Goal: Task Accomplishment & Management: Use online tool/utility

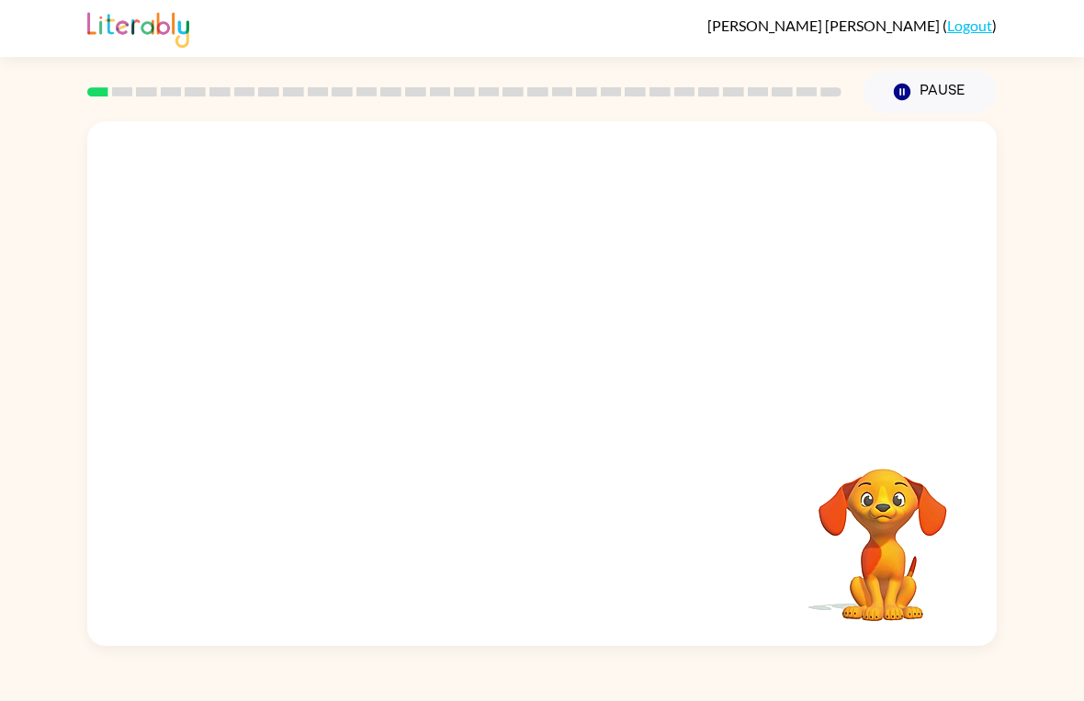
click at [493, 277] on video "Your browser must support playing .mp4 files to use Literably. Please try using…" at bounding box center [542, 275] width 910 height 309
click at [488, 299] on video "Your browser must support playing .mp4 files to use Literably. Please try using…" at bounding box center [542, 275] width 910 height 309
click at [678, 410] on div at bounding box center [542, 383] width 910 height 525
click at [537, 394] on icon "button" at bounding box center [541, 392] width 21 height 21
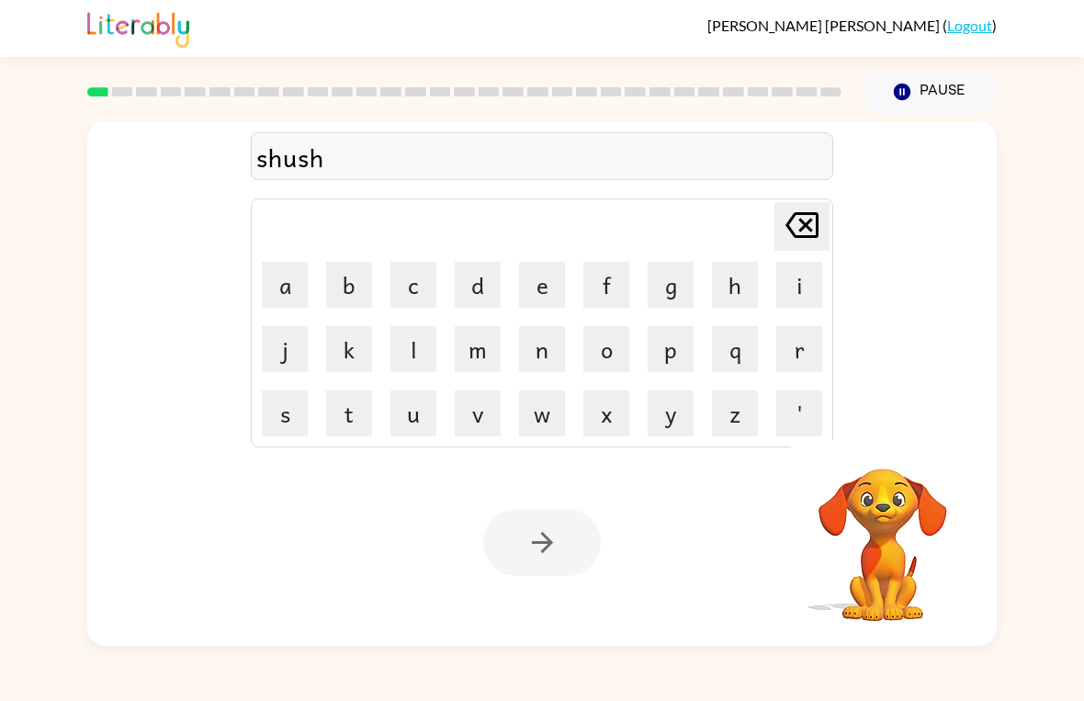
click at [582, 398] on td "x" at bounding box center [606, 413] width 62 height 62
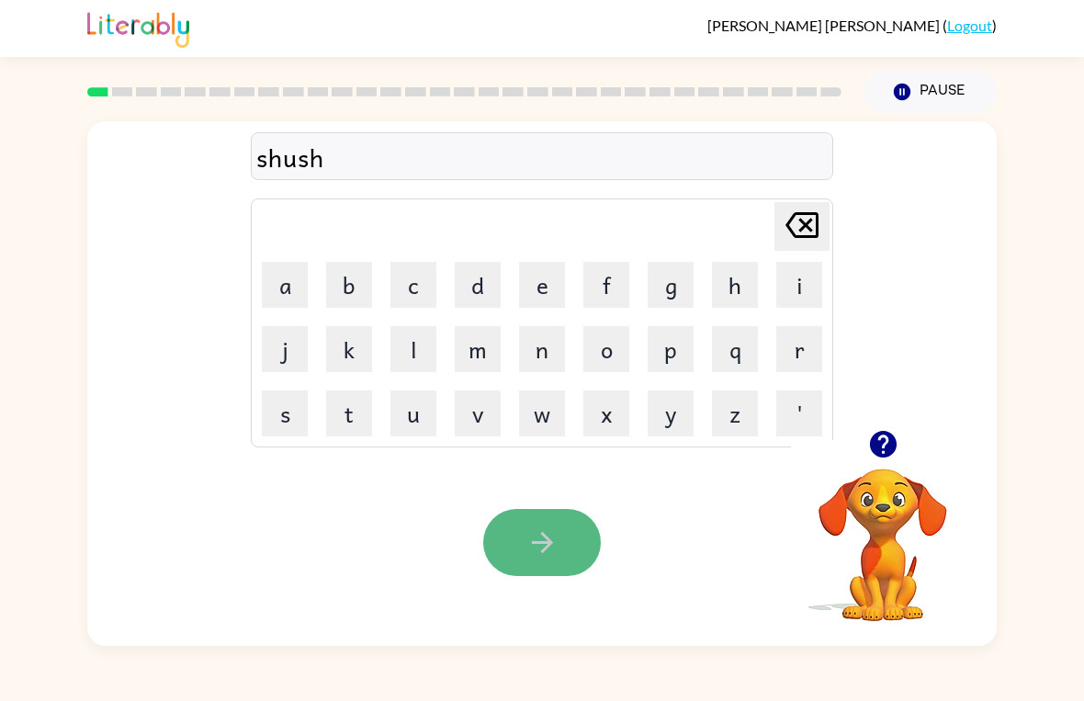
click at [569, 527] on button "button" at bounding box center [542, 542] width 118 height 67
click at [911, 624] on div "Your browser must support playing .mp4 files to use Literably. Please try using…" at bounding box center [883, 532] width 184 height 184
click at [887, 555] on video "Your browser must support playing .mp4 files to use Literably. Please try using…" at bounding box center [883, 532] width 184 height 184
click at [891, 452] on icon "button" at bounding box center [882, 444] width 27 height 27
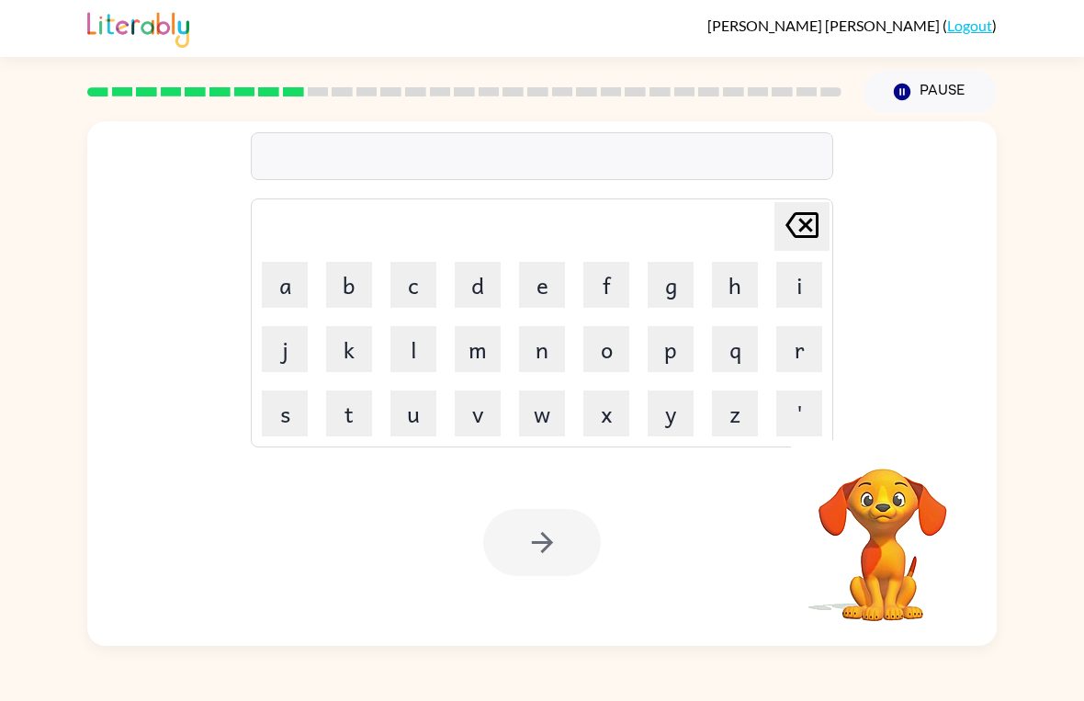
click at [9, 23] on div "[PERSON_NAME] ( Logout )" at bounding box center [542, 28] width 1084 height 57
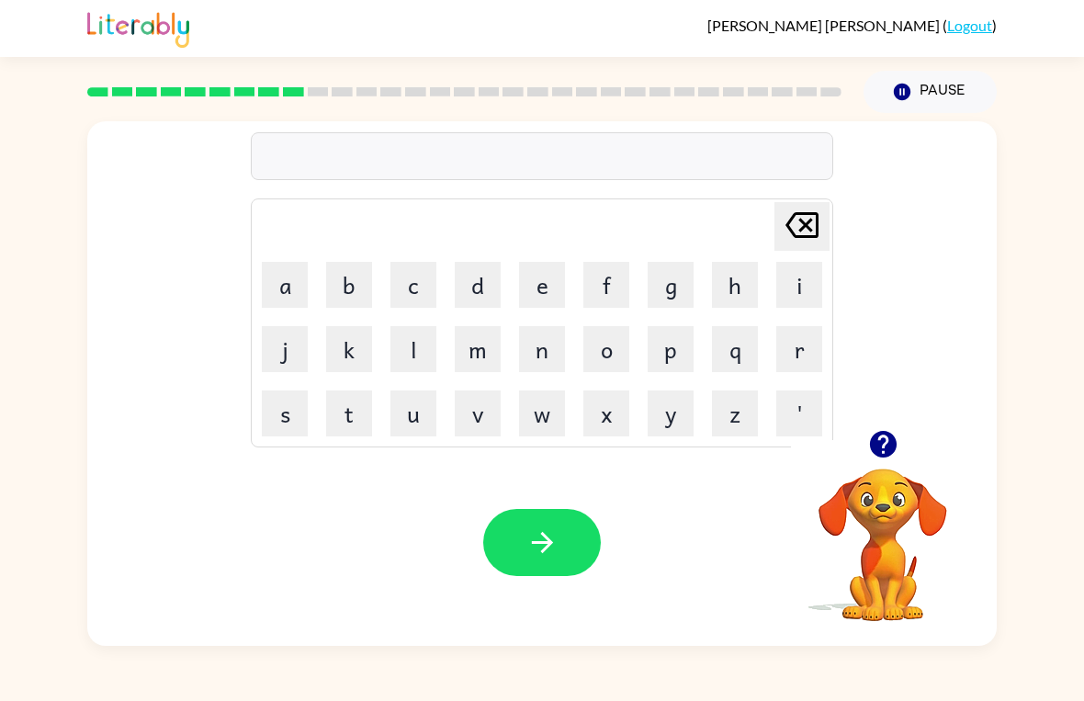
click at [910, 475] on video "Your browser must support playing .mp4 files to use Literably. Please try using…" at bounding box center [883, 532] width 184 height 184
click at [909, 475] on video "Your browser must support playing .mp4 files to use Literably. Please try using…" at bounding box center [883, 532] width 184 height 184
click at [897, 443] on icon "button" at bounding box center [883, 444] width 32 height 32
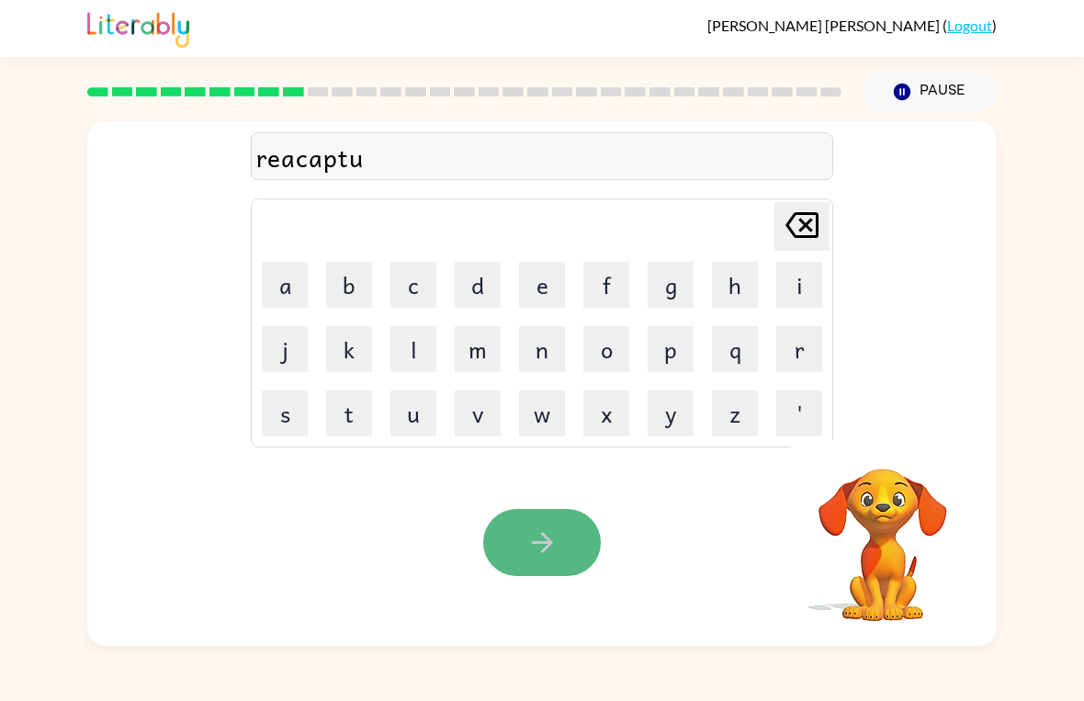
click at [582, 573] on button "button" at bounding box center [542, 542] width 118 height 67
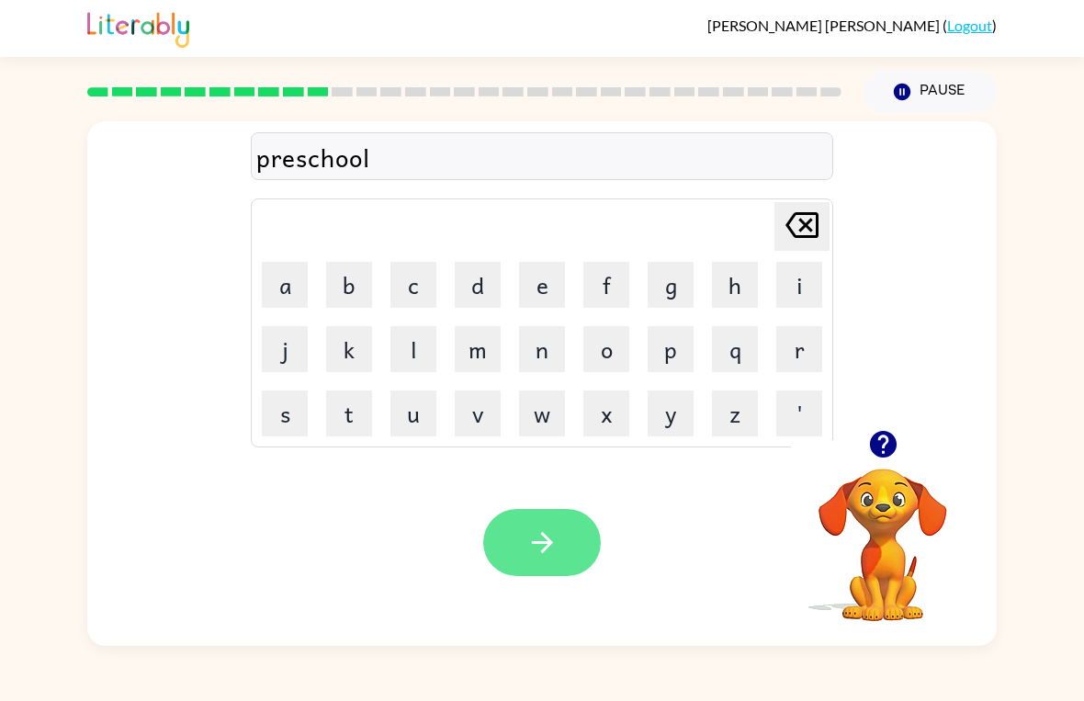
click at [510, 529] on button "button" at bounding box center [542, 542] width 118 height 67
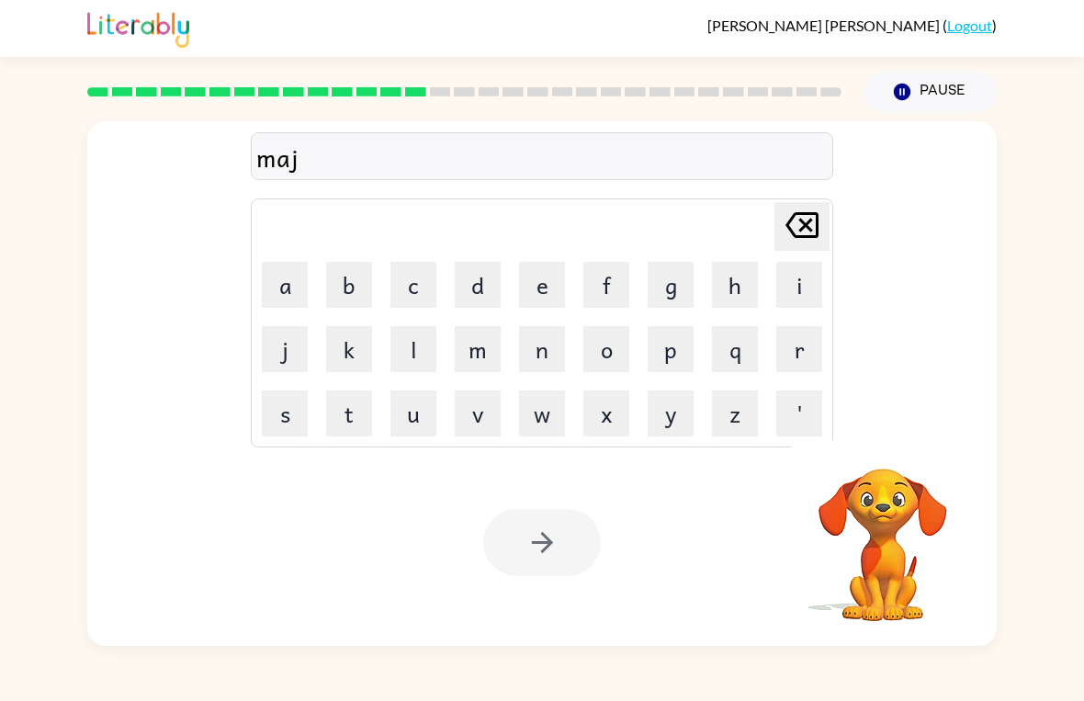
click at [511, 527] on div at bounding box center [542, 542] width 118 height 67
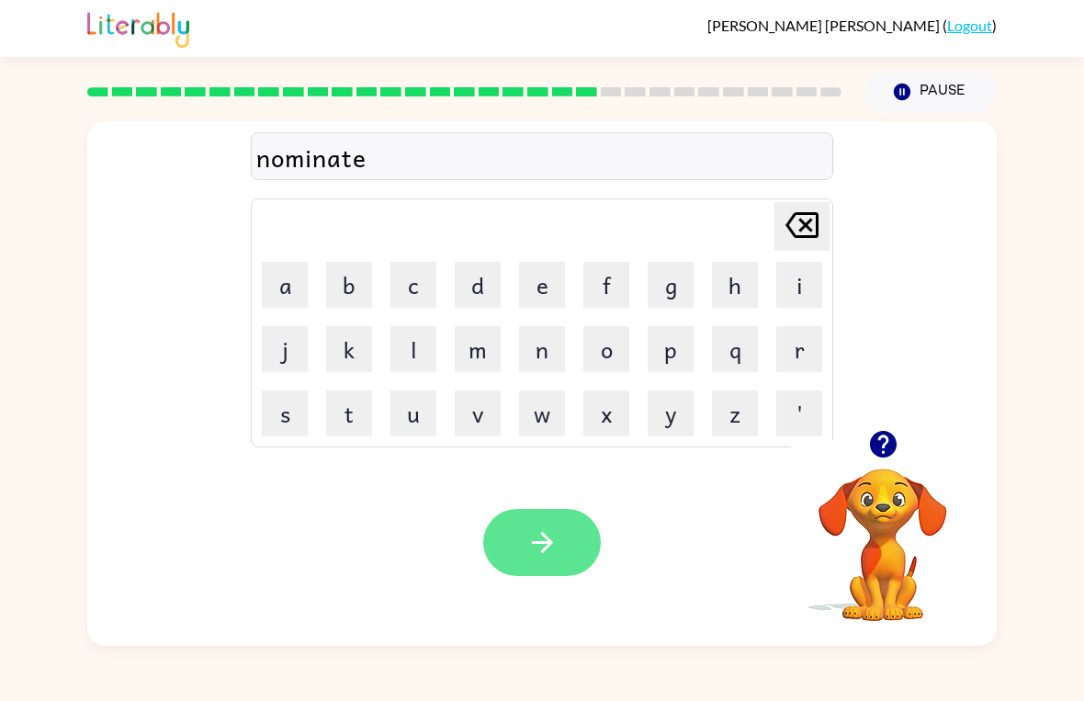
click at [561, 539] on button "button" at bounding box center [542, 542] width 118 height 67
click at [537, 523] on div at bounding box center [542, 542] width 118 height 67
click at [539, 538] on div at bounding box center [542, 542] width 118 height 67
click at [532, 560] on div at bounding box center [542, 542] width 118 height 67
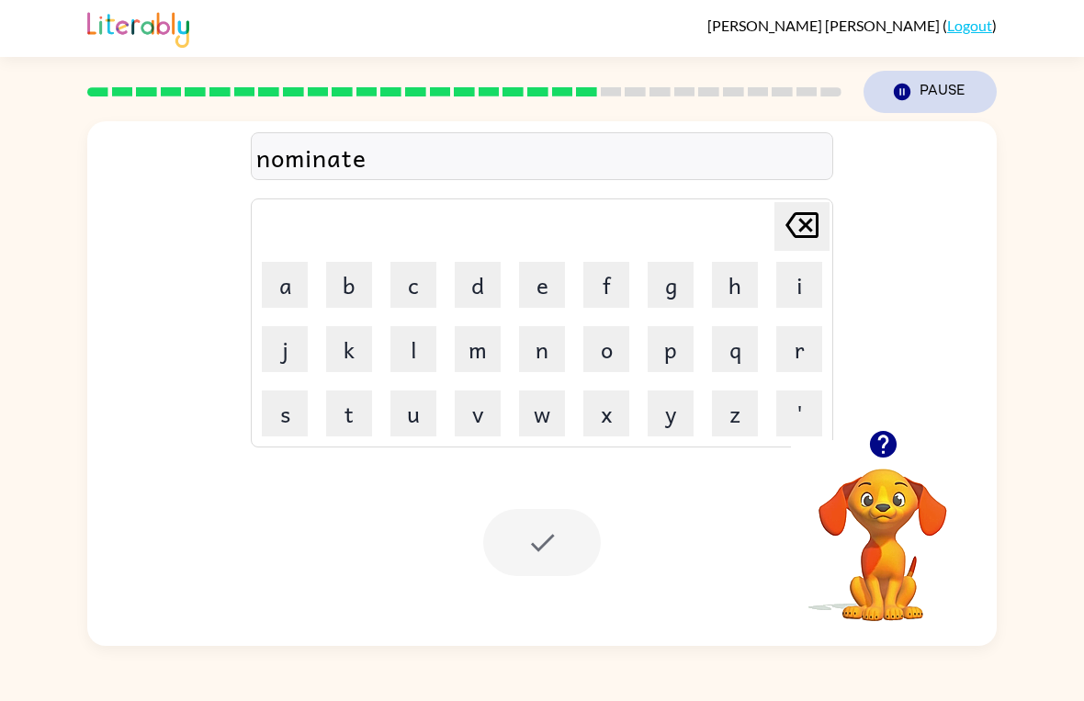
click at [928, 87] on button "Pause Pause" at bounding box center [930, 92] width 133 height 42
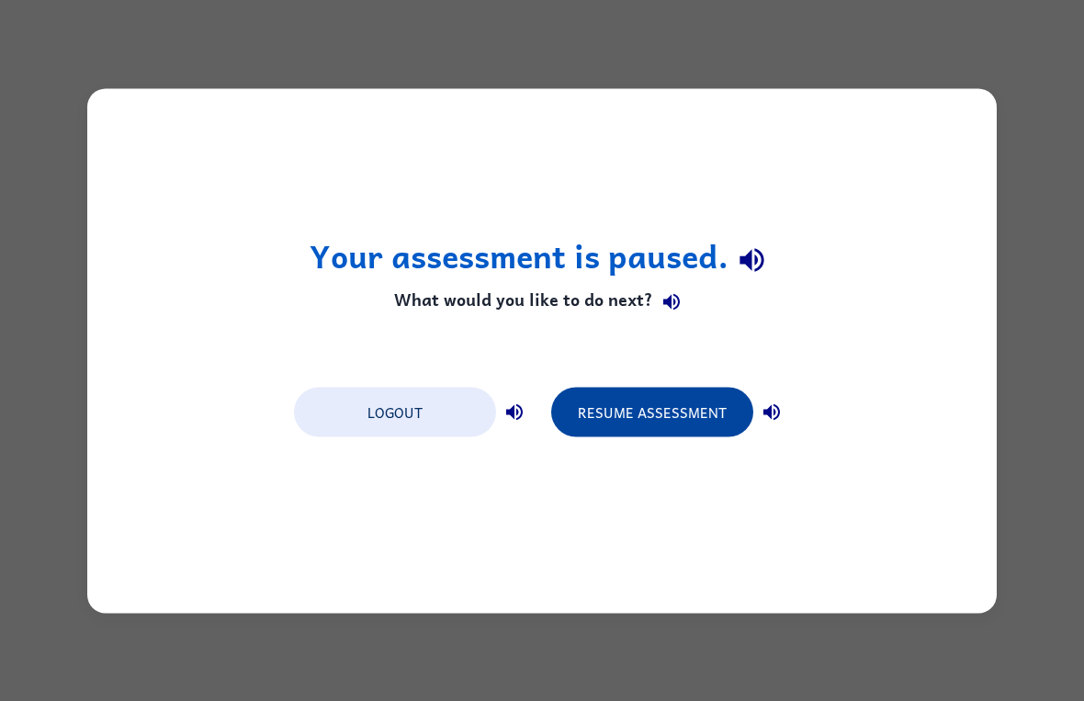
click at [671, 425] on button "Resume Assessment" at bounding box center [652, 412] width 202 height 50
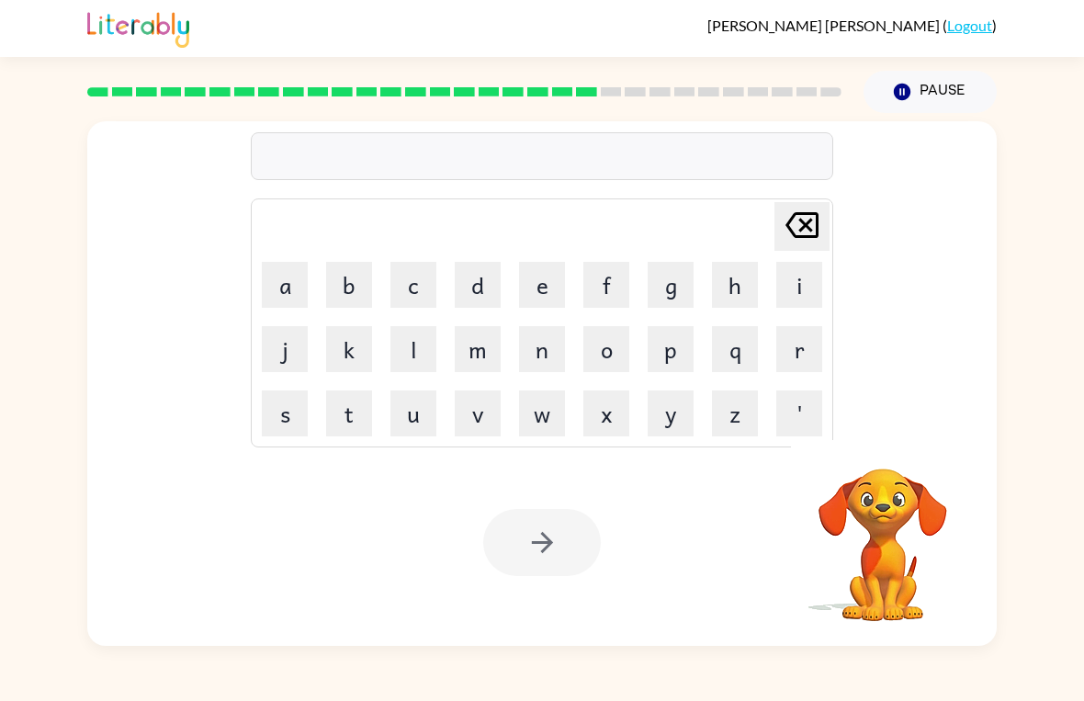
click at [546, 539] on div at bounding box center [542, 542] width 118 height 67
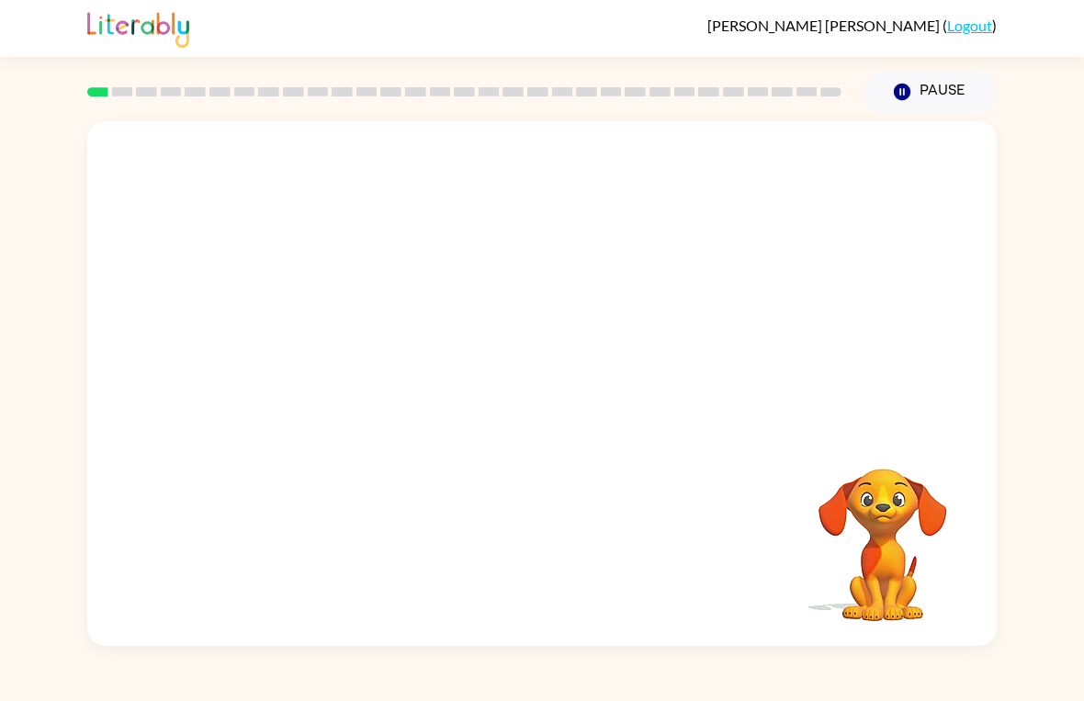
click at [596, 266] on video "Your browser must support playing .mp4 files to use Literably. Please try using…" at bounding box center [542, 275] width 910 height 309
click at [763, 226] on div at bounding box center [542, 383] width 910 height 525
click at [566, 376] on button "button" at bounding box center [542, 392] width 118 height 67
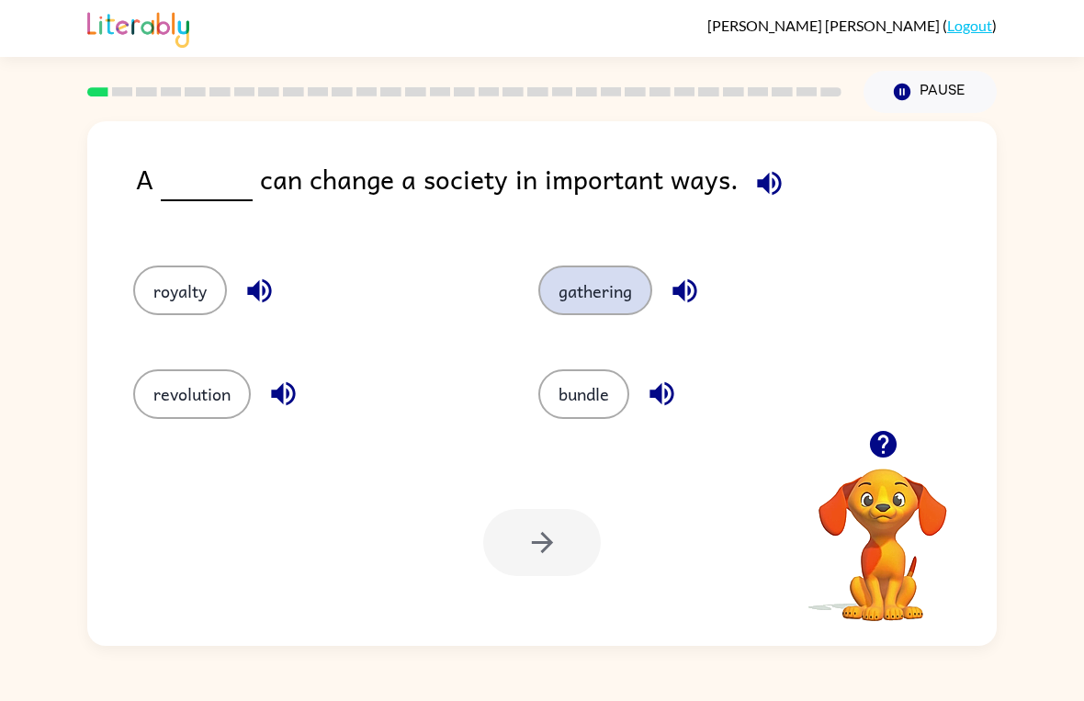
click at [602, 276] on button "gathering" at bounding box center [595, 291] width 114 height 50
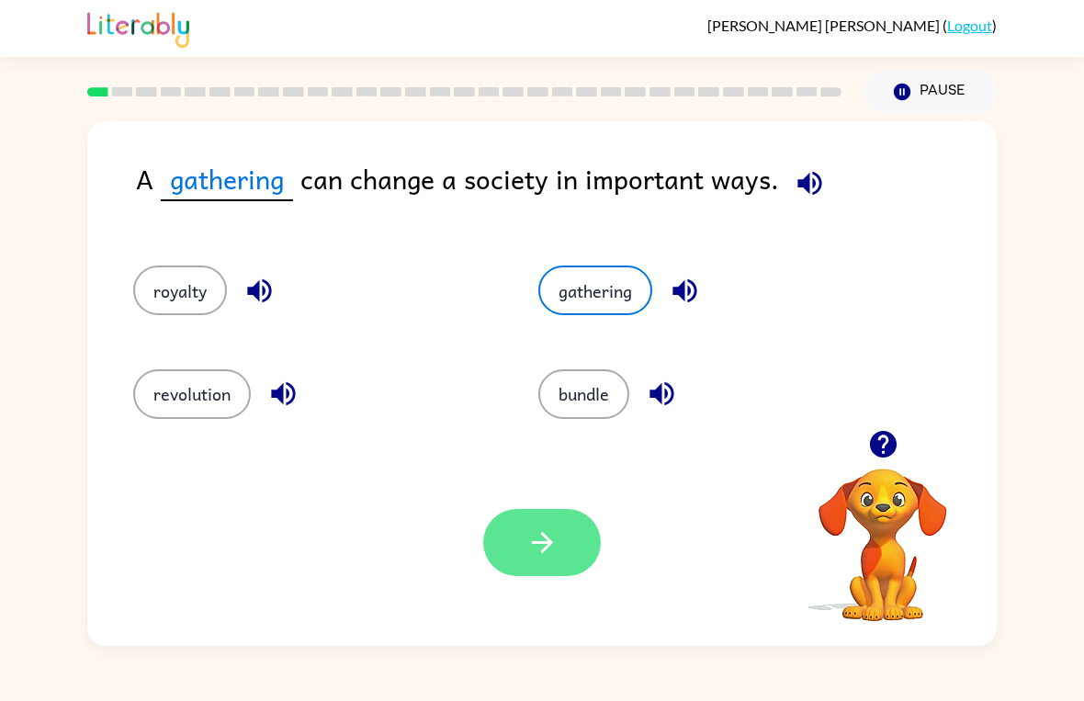
click at [569, 548] on button "button" at bounding box center [542, 542] width 118 height 67
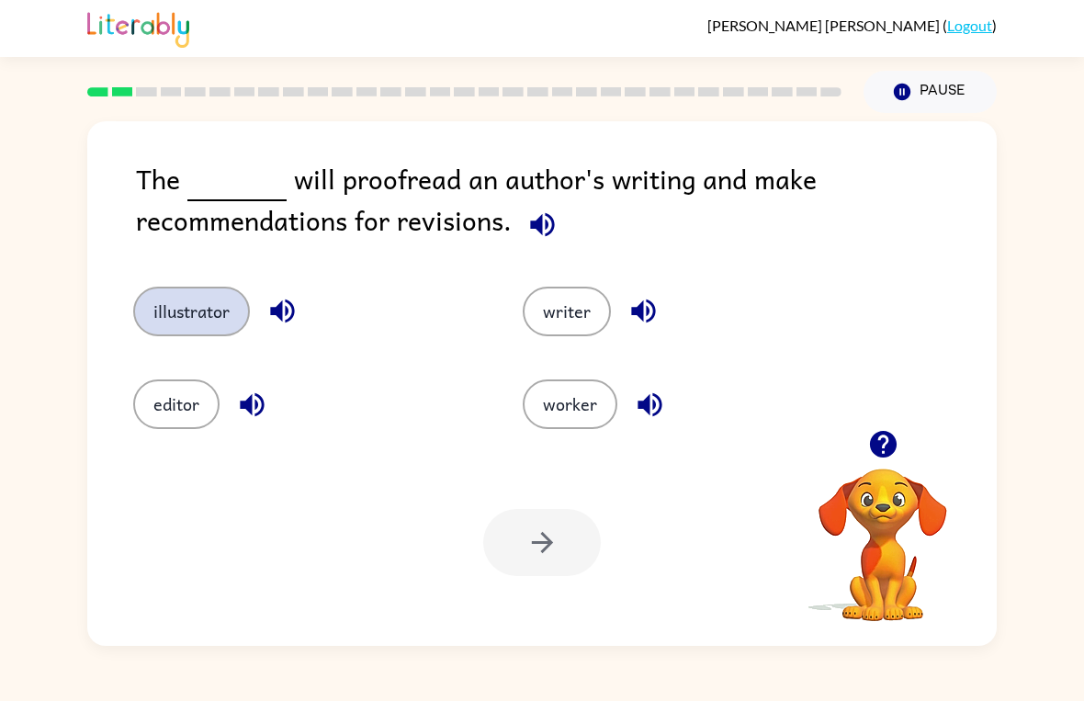
click at [172, 322] on button "illustrator" at bounding box center [191, 312] width 117 height 50
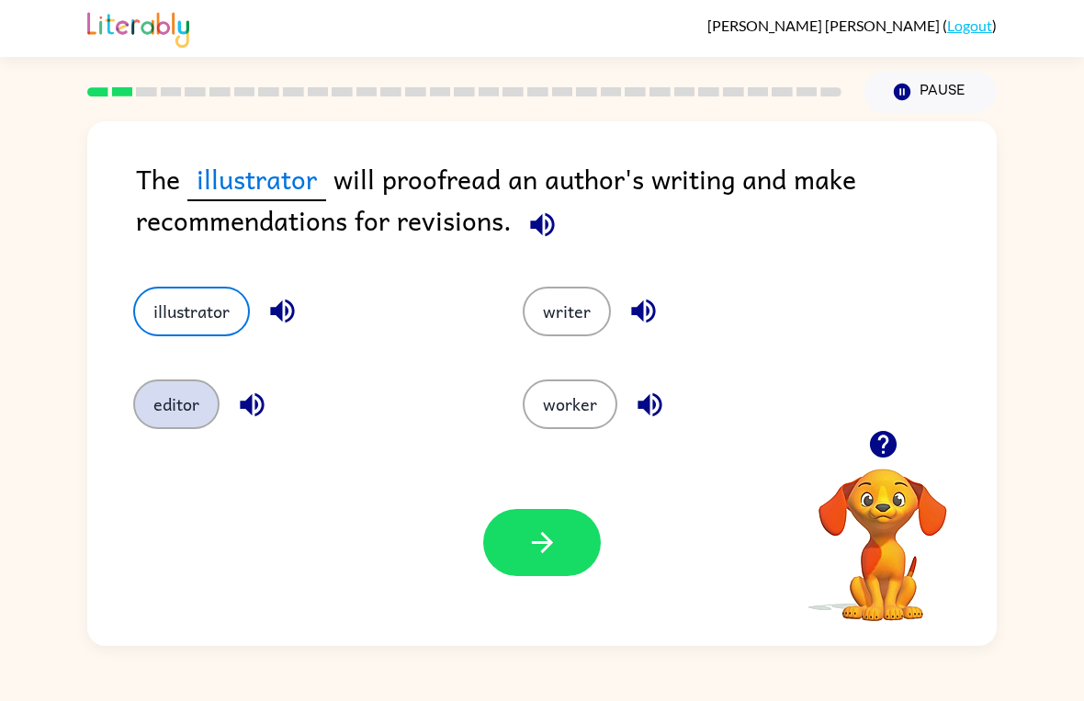
click at [188, 421] on button "editor" at bounding box center [176, 404] width 86 height 50
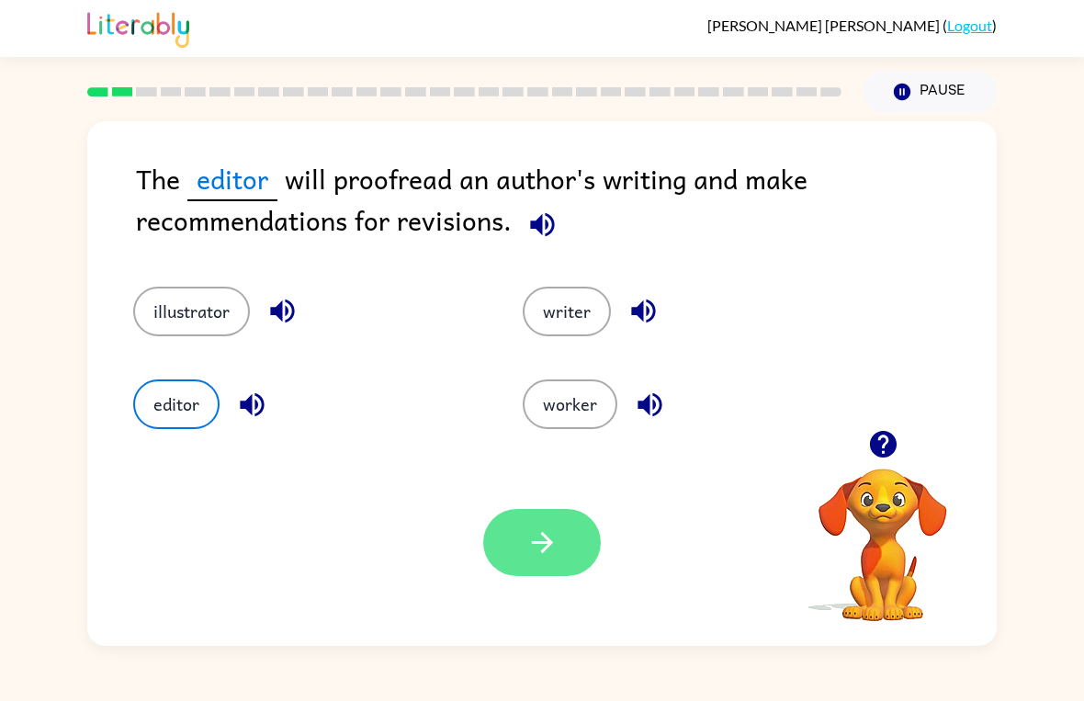
click at [514, 555] on button "button" at bounding box center [542, 542] width 118 height 67
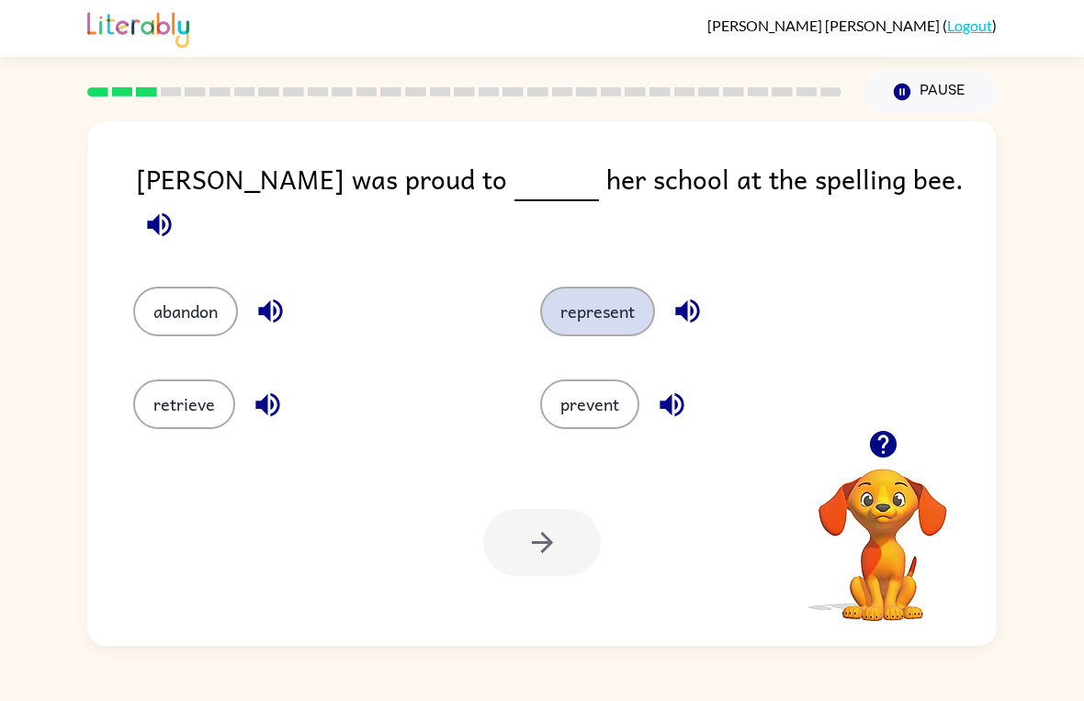
click at [613, 287] on button "represent" at bounding box center [597, 312] width 115 height 50
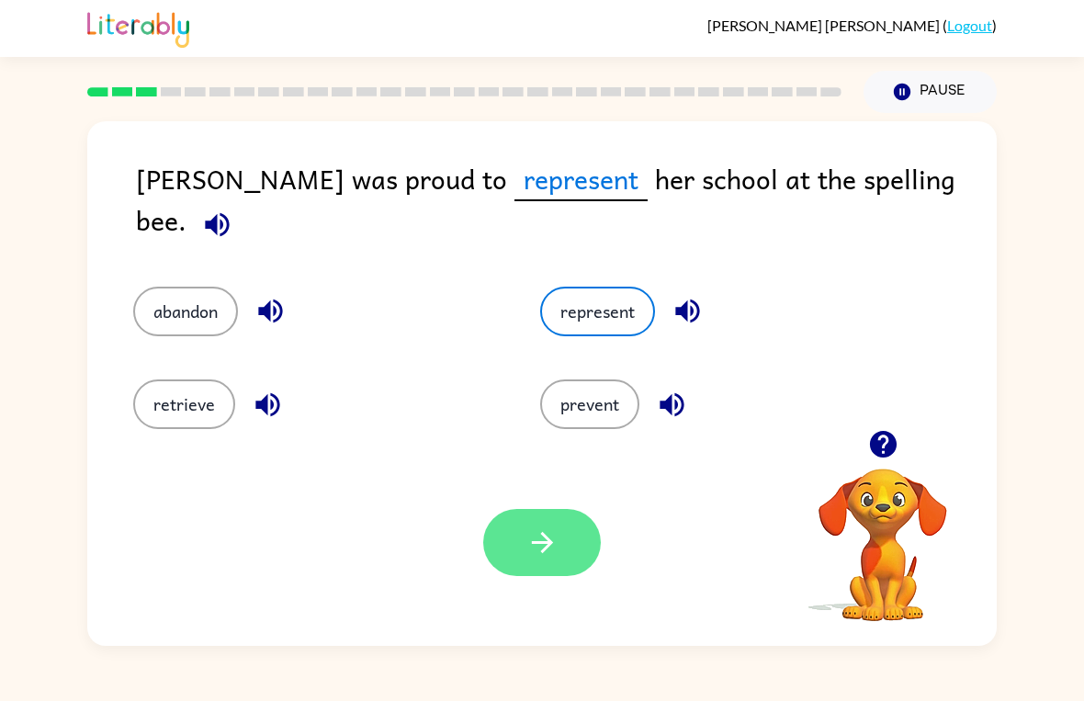
click at [536, 560] on button "button" at bounding box center [542, 542] width 118 height 67
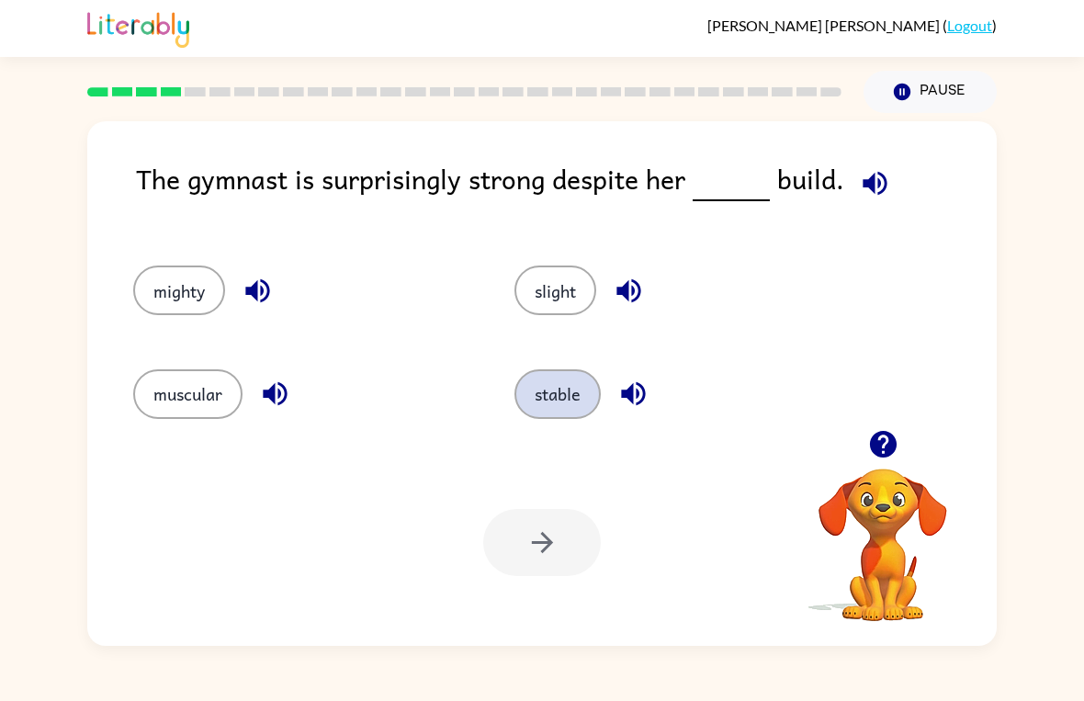
click at [582, 413] on button "stable" at bounding box center [557, 394] width 86 height 50
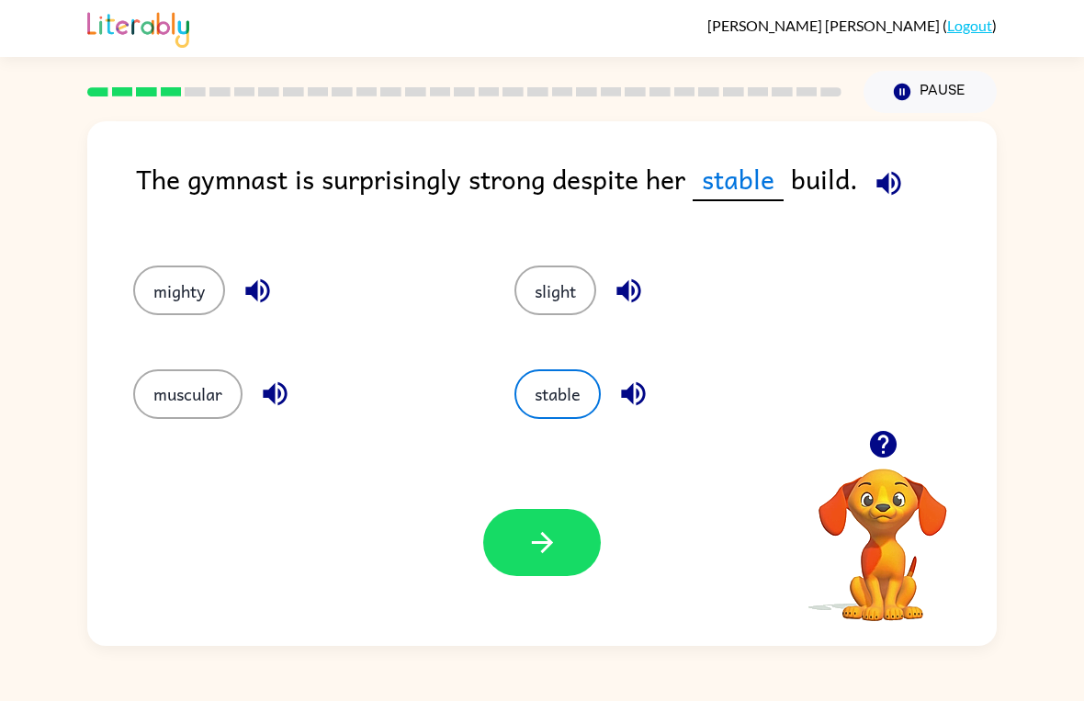
click at [573, 606] on div "Your browser must support playing .mp4 files to use Literably. Please try using…" at bounding box center [542, 542] width 910 height 207
click at [556, 529] on icon "button" at bounding box center [542, 542] width 32 height 32
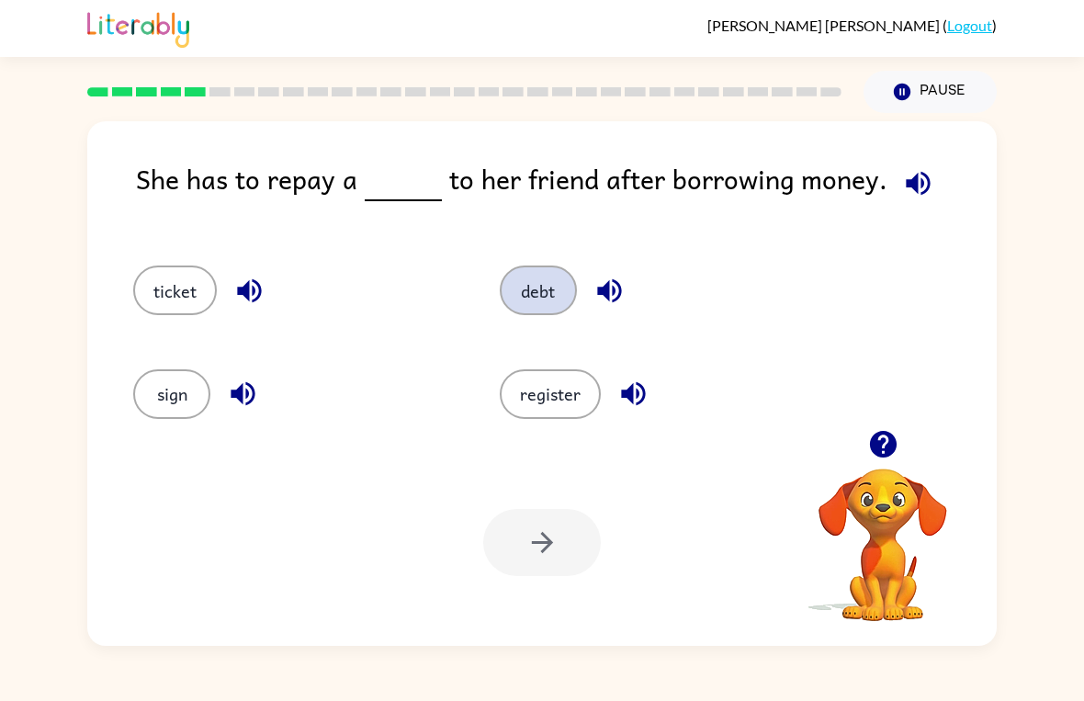
click at [545, 290] on button "debt" at bounding box center [538, 291] width 77 height 50
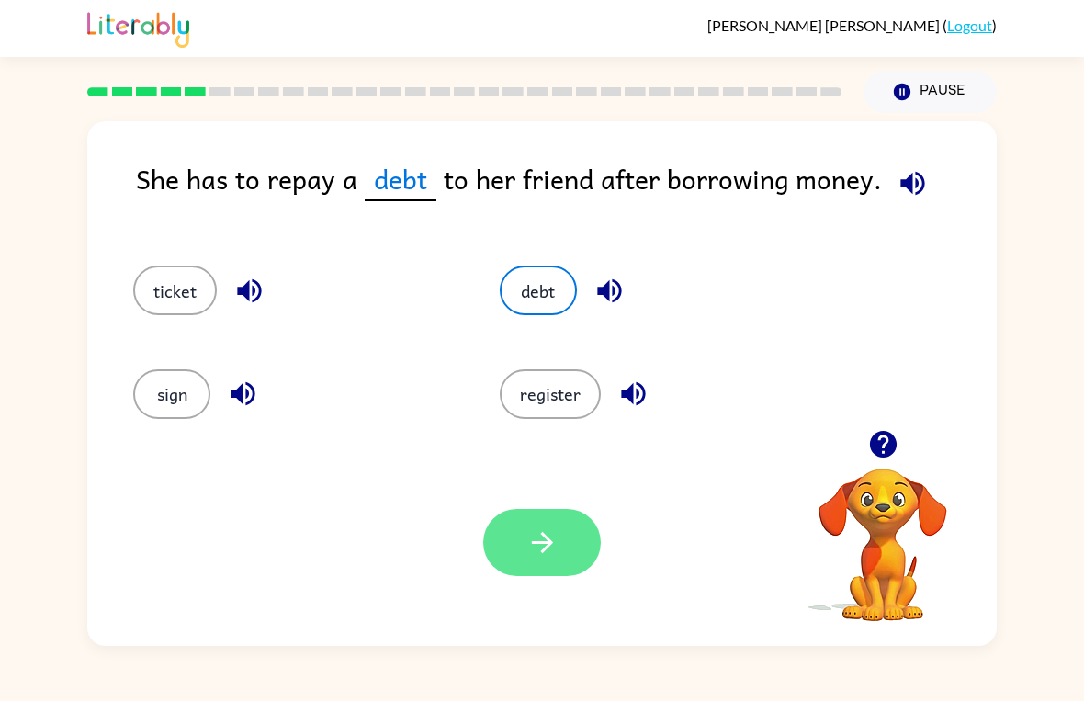
click at [551, 534] on icon "button" at bounding box center [542, 542] width 32 height 32
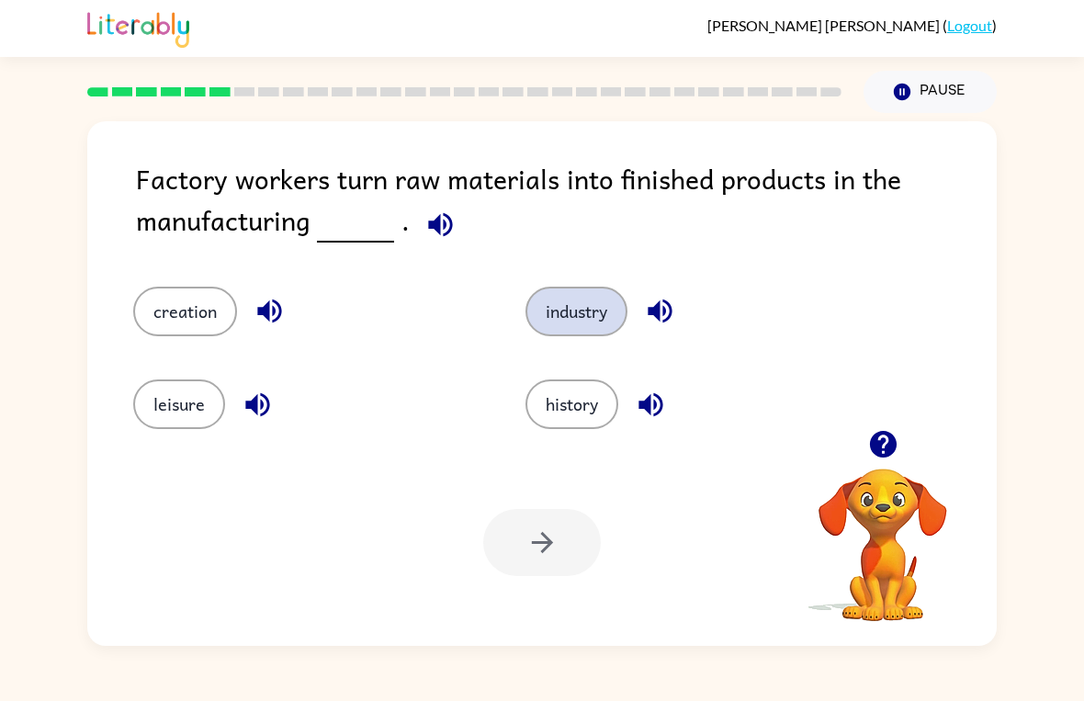
click at [571, 318] on button "industry" at bounding box center [577, 312] width 102 height 50
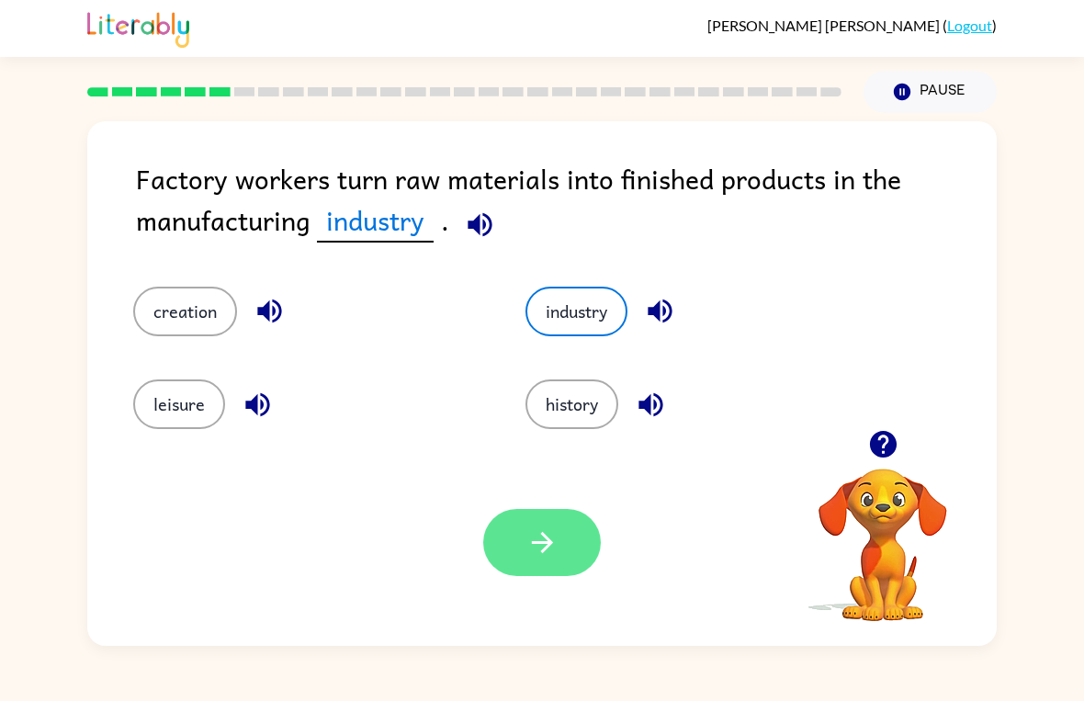
click at [563, 522] on button "button" at bounding box center [542, 542] width 118 height 67
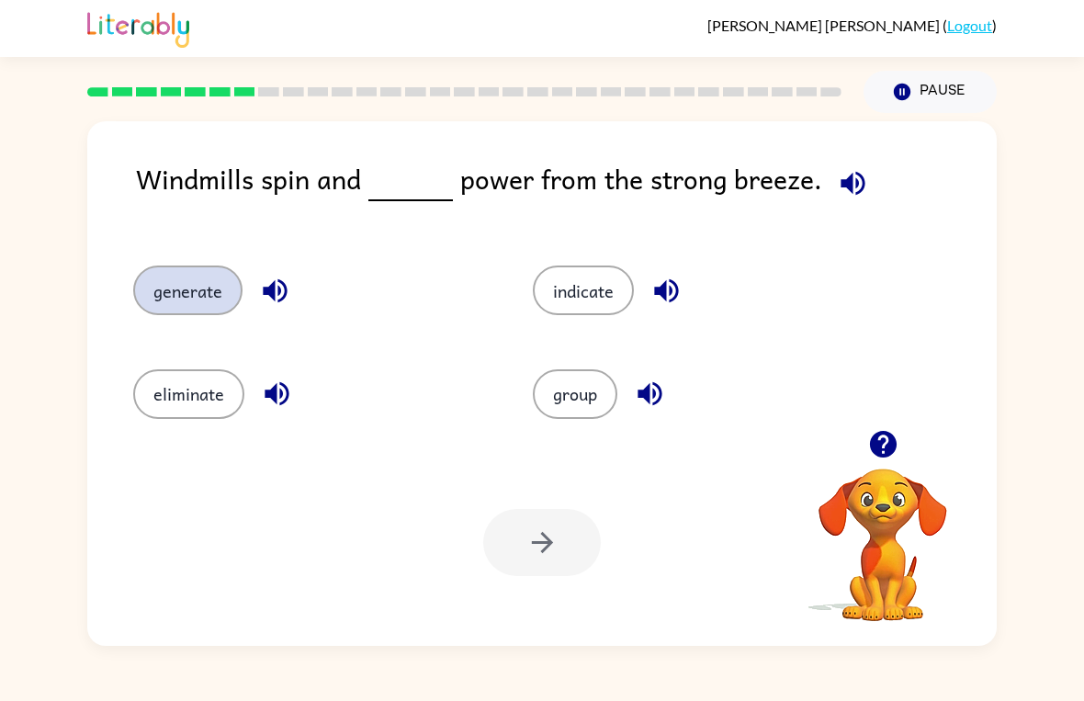
click at [190, 295] on button "generate" at bounding box center [187, 291] width 109 height 50
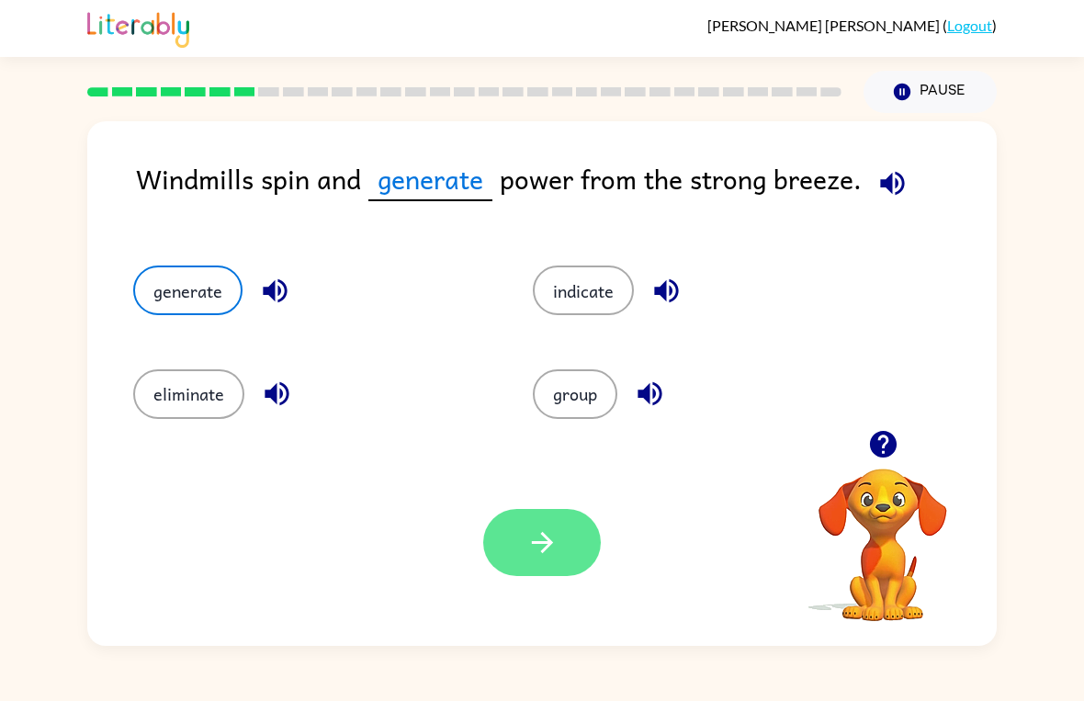
click at [552, 517] on button "button" at bounding box center [542, 542] width 118 height 67
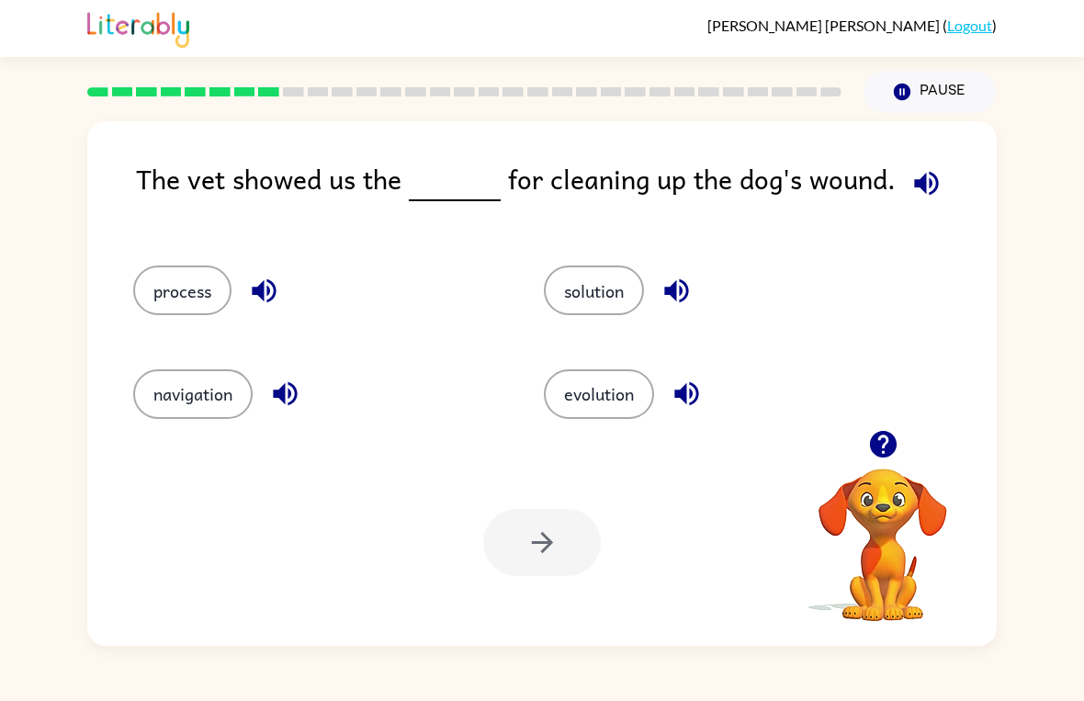
click at [181, 263] on div "process" at bounding box center [303, 282] width 411 height 103
click at [125, 298] on div "process" at bounding box center [303, 282] width 411 height 103
click at [145, 284] on button "process" at bounding box center [182, 291] width 98 height 50
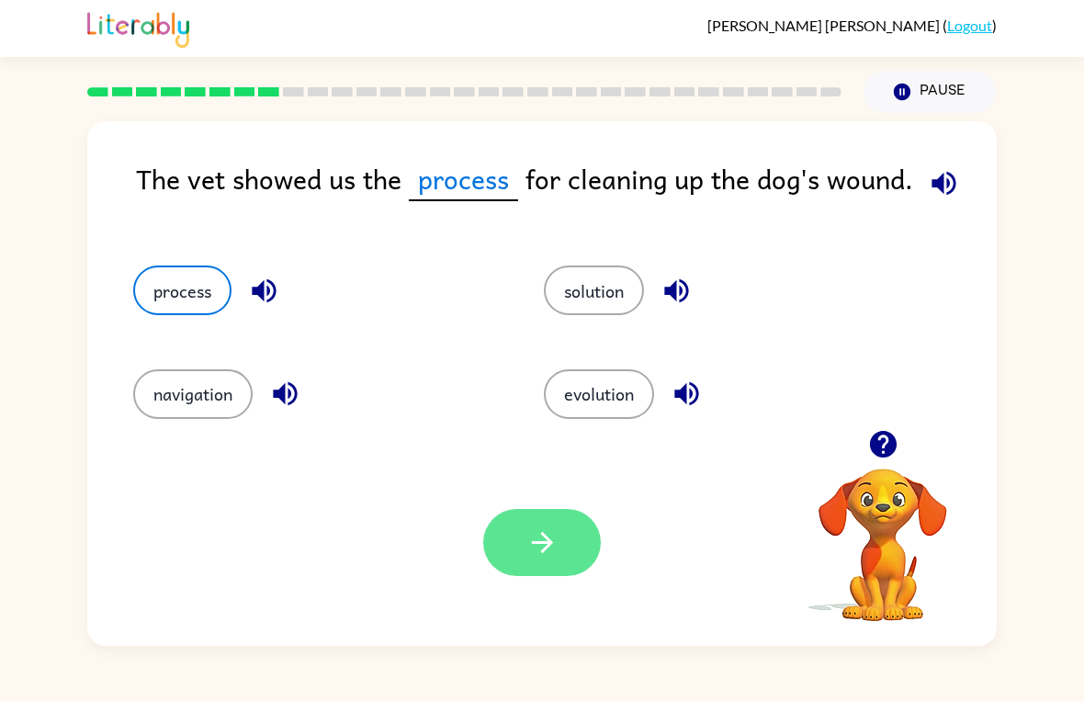
click at [544, 541] on icon "button" at bounding box center [542, 542] width 32 height 32
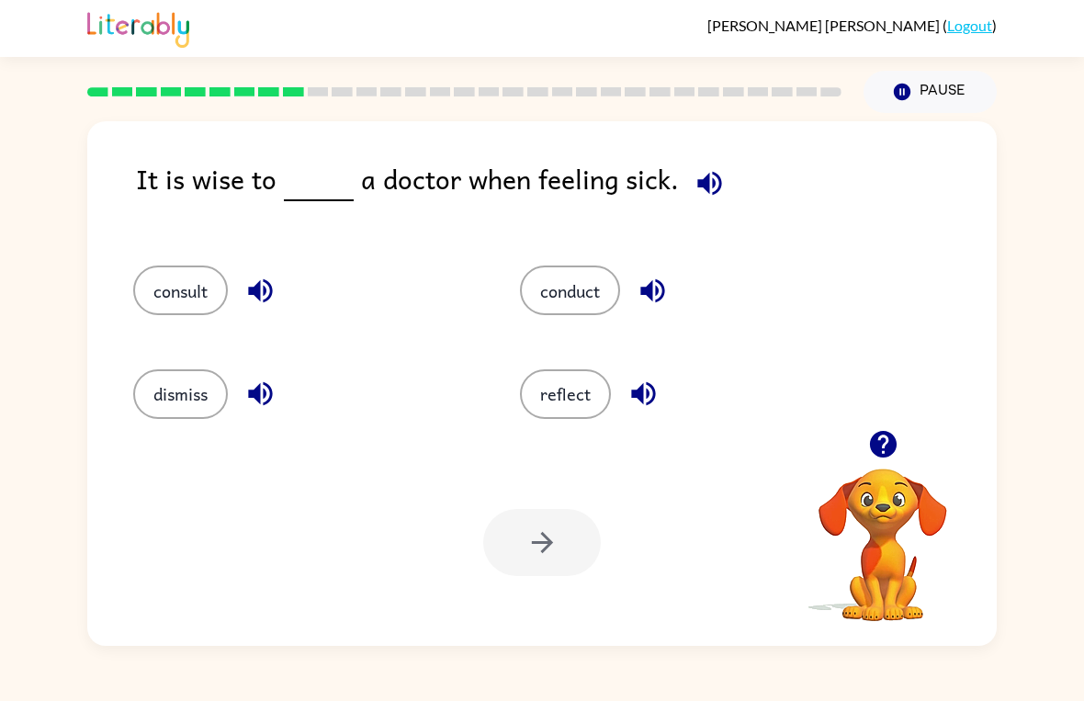
click at [948, 224] on div "It is wise to a doctor when feeling sick." at bounding box center [566, 193] width 861 height 71
click at [166, 274] on button "consult" at bounding box center [180, 291] width 95 height 50
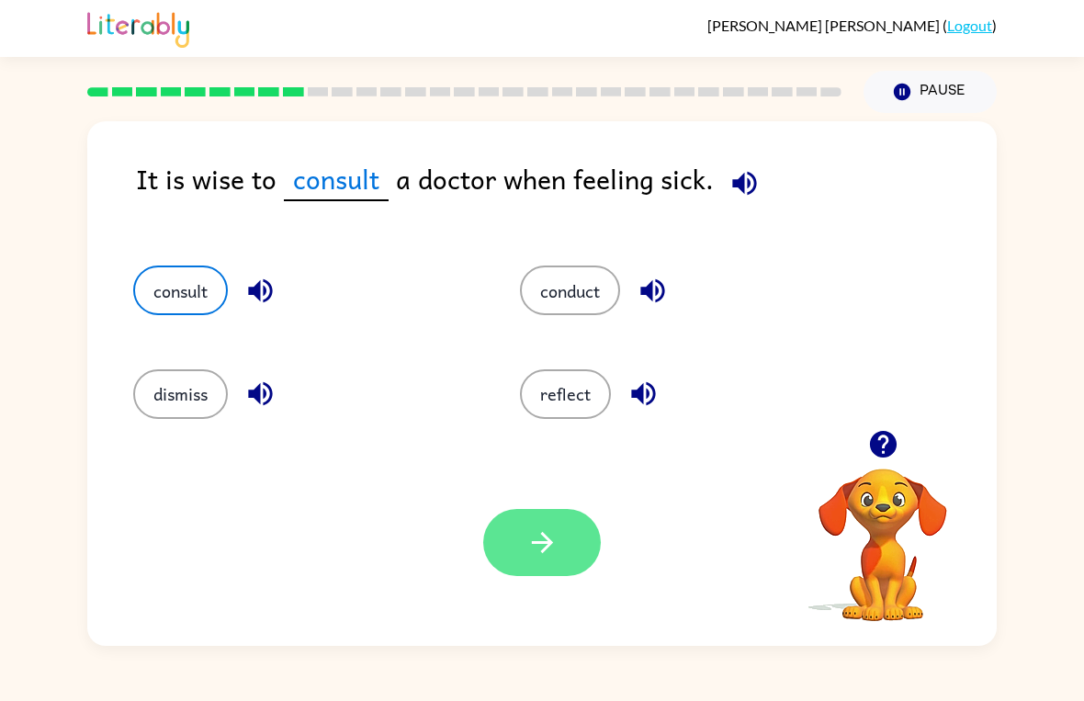
click at [547, 572] on button "button" at bounding box center [542, 542] width 118 height 67
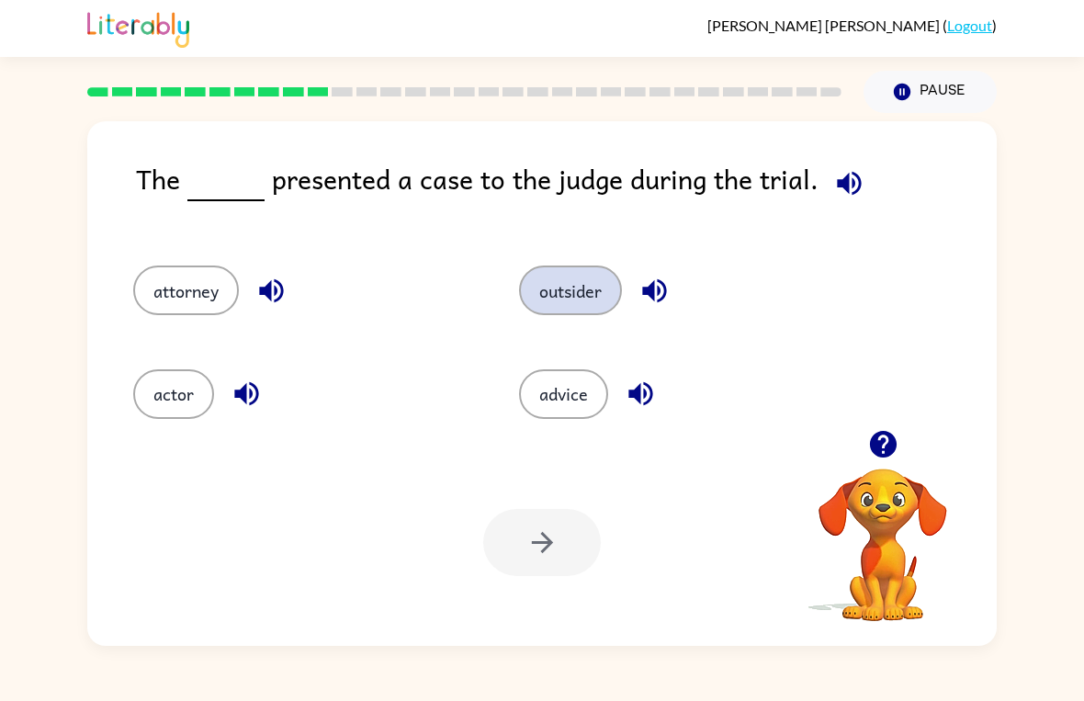
click at [567, 284] on button "outsider" at bounding box center [570, 291] width 103 height 50
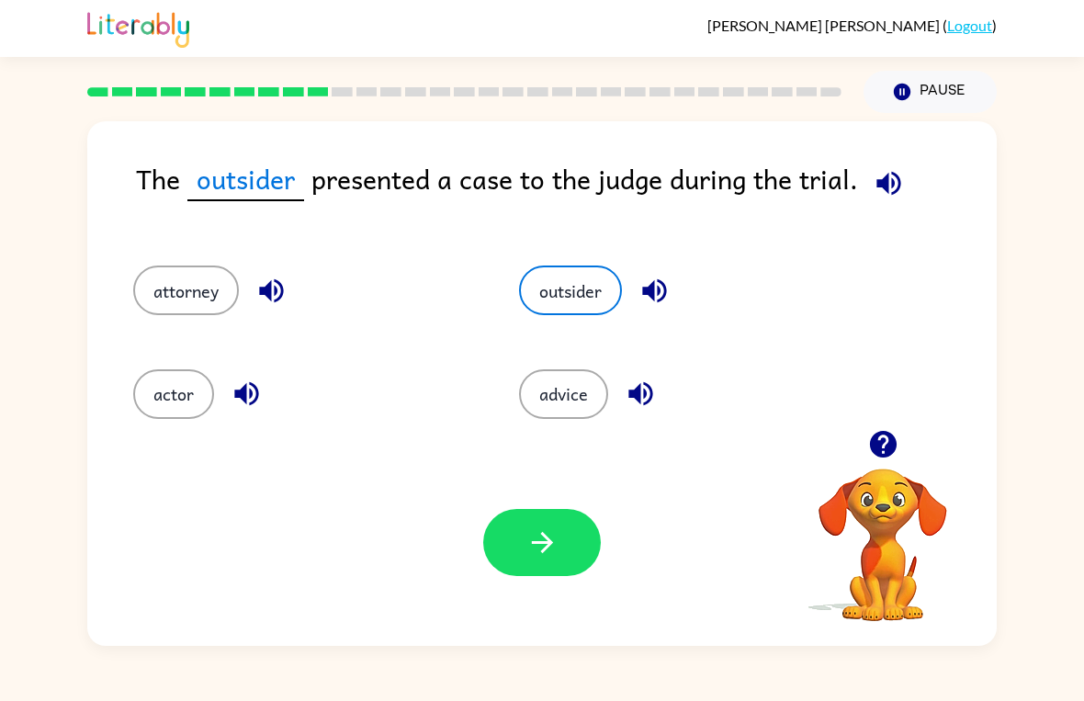
click at [175, 363] on div "actor" at bounding box center [291, 385] width 386 height 103
click at [141, 403] on button "actor" at bounding box center [173, 394] width 81 height 50
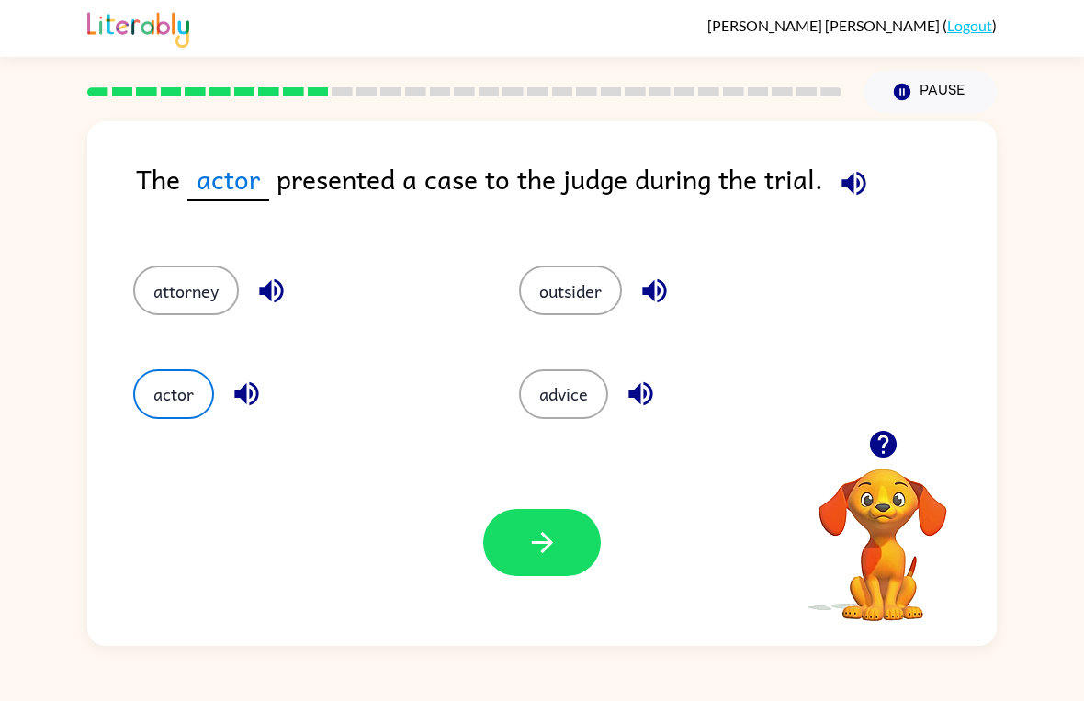
click at [831, 187] on button "button" at bounding box center [854, 183] width 47 height 47
click at [185, 300] on button "attorney" at bounding box center [186, 291] width 106 height 50
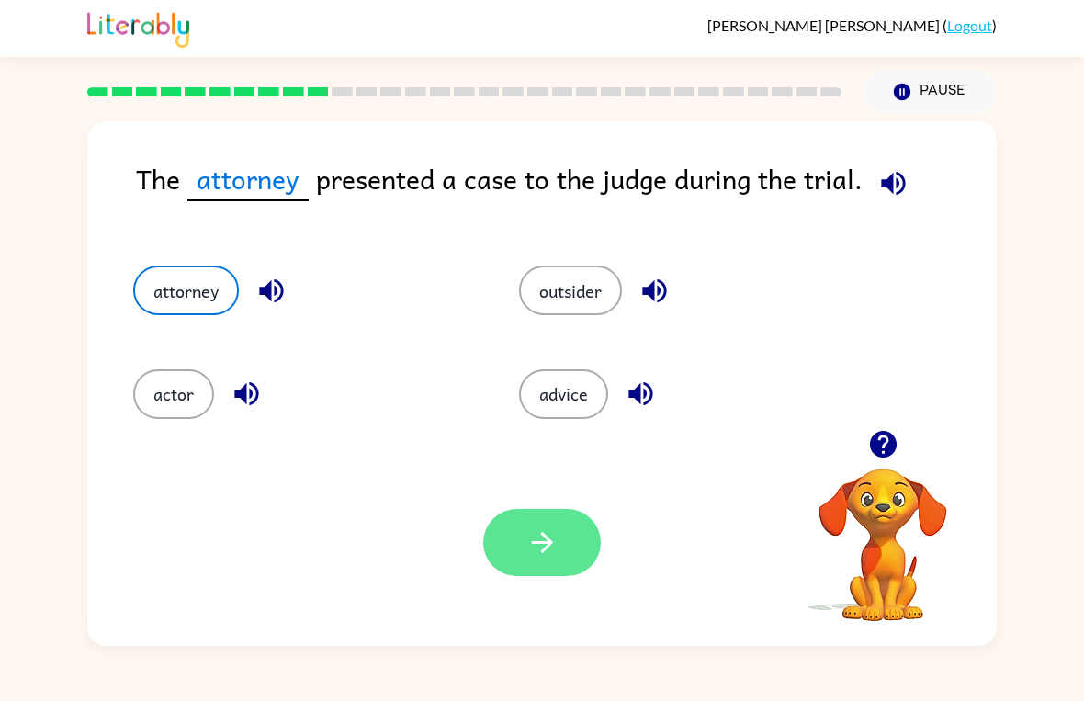
click at [526, 528] on icon "button" at bounding box center [542, 542] width 32 height 32
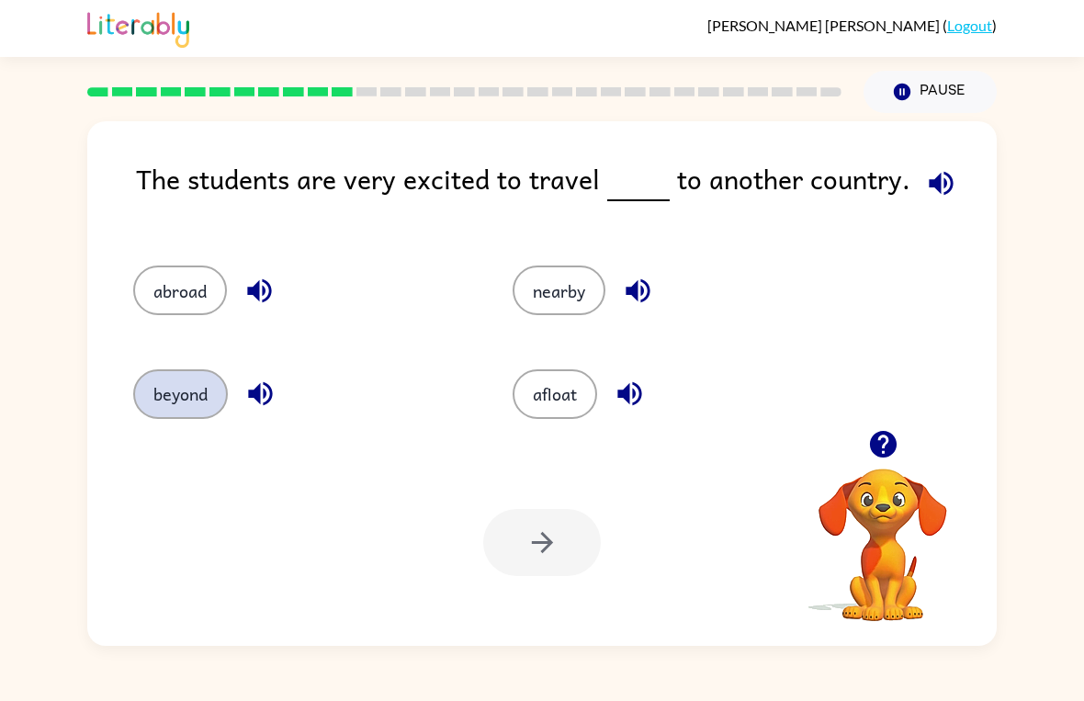
click at [179, 383] on button "beyond" at bounding box center [180, 394] width 95 height 50
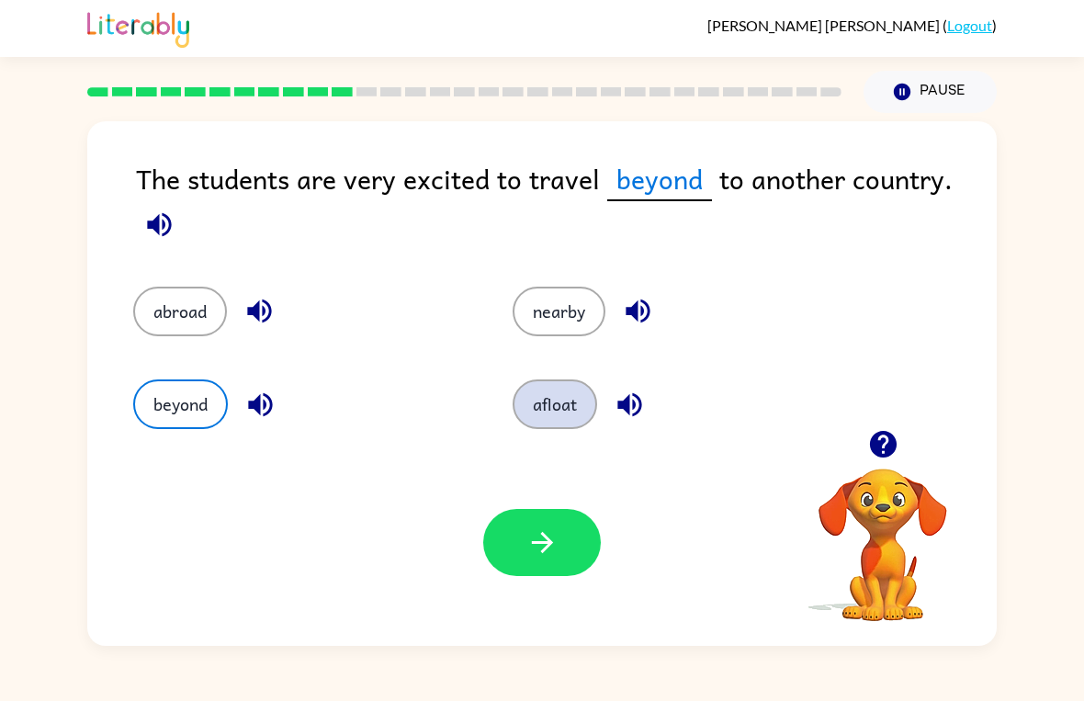
click at [554, 403] on button "afloat" at bounding box center [555, 404] width 85 height 50
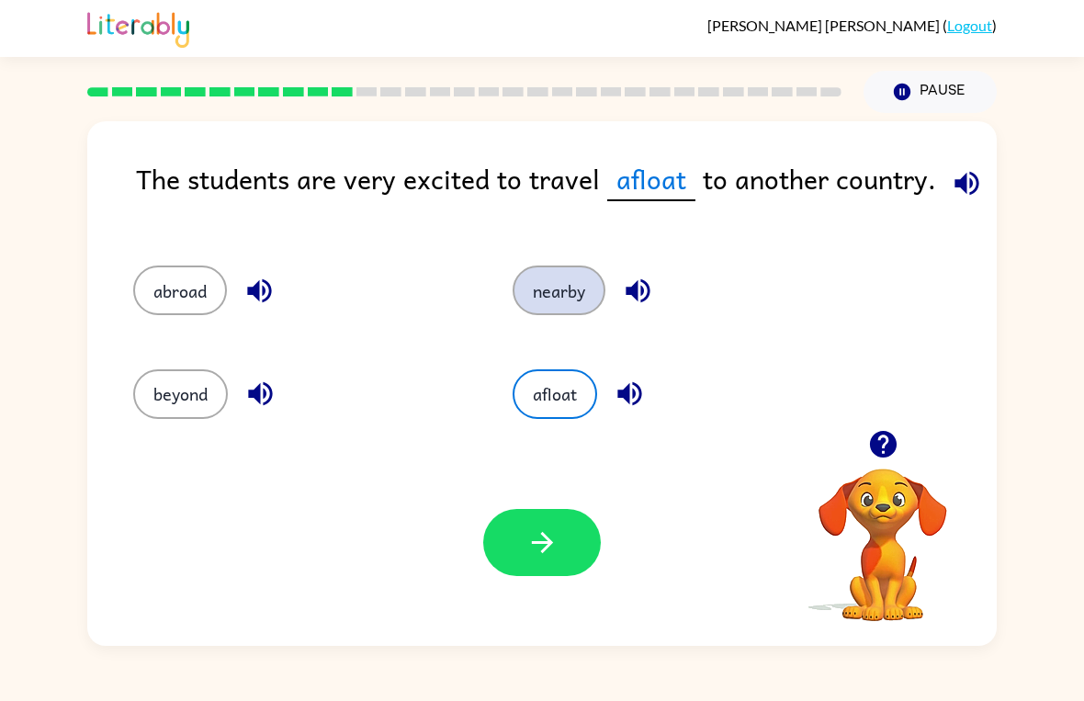
click at [562, 290] on button "nearby" at bounding box center [559, 291] width 93 height 50
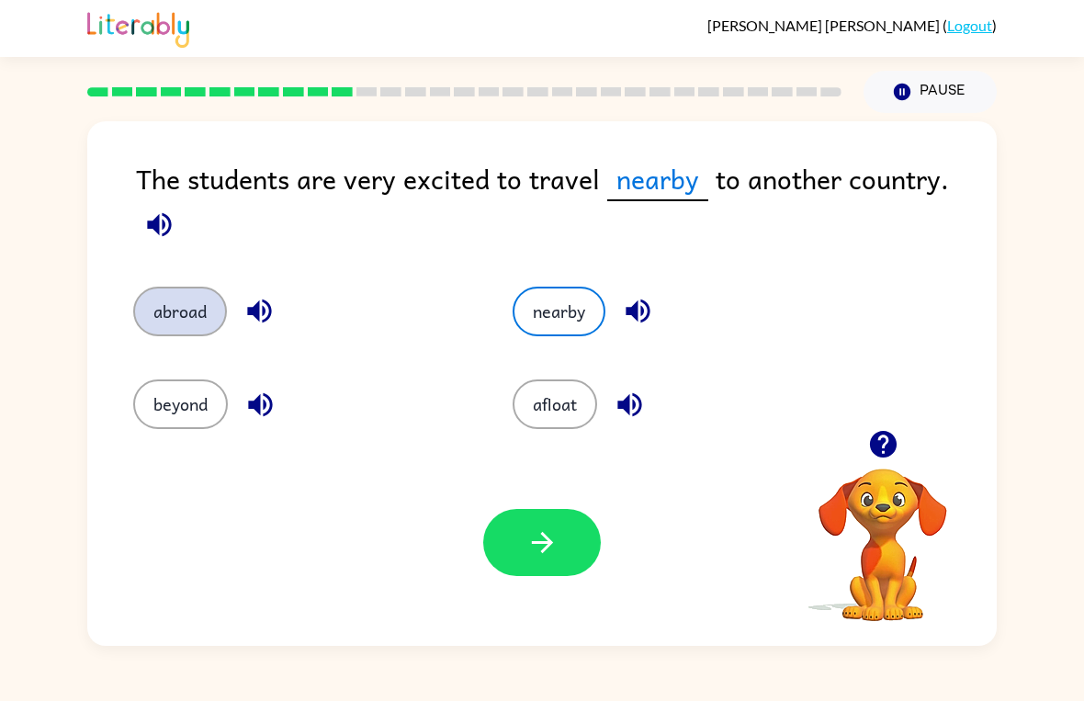
click at [181, 323] on button "abroad" at bounding box center [180, 312] width 94 height 50
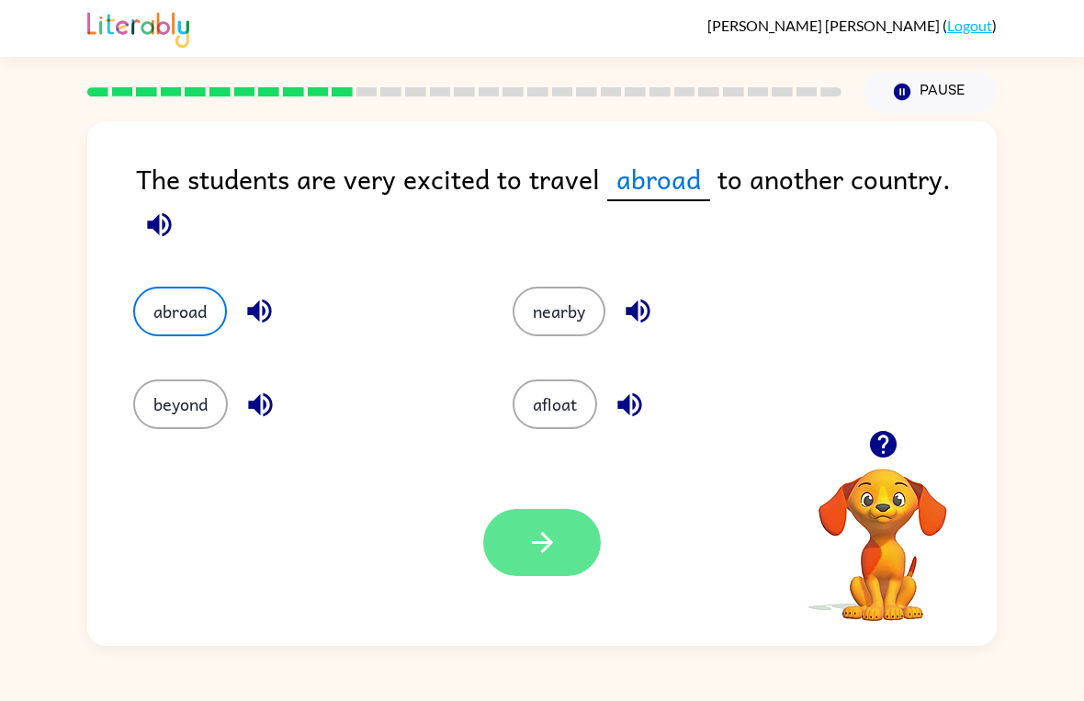
click at [534, 552] on icon "button" at bounding box center [542, 542] width 32 height 32
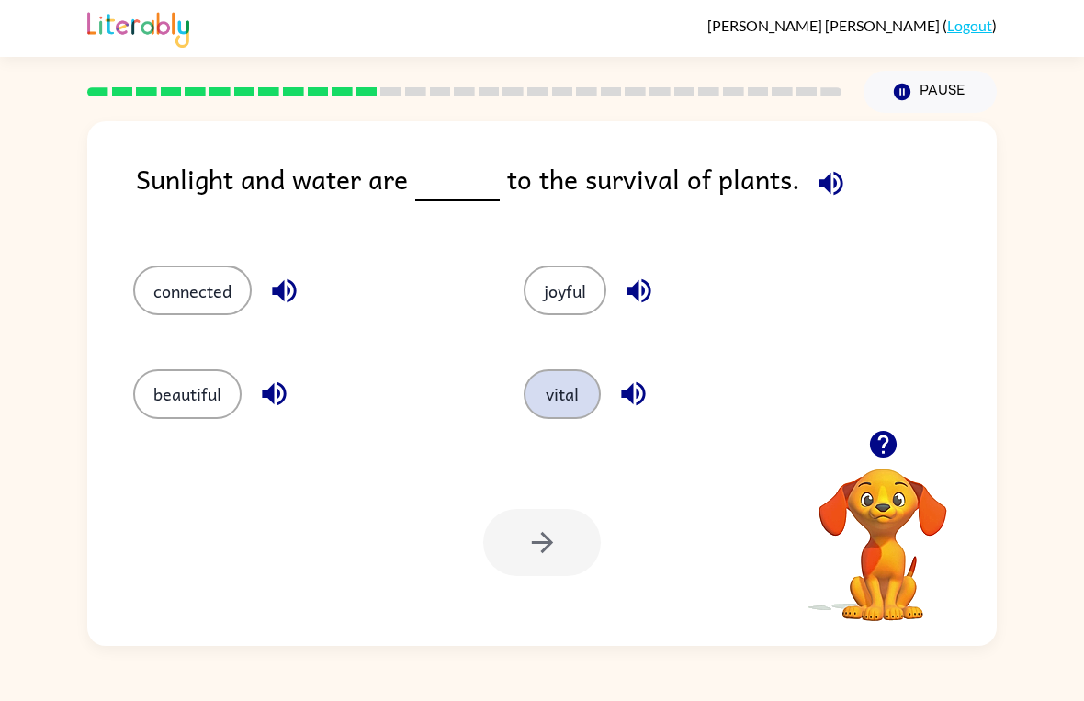
click at [565, 412] on button "vital" at bounding box center [562, 394] width 77 height 50
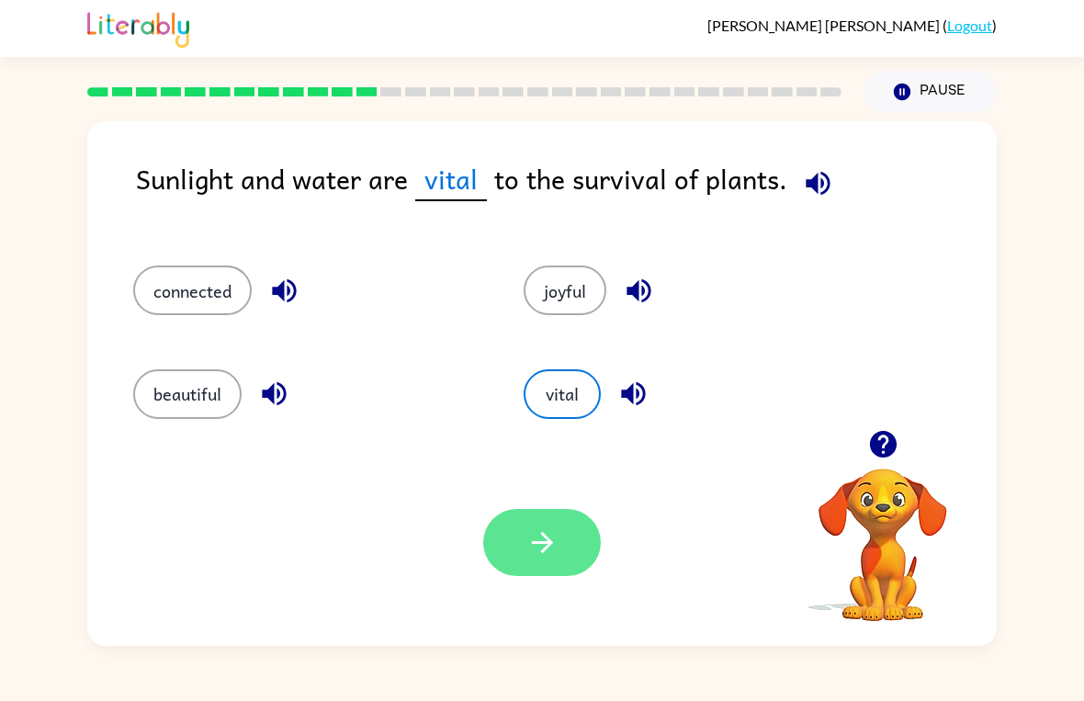
click at [541, 528] on icon "button" at bounding box center [542, 542] width 32 height 32
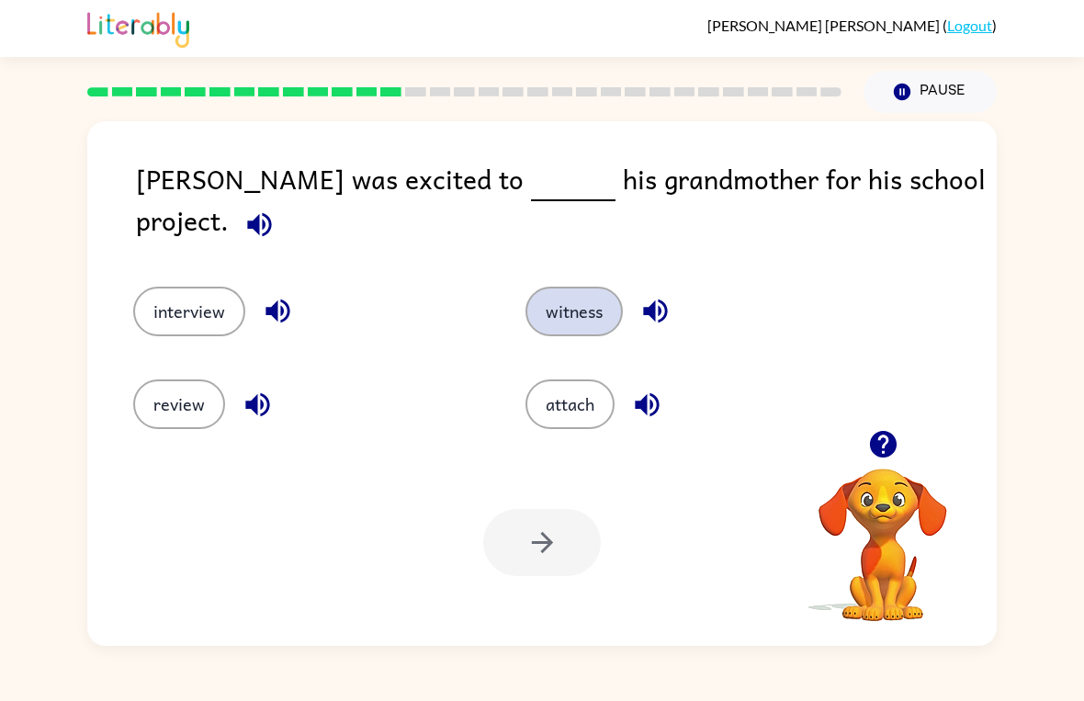
click at [545, 287] on button "witness" at bounding box center [574, 312] width 97 height 50
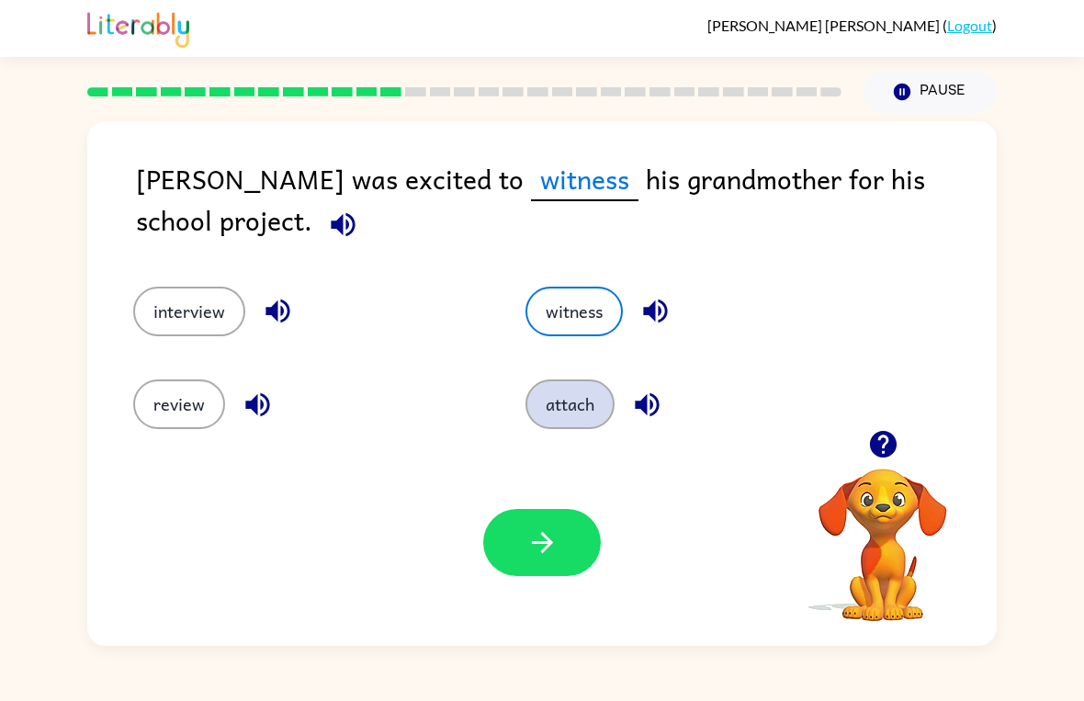
click at [560, 394] on button "attach" at bounding box center [570, 404] width 89 height 50
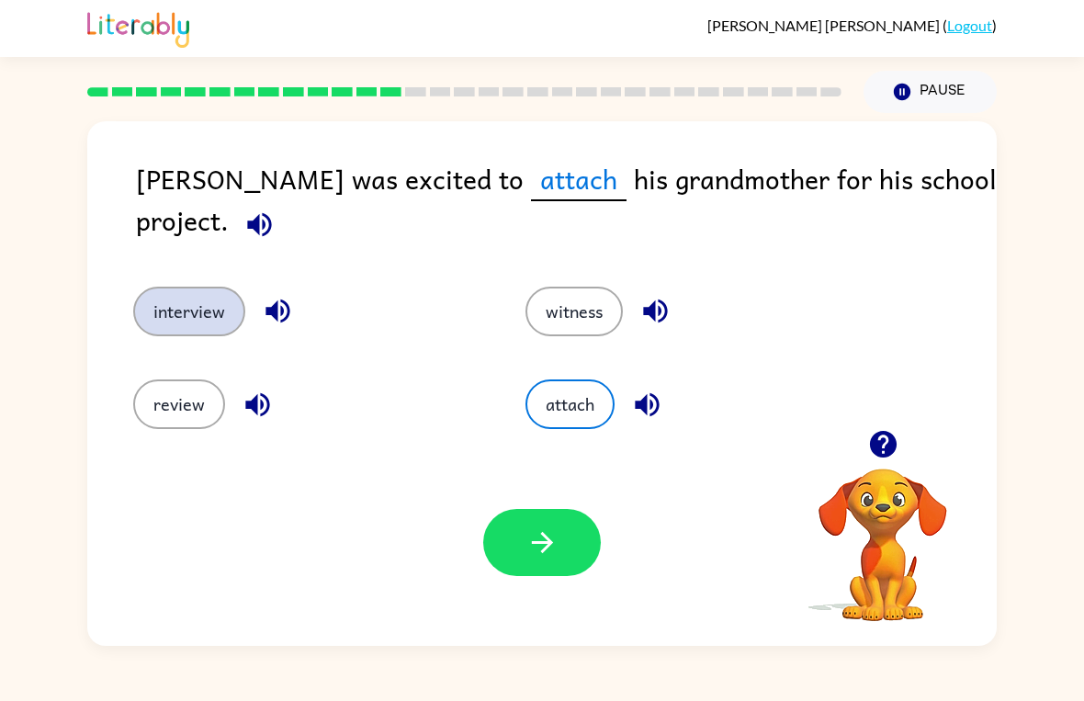
click at [186, 327] on button "interview" at bounding box center [189, 312] width 112 height 50
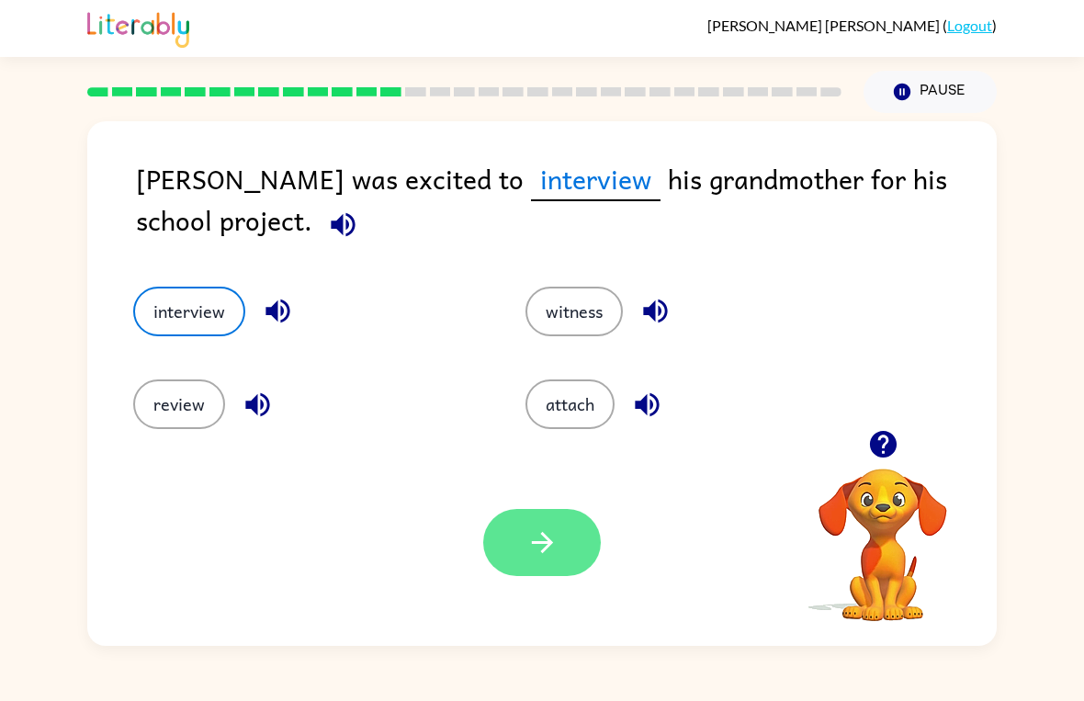
click at [544, 563] on button "button" at bounding box center [542, 542] width 118 height 67
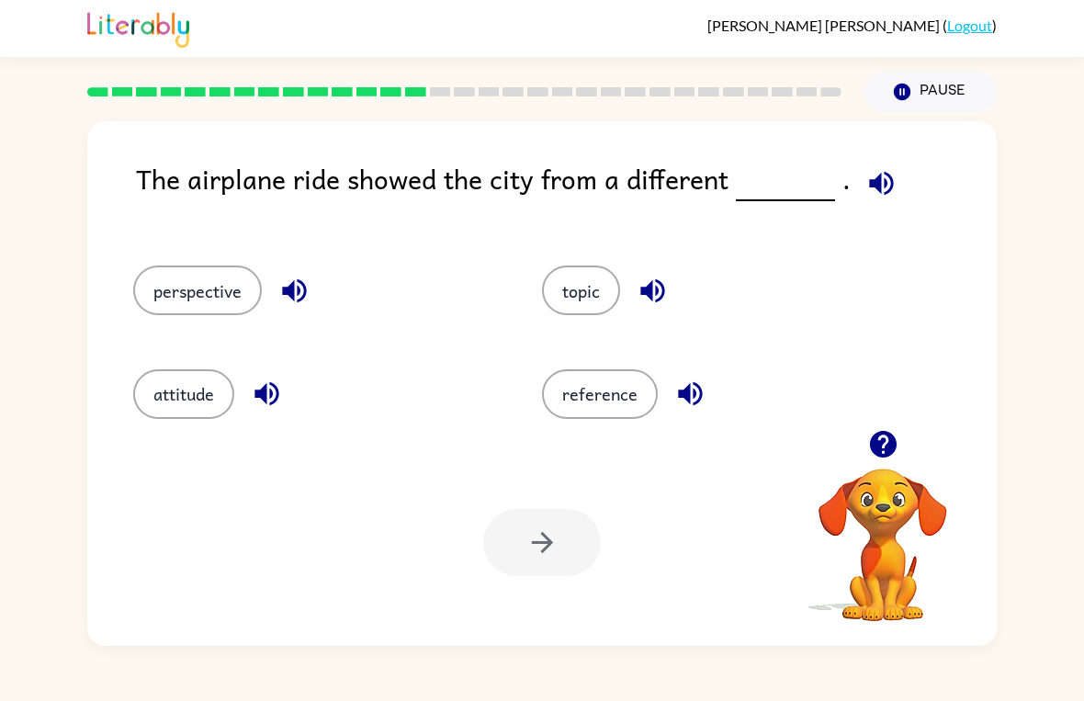
click at [196, 253] on div "perspective" at bounding box center [302, 282] width 409 height 103
click at [194, 285] on button "perspective" at bounding box center [197, 291] width 129 height 50
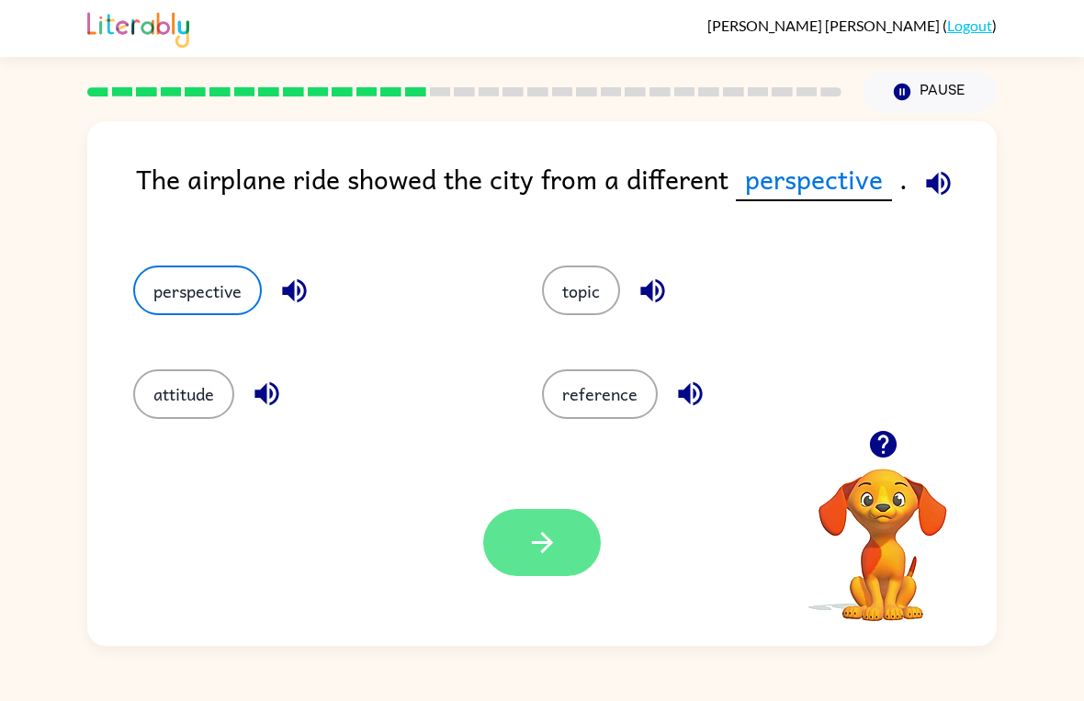
click at [522, 538] on button "button" at bounding box center [542, 542] width 118 height 67
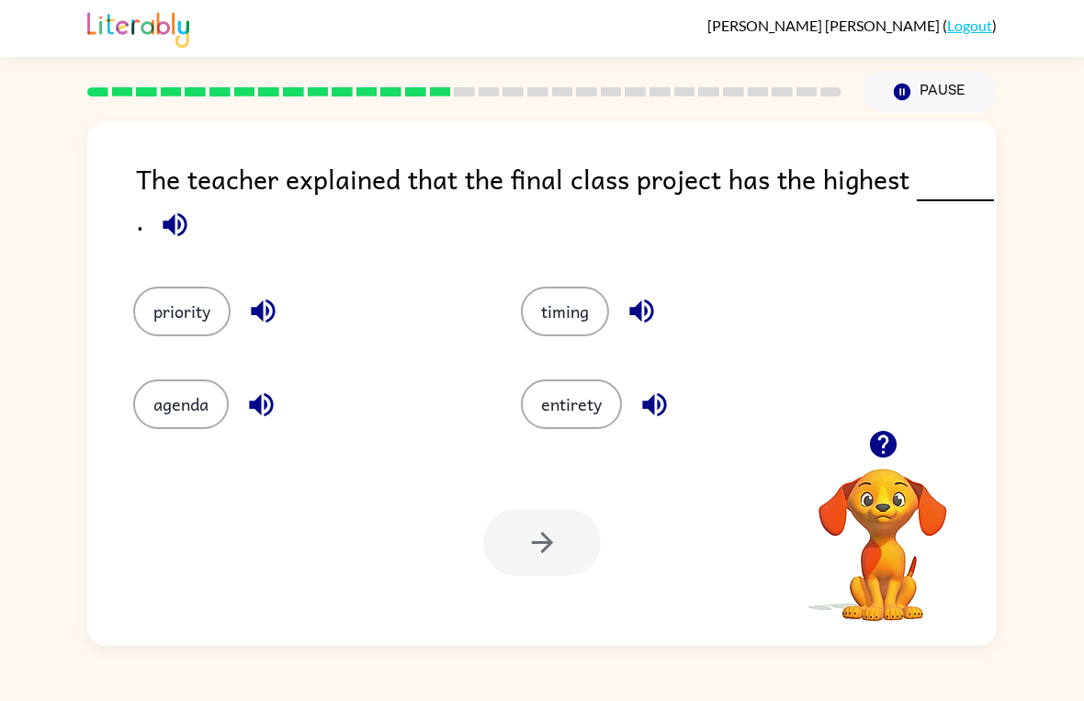
click at [201, 278] on div "priority" at bounding box center [292, 298] width 388 height 93
click at [198, 311] on button "priority" at bounding box center [181, 312] width 97 height 50
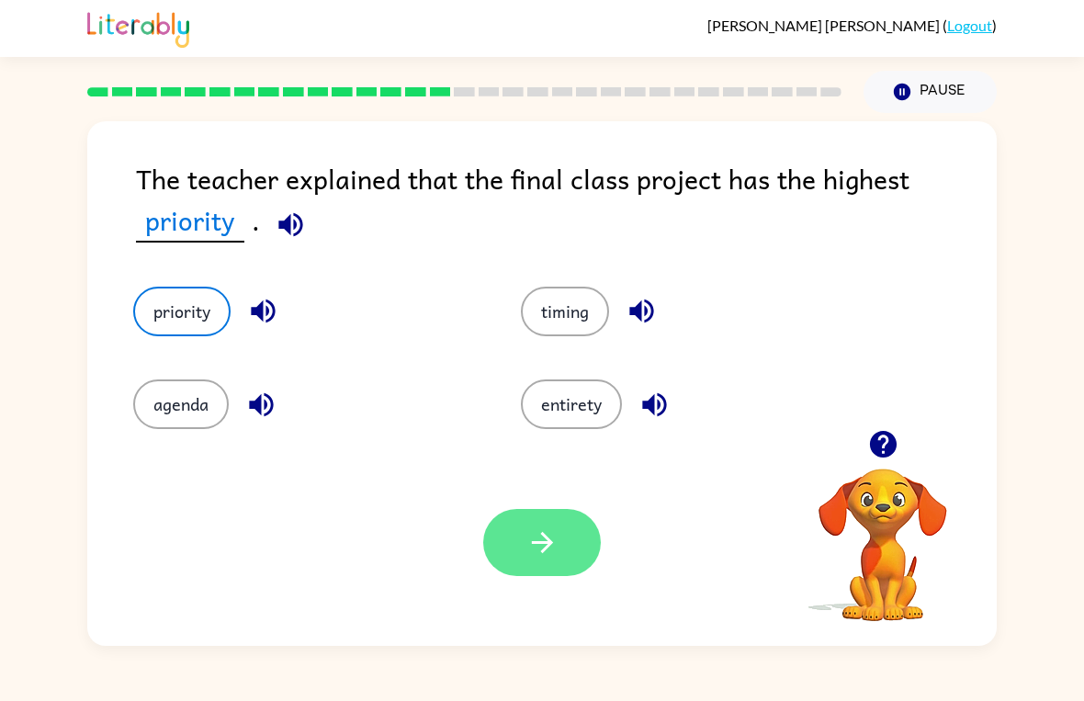
click at [527, 539] on icon "button" at bounding box center [542, 542] width 32 height 32
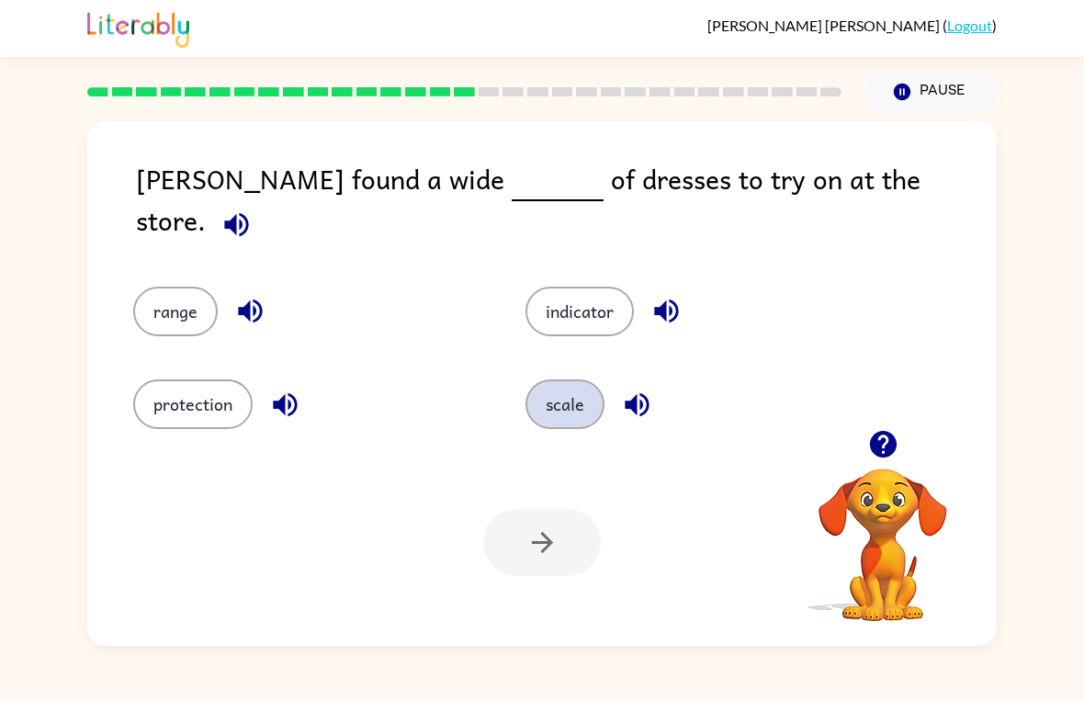
click at [590, 379] on button "scale" at bounding box center [565, 404] width 79 height 50
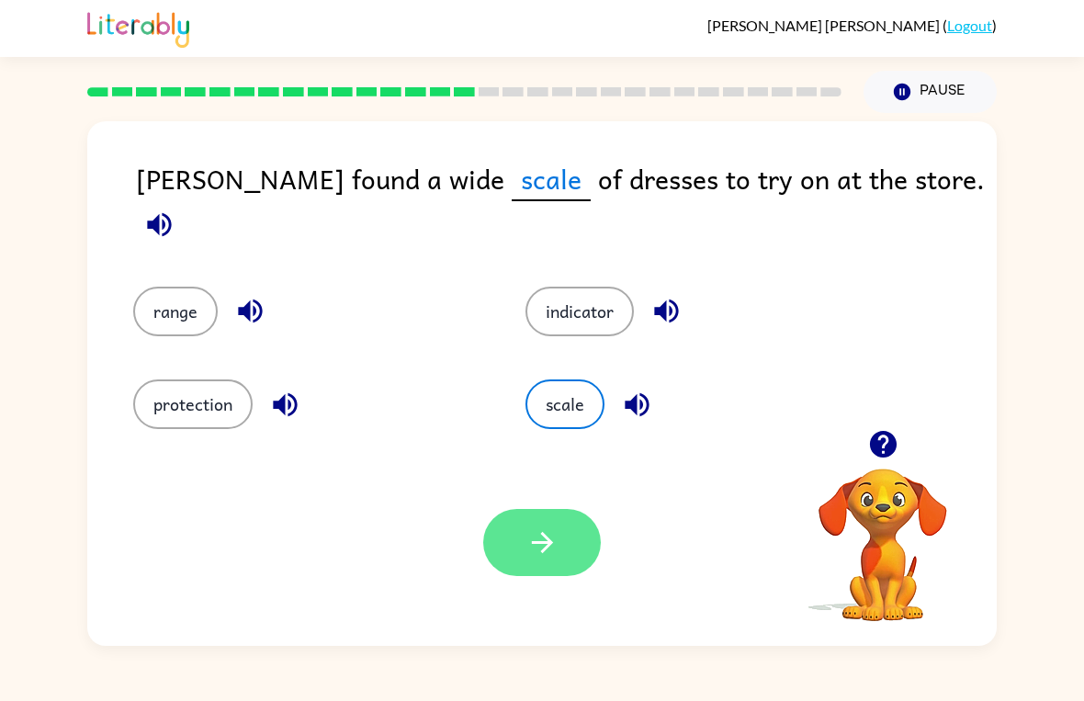
click at [547, 572] on button "button" at bounding box center [542, 542] width 118 height 67
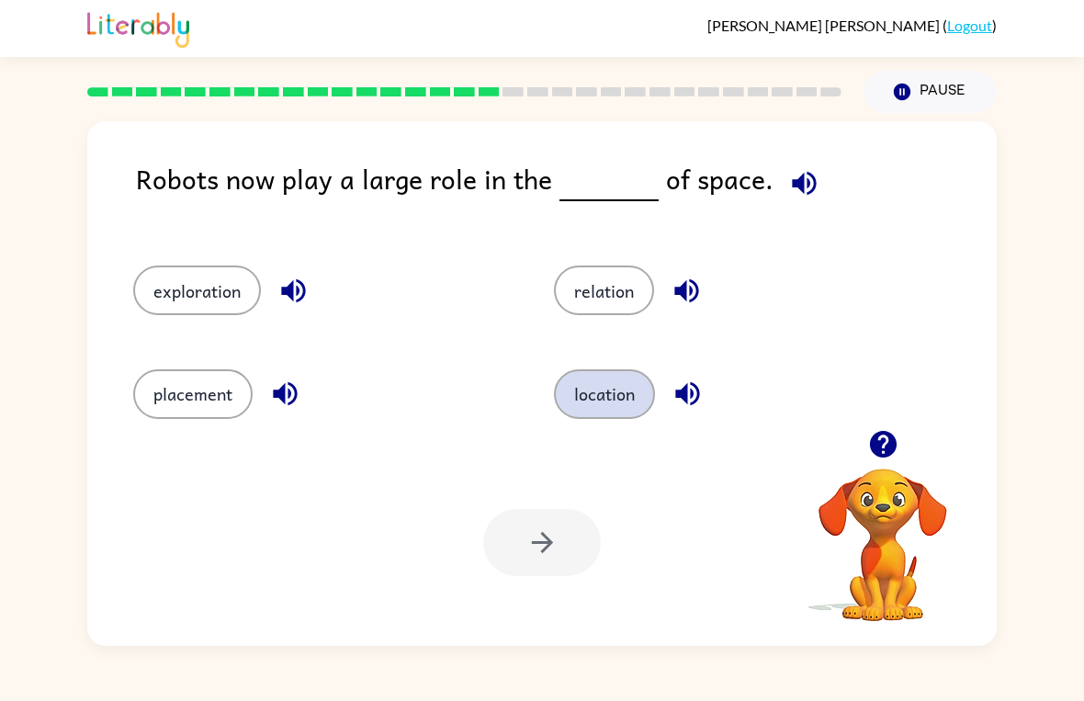
click at [617, 403] on button "location" at bounding box center [604, 394] width 101 height 50
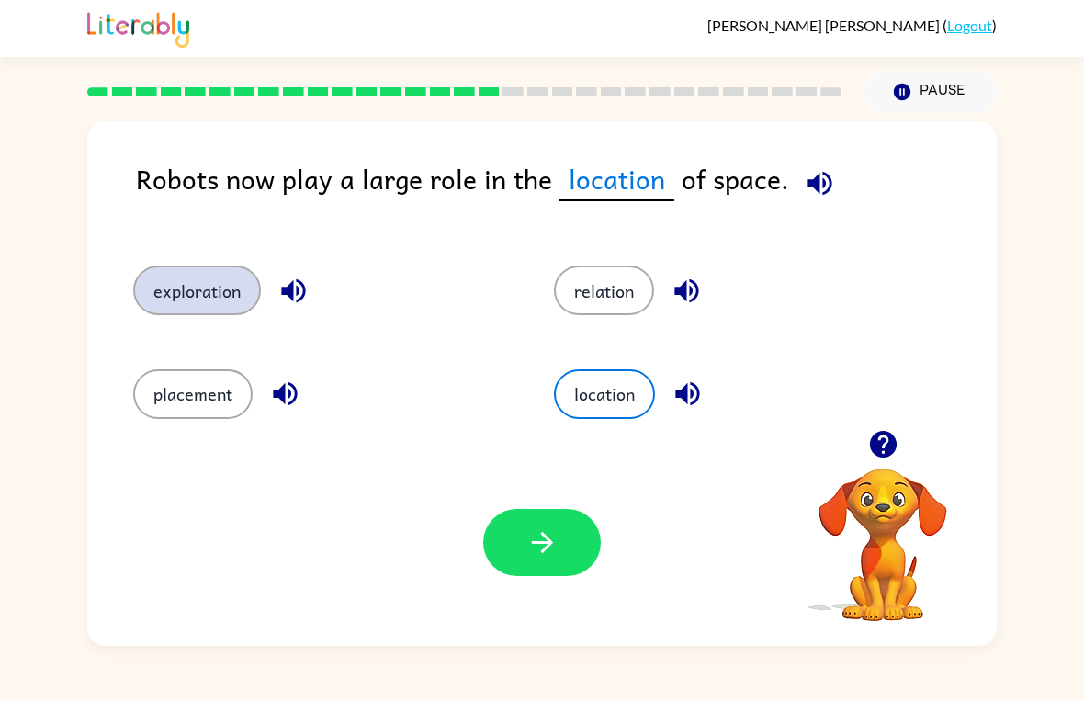
click at [186, 298] on button "exploration" at bounding box center [197, 291] width 128 height 50
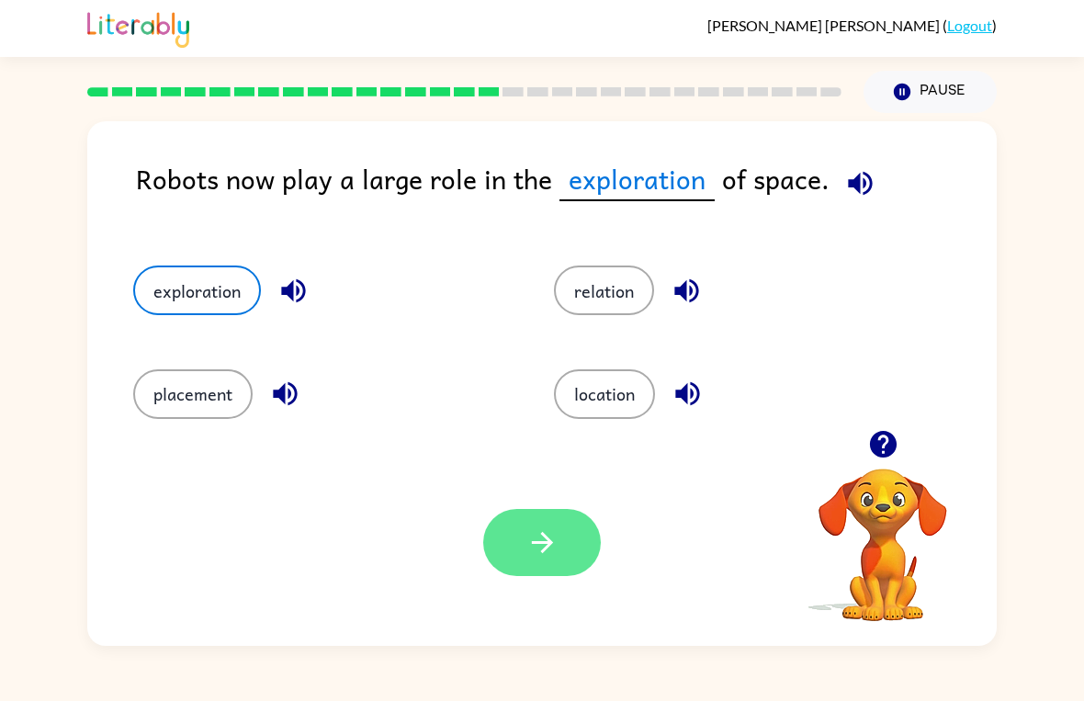
click at [514, 574] on button "button" at bounding box center [542, 542] width 118 height 67
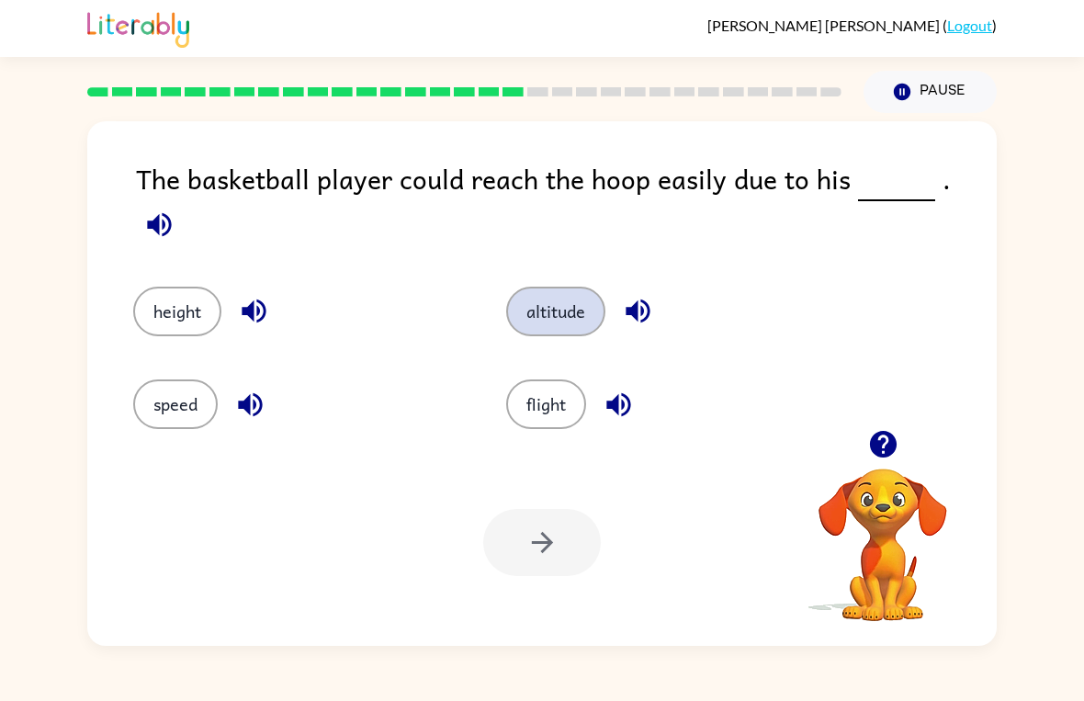
click at [554, 311] on button "altitude" at bounding box center [555, 312] width 99 height 50
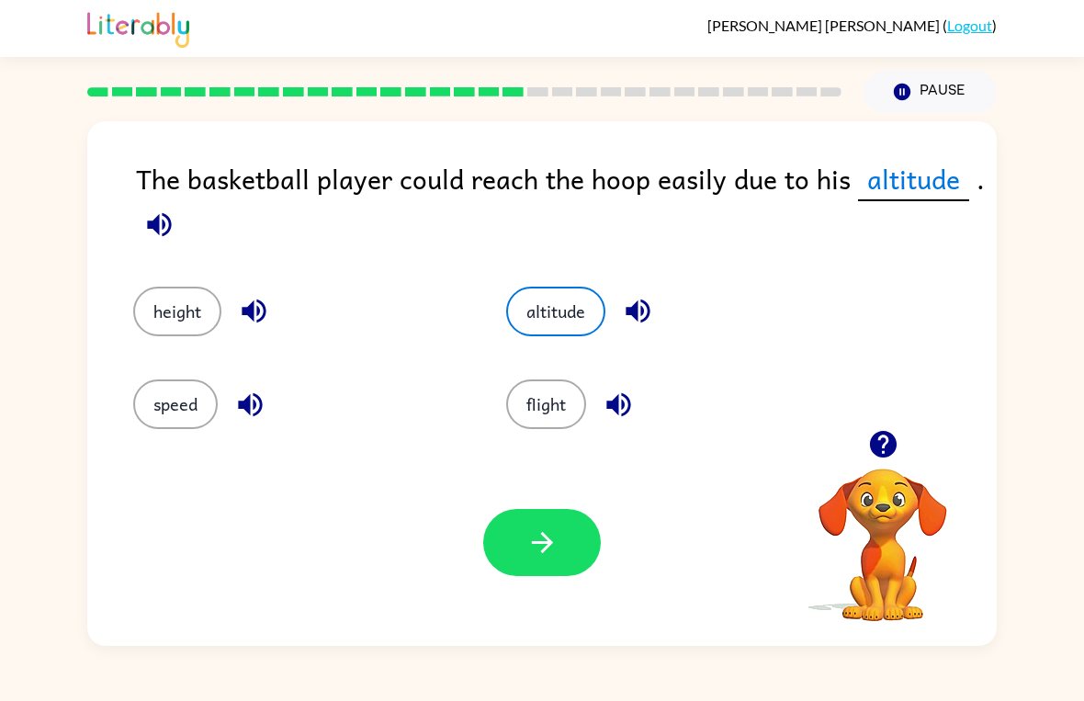
click at [155, 279] on div "height" at bounding box center [284, 298] width 373 height 93
click at [171, 307] on button "height" at bounding box center [177, 312] width 88 height 50
click at [541, 598] on div "Your browser must support playing .mp4 files to use Literably. Please try using…" at bounding box center [542, 542] width 910 height 207
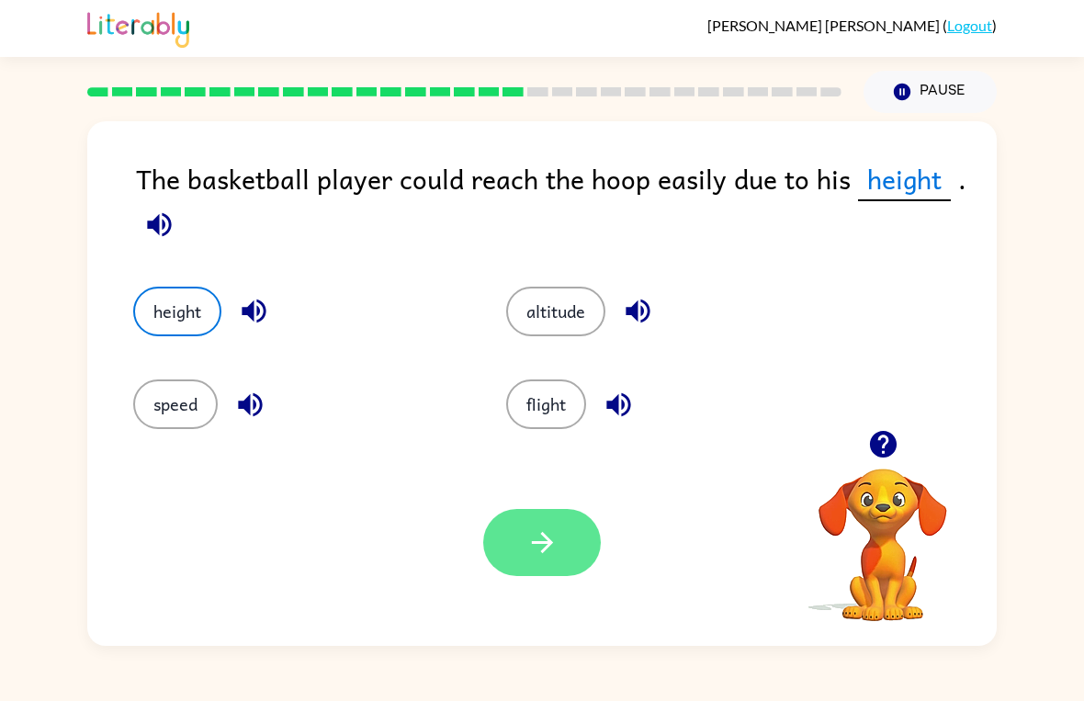
click at [583, 549] on button "button" at bounding box center [542, 542] width 118 height 67
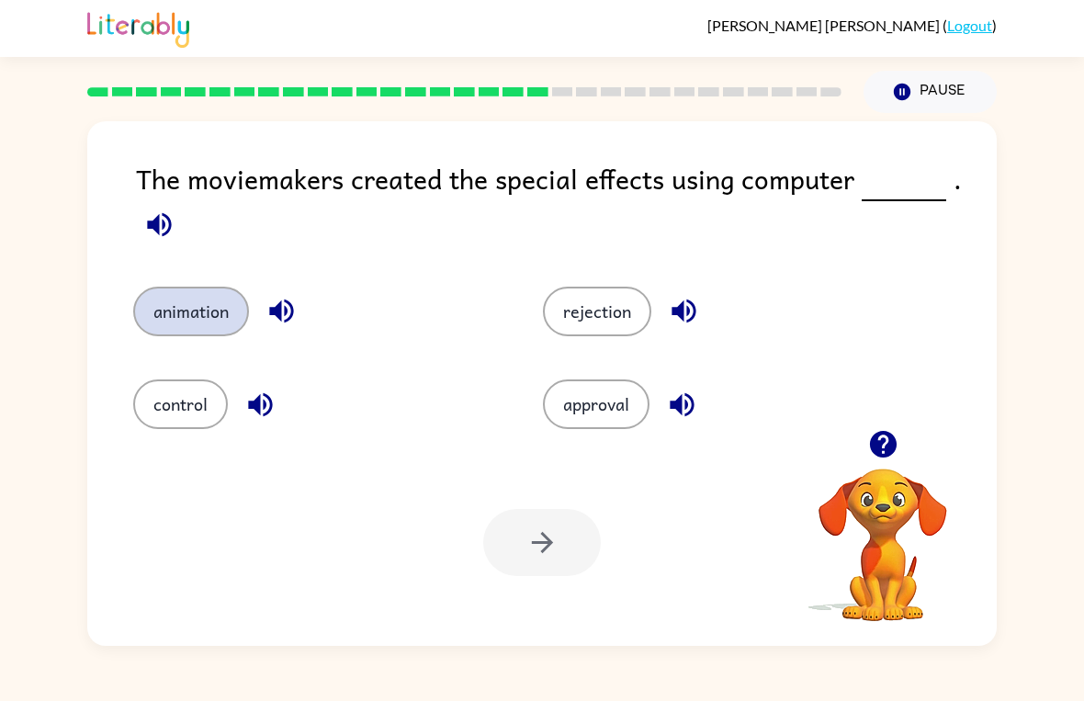
click at [160, 310] on button "animation" at bounding box center [191, 312] width 116 height 50
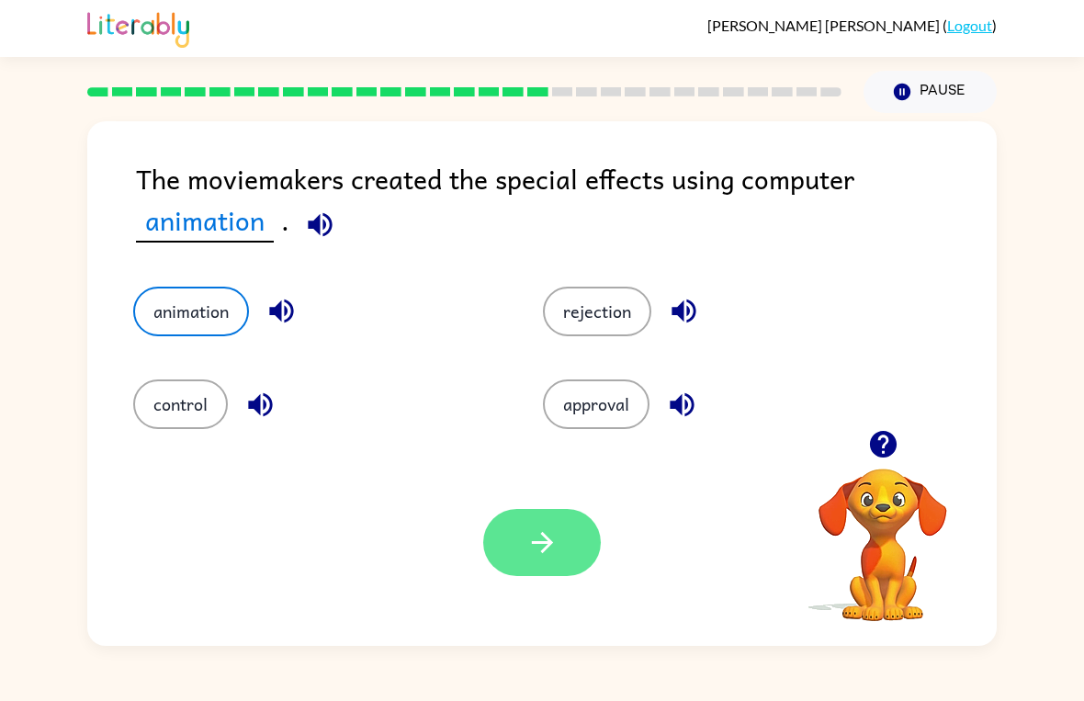
click at [526, 537] on icon "button" at bounding box center [542, 542] width 32 height 32
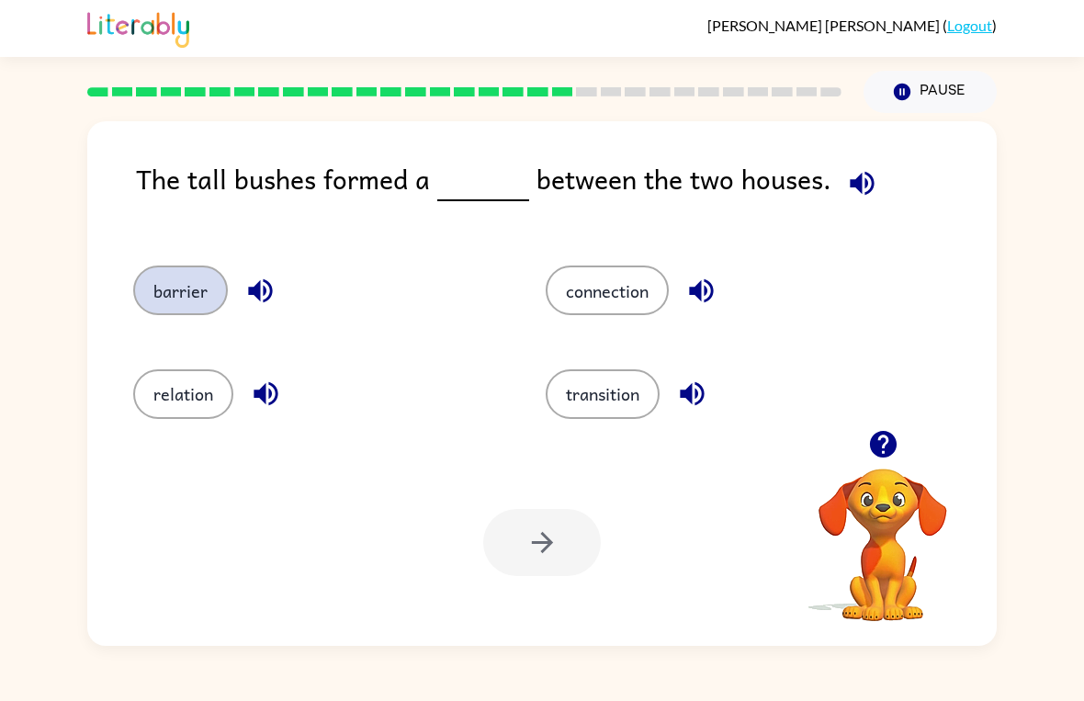
click at [195, 285] on button "barrier" at bounding box center [180, 291] width 95 height 50
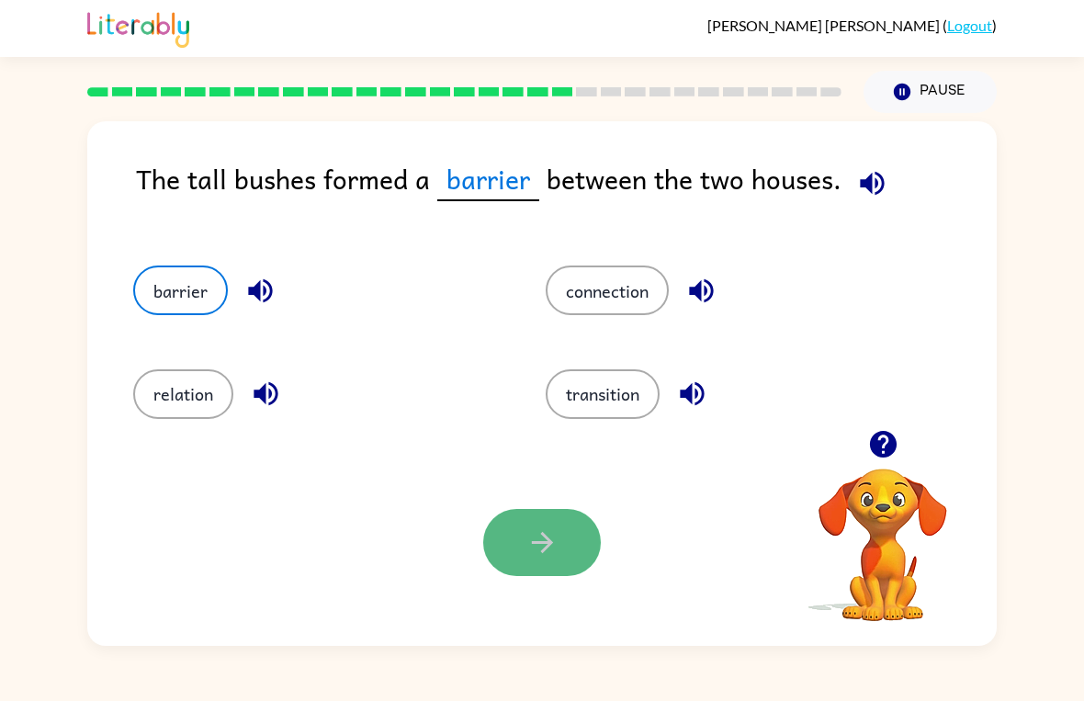
click at [556, 521] on button "button" at bounding box center [542, 542] width 118 height 67
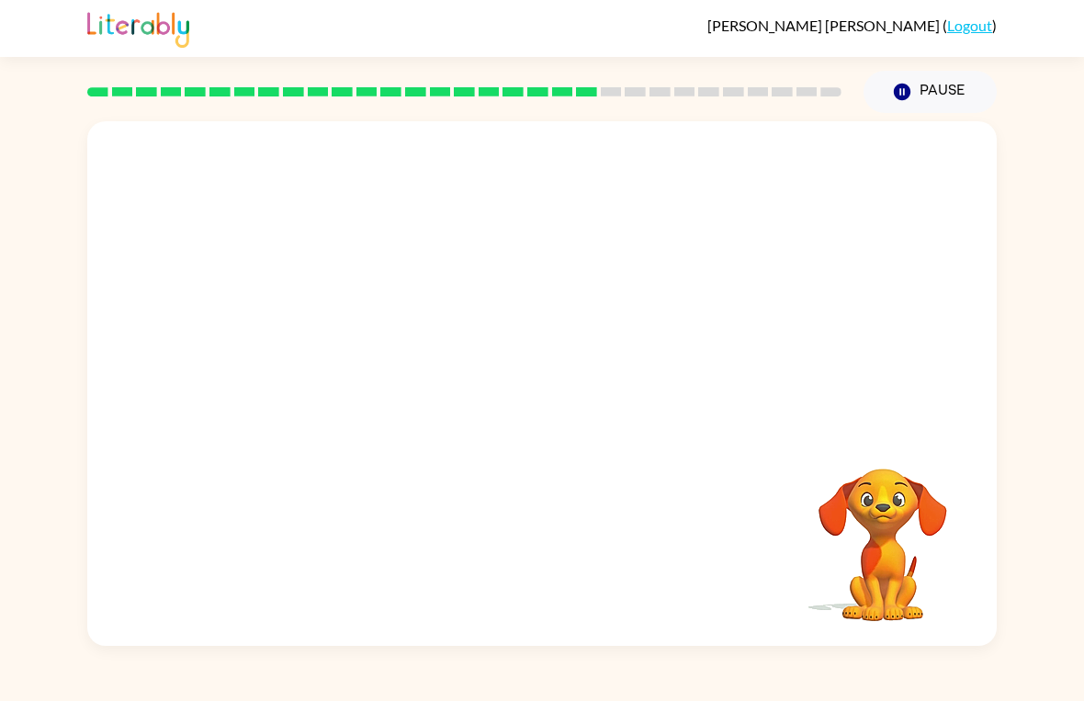
click at [349, 345] on video "Your browser must support playing .mp4 files to use Literably. Please try using…" at bounding box center [542, 275] width 910 height 309
click at [348, 345] on video "Your browser must support playing .mp4 files to use Literably. Please try using…" at bounding box center [542, 275] width 910 height 309
click at [537, 437] on div at bounding box center [542, 383] width 910 height 525
click at [537, 436] on div at bounding box center [542, 383] width 910 height 525
click at [514, 389] on button "button" at bounding box center [542, 392] width 118 height 67
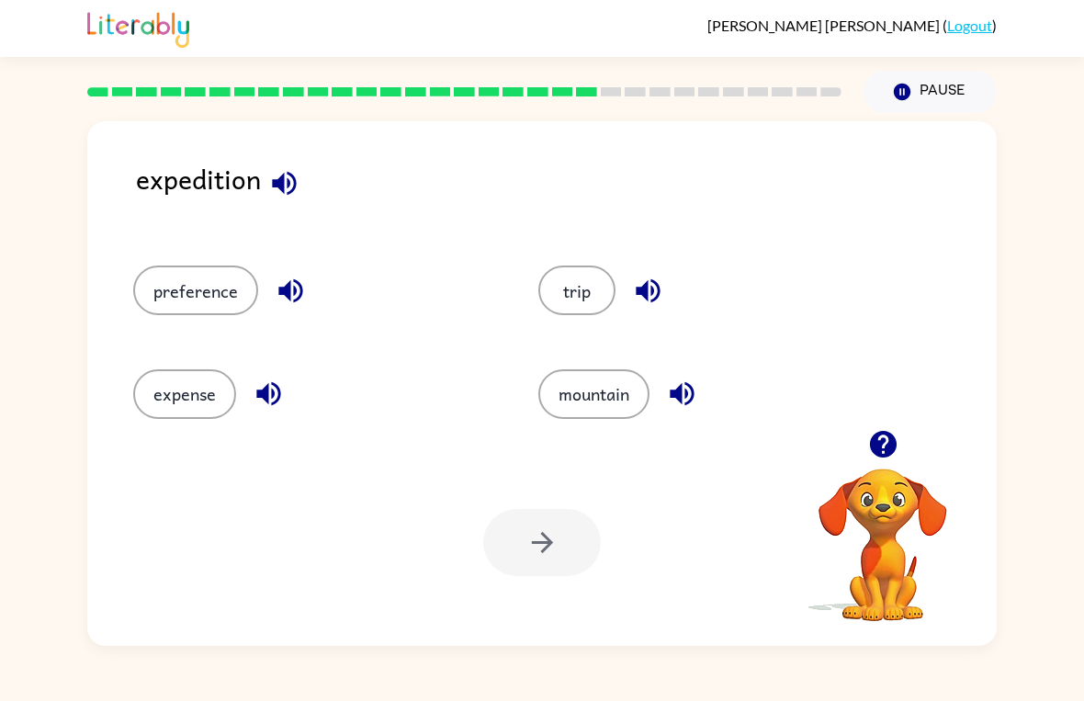
click at [305, 175] on button "button" at bounding box center [284, 183] width 47 height 47
click at [609, 286] on button "trip" at bounding box center [576, 291] width 77 height 50
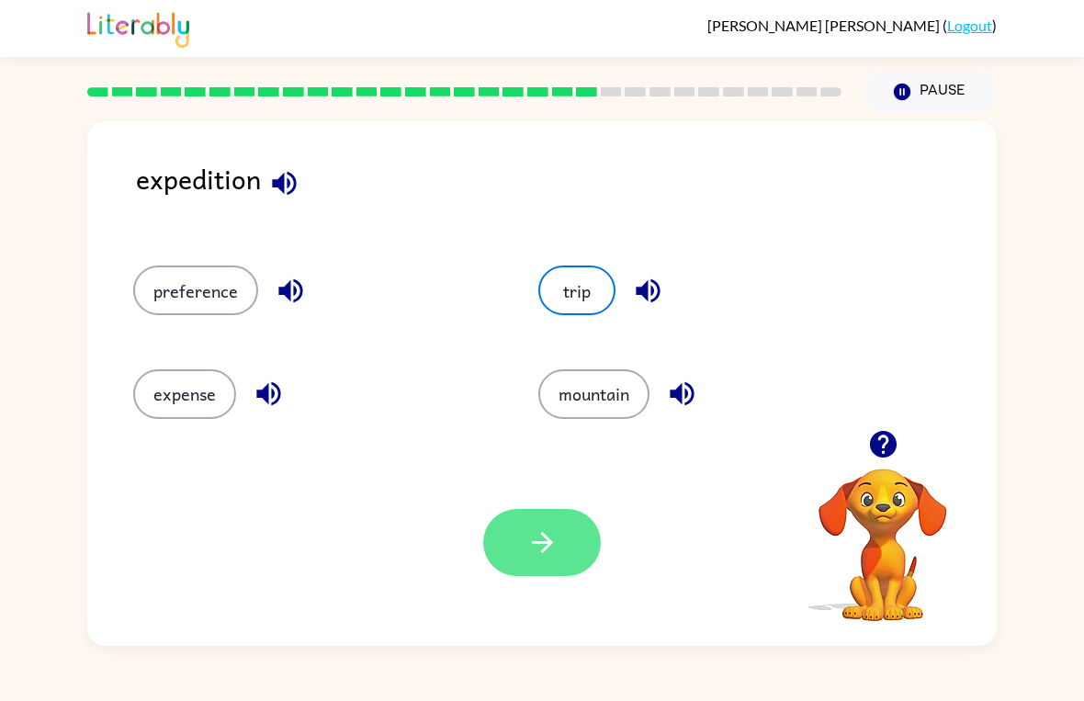
click at [535, 537] on icon "button" at bounding box center [542, 542] width 32 height 32
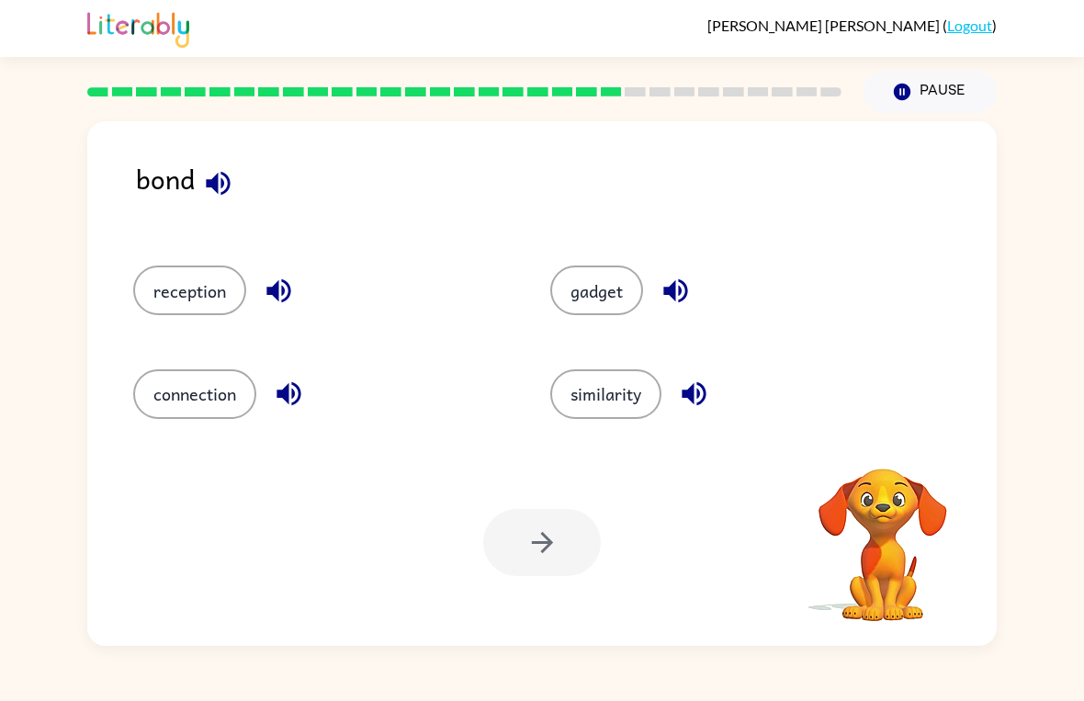
click at [219, 187] on icon "button" at bounding box center [218, 183] width 32 height 32
click at [164, 385] on button "connection" at bounding box center [194, 394] width 123 height 50
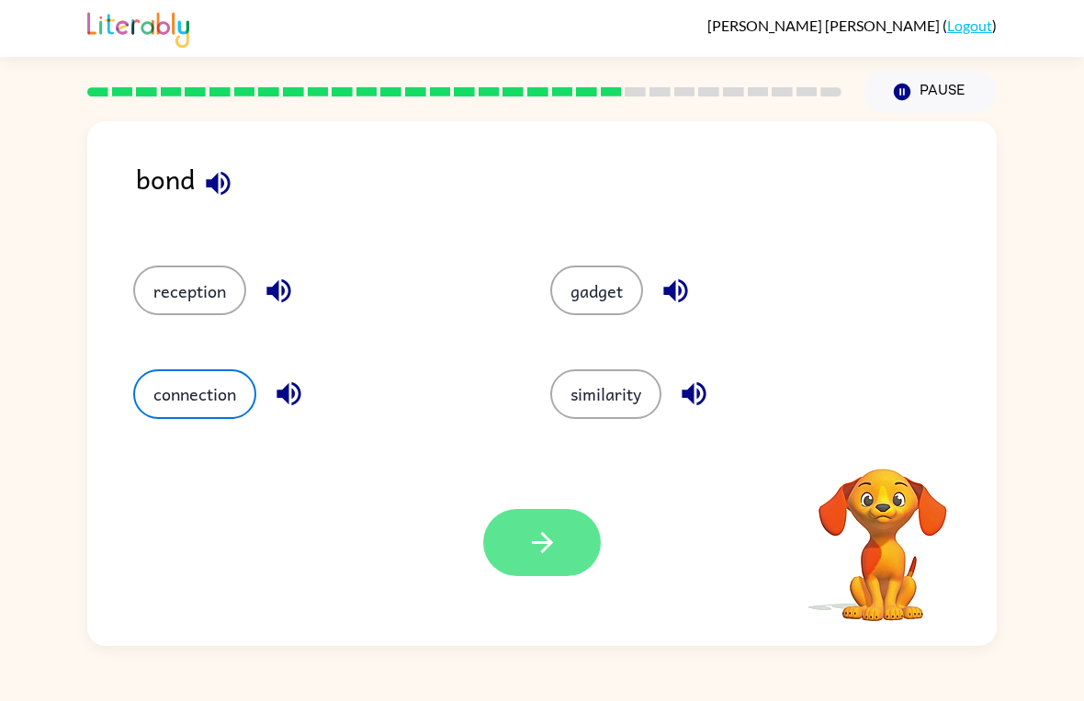
click at [504, 540] on button "button" at bounding box center [542, 542] width 118 height 67
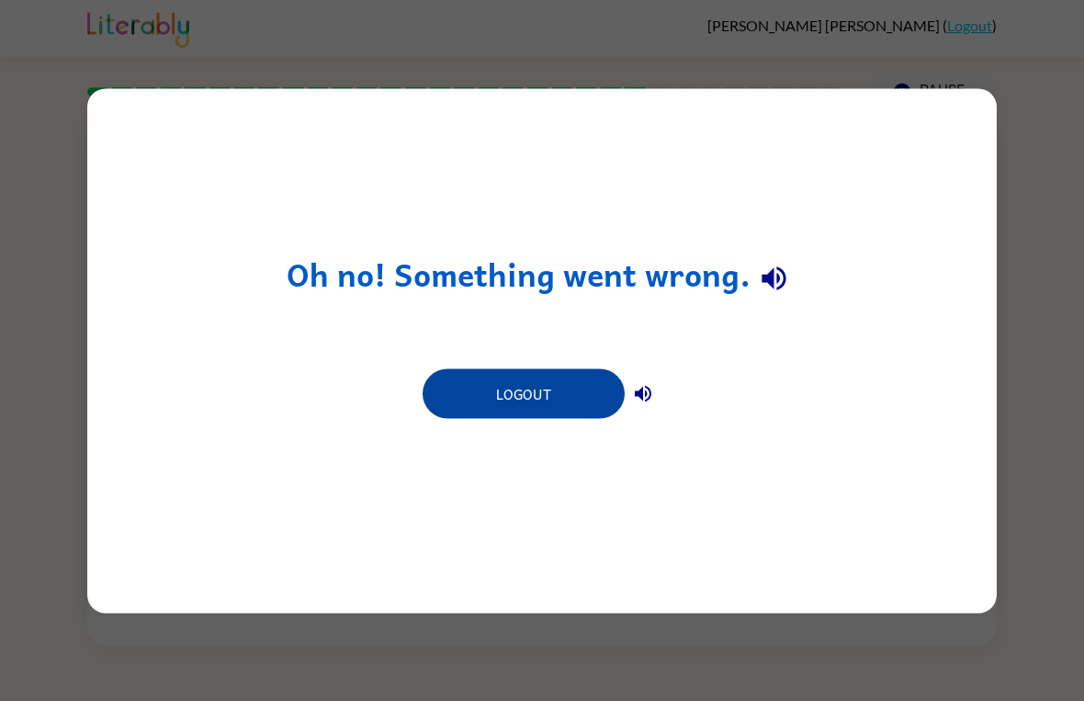
click at [572, 392] on button "Logout" at bounding box center [524, 393] width 202 height 50
click at [562, 396] on button "Logout" at bounding box center [524, 393] width 202 height 50
click at [552, 385] on button "Logout" at bounding box center [524, 393] width 202 height 50
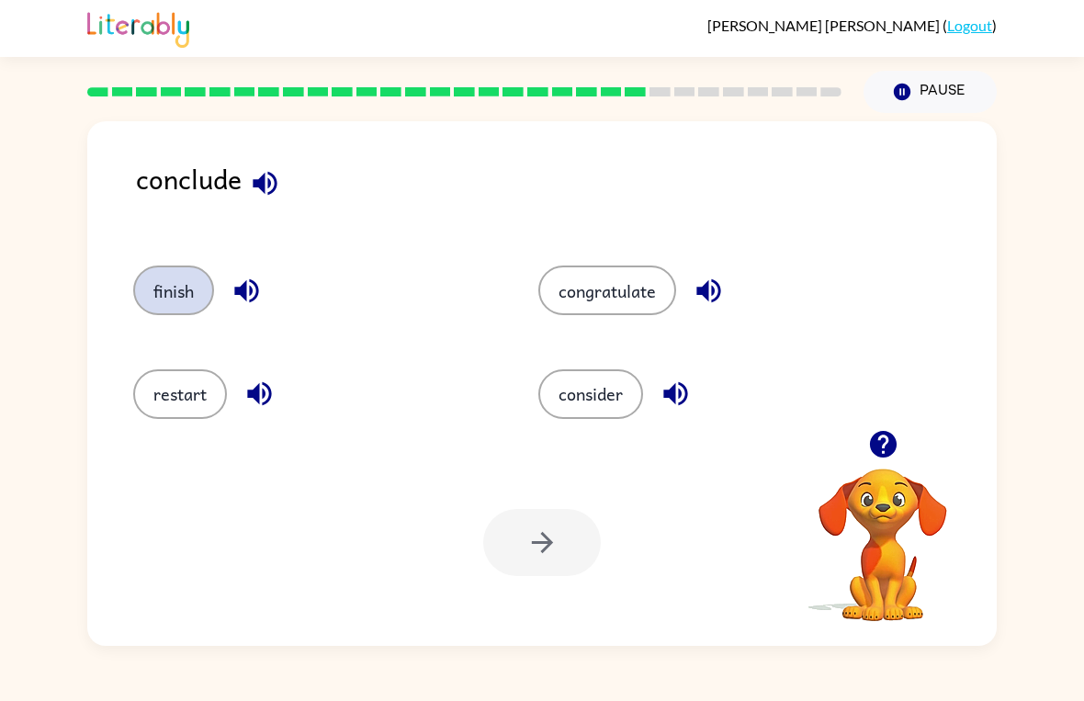
click at [167, 304] on button "finish" at bounding box center [173, 291] width 81 height 50
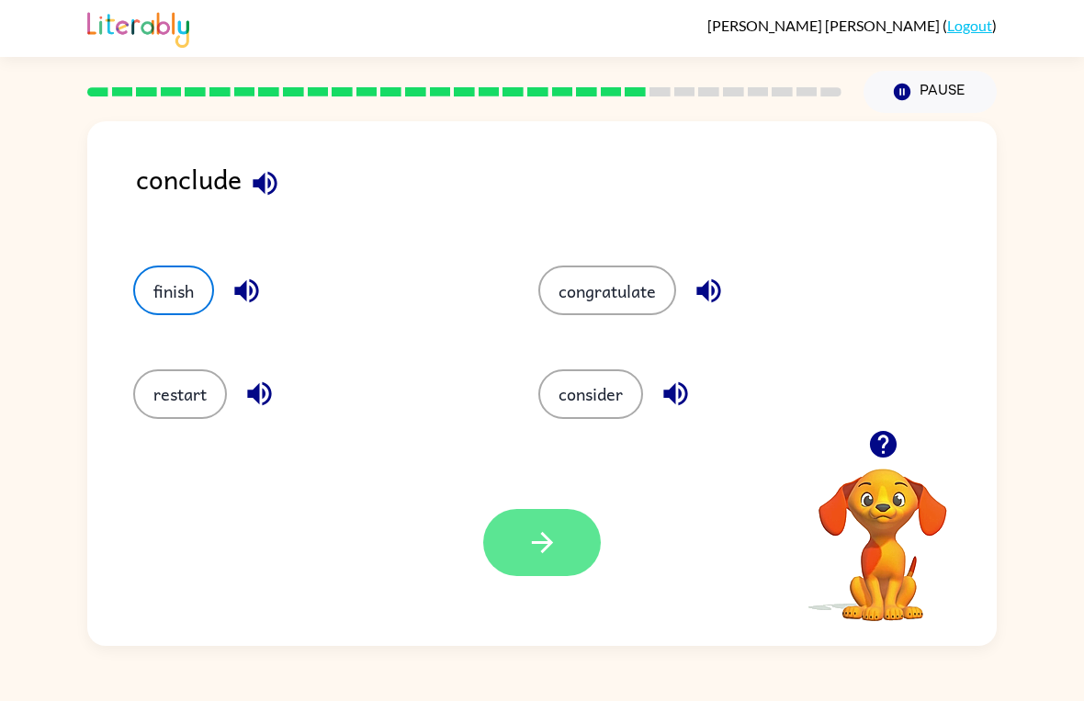
click at [551, 547] on icon "button" at bounding box center [542, 542] width 32 height 32
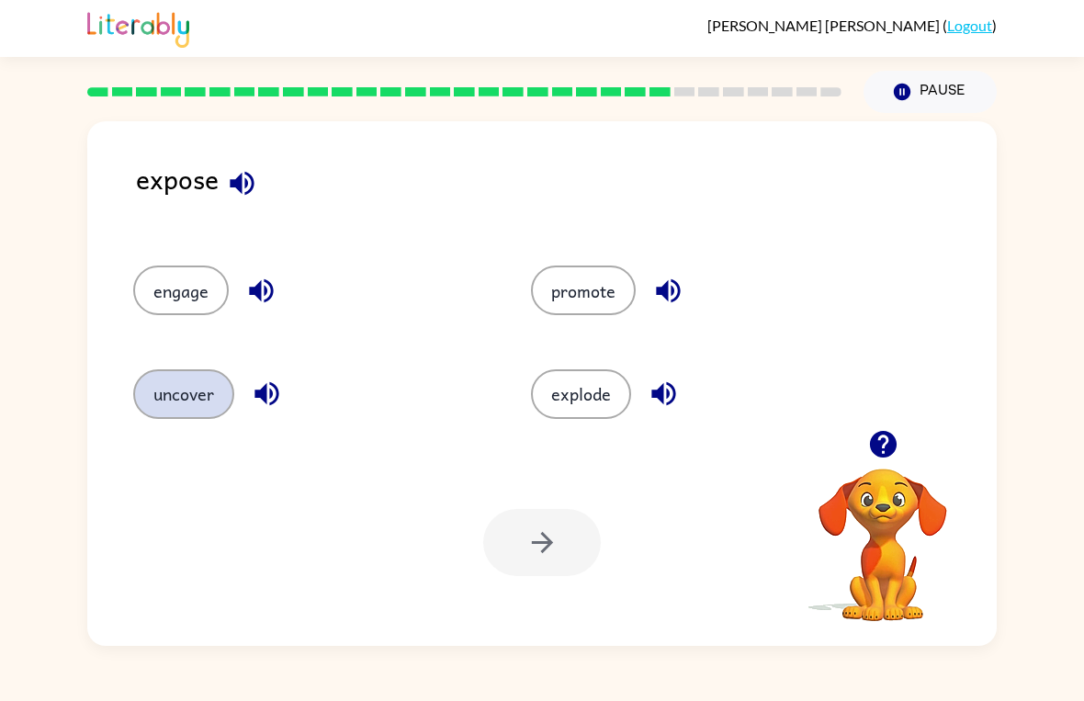
click at [161, 394] on button "uncover" at bounding box center [183, 394] width 101 height 50
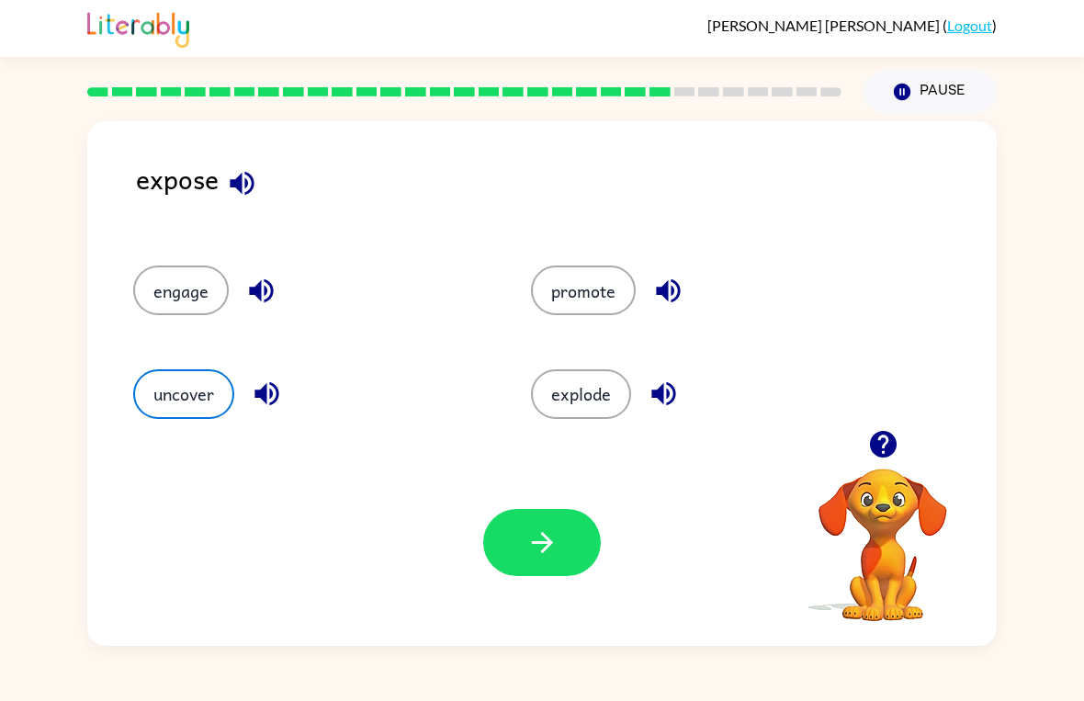
click at [575, 481] on div "Your browser must support playing .mp4 files to use Literably. Please try using…" at bounding box center [542, 542] width 910 height 207
click at [561, 541] on button "button" at bounding box center [542, 542] width 118 height 67
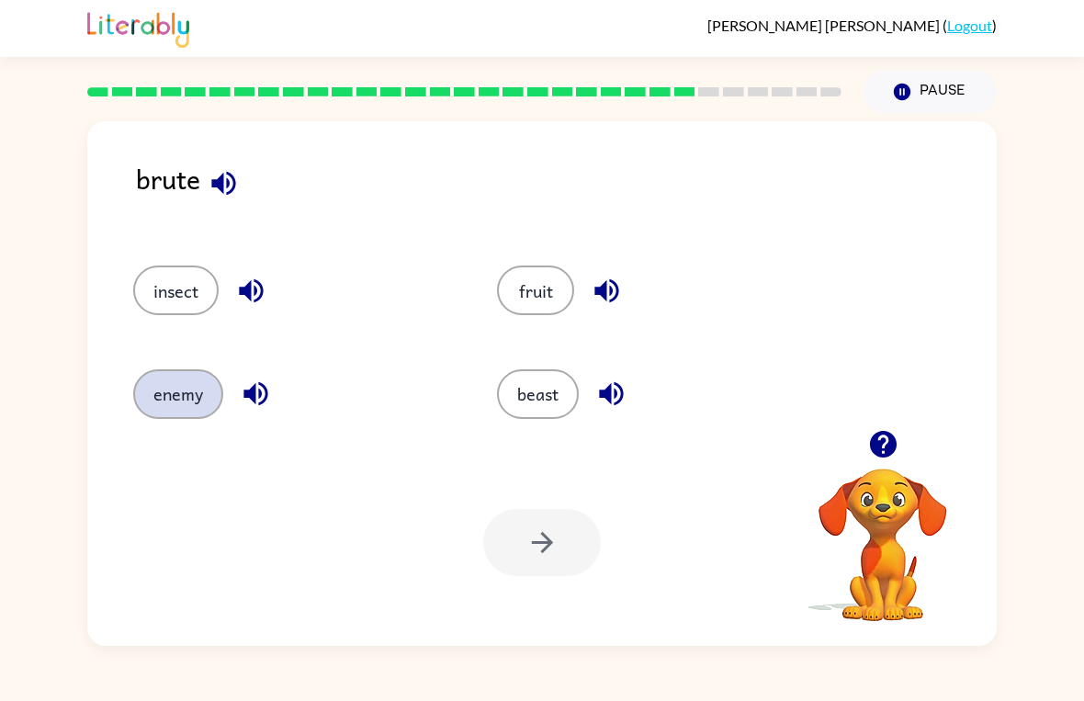
click at [174, 392] on button "enemy" at bounding box center [178, 394] width 90 height 50
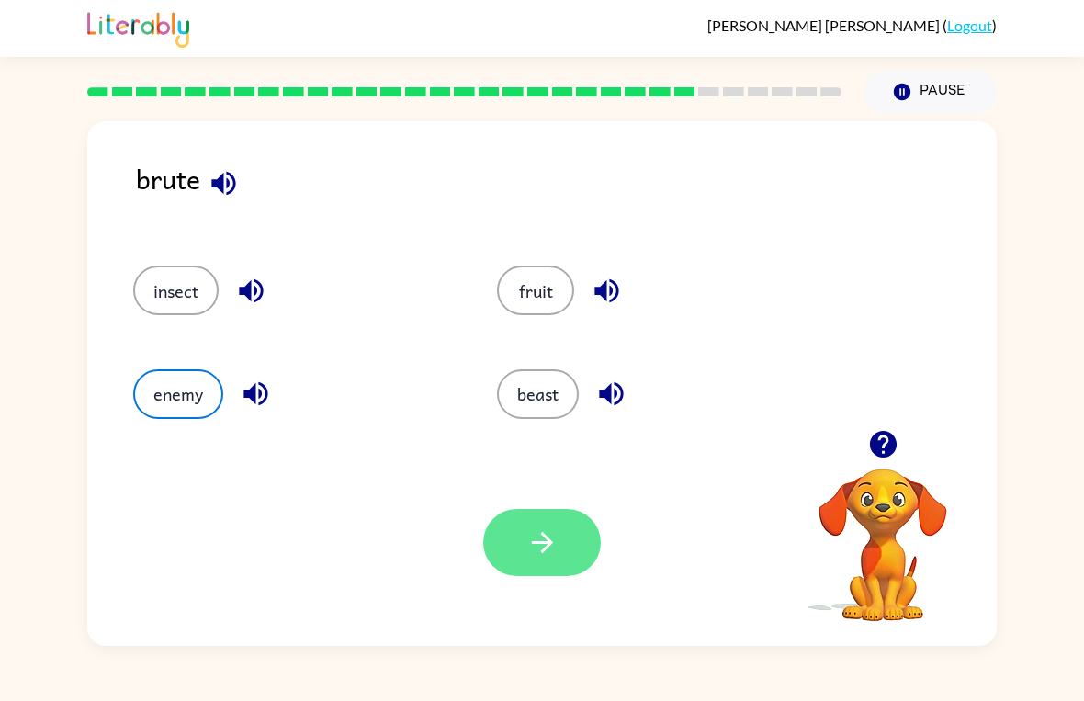
click at [527, 556] on icon "button" at bounding box center [542, 542] width 32 height 32
click at [552, 565] on div at bounding box center [542, 542] width 118 height 67
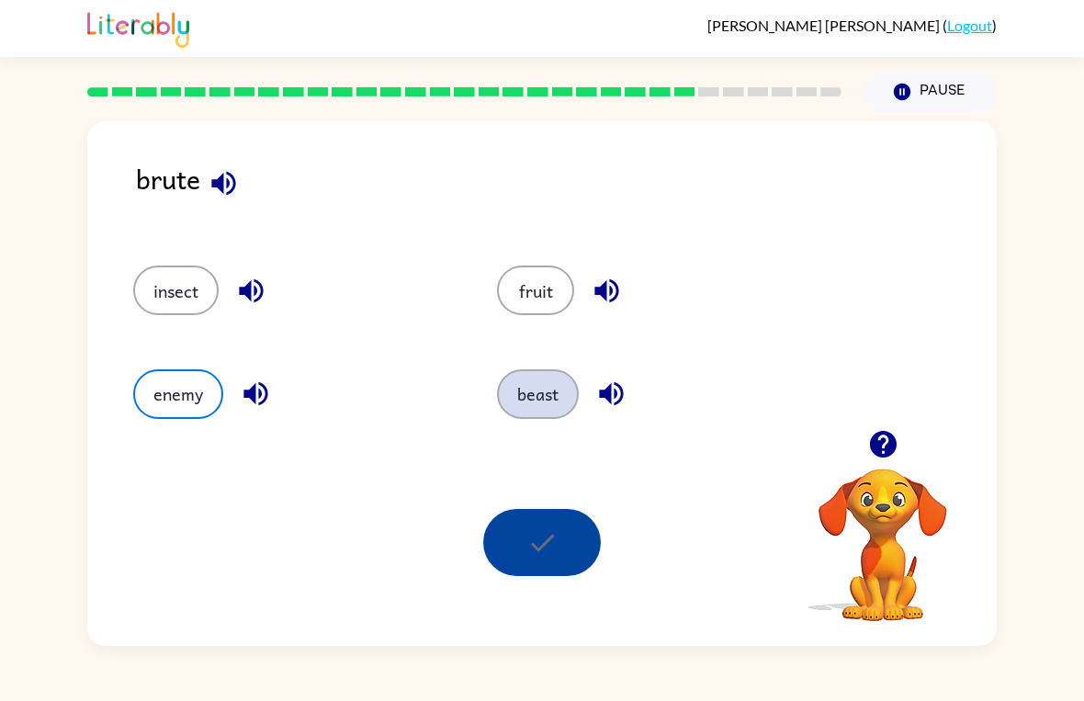
click at [564, 415] on button "beast" at bounding box center [538, 394] width 82 height 50
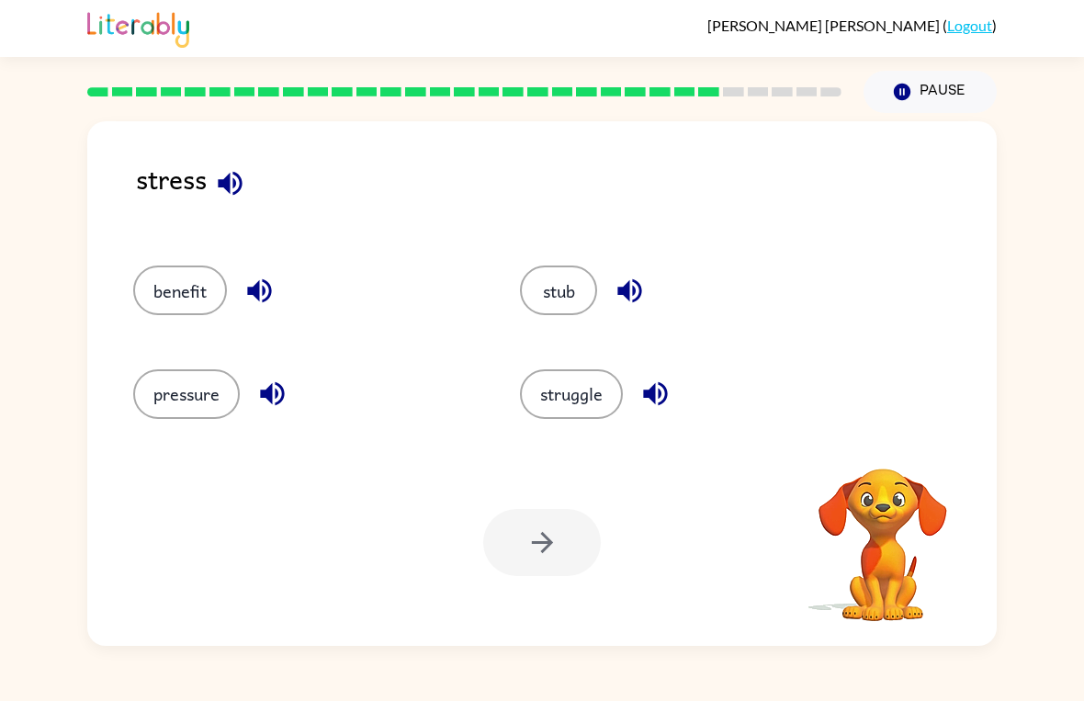
click at [777, 510] on div "Your browser must support playing .mp4 files to use Literably. Please try using…" at bounding box center [542, 542] width 910 height 207
click at [182, 400] on button "pressure" at bounding box center [186, 394] width 107 height 50
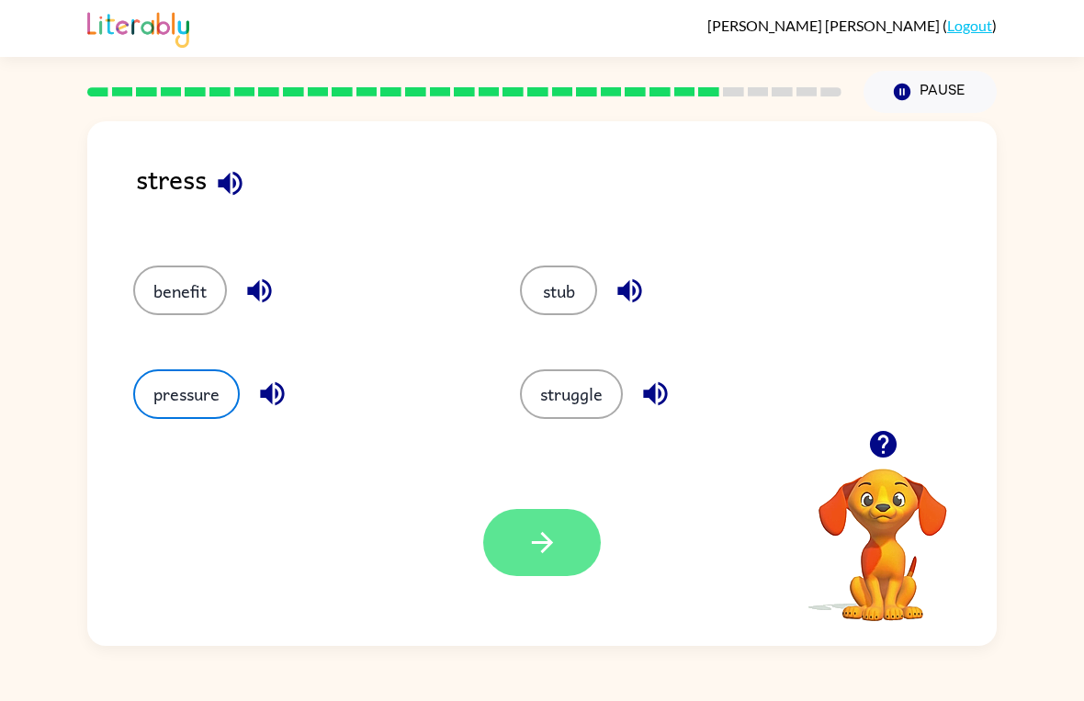
click at [523, 542] on button "button" at bounding box center [542, 542] width 118 height 67
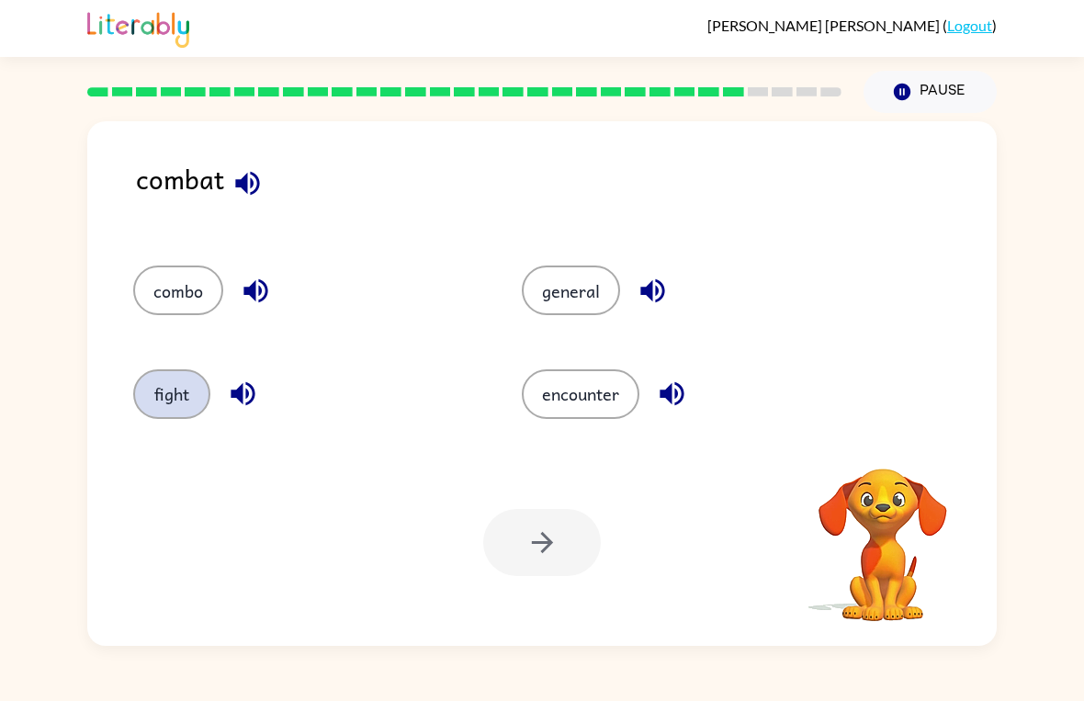
click at [188, 382] on button "fight" at bounding box center [171, 394] width 77 height 50
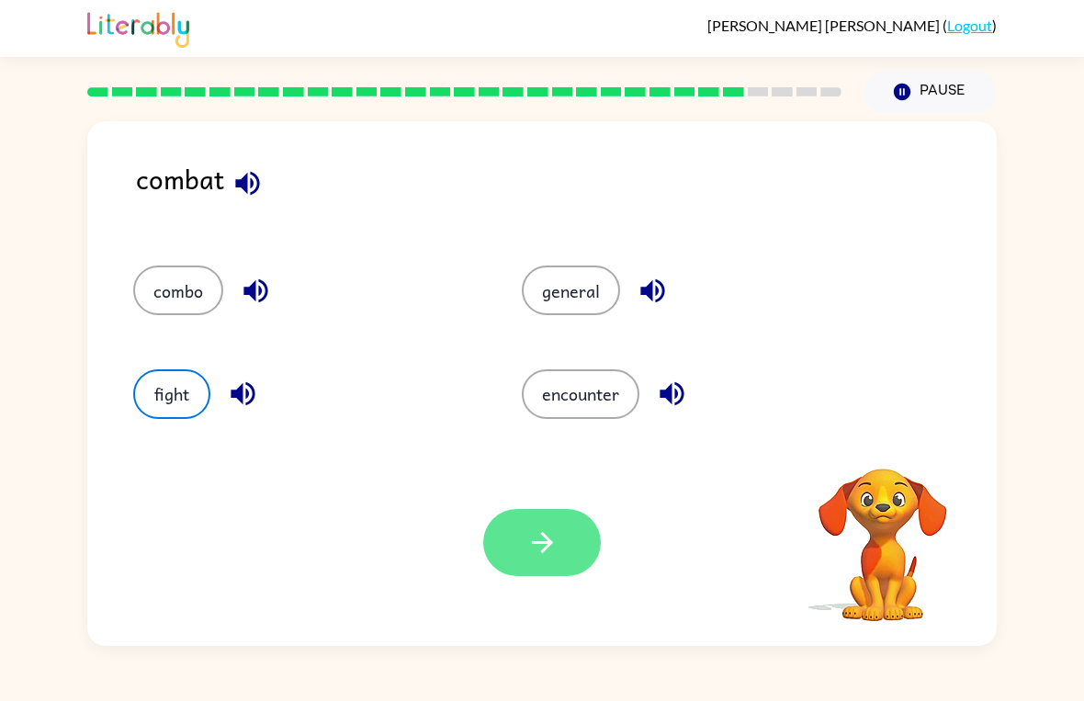
click at [536, 529] on icon "button" at bounding box center [542, 542] width 32 height 32
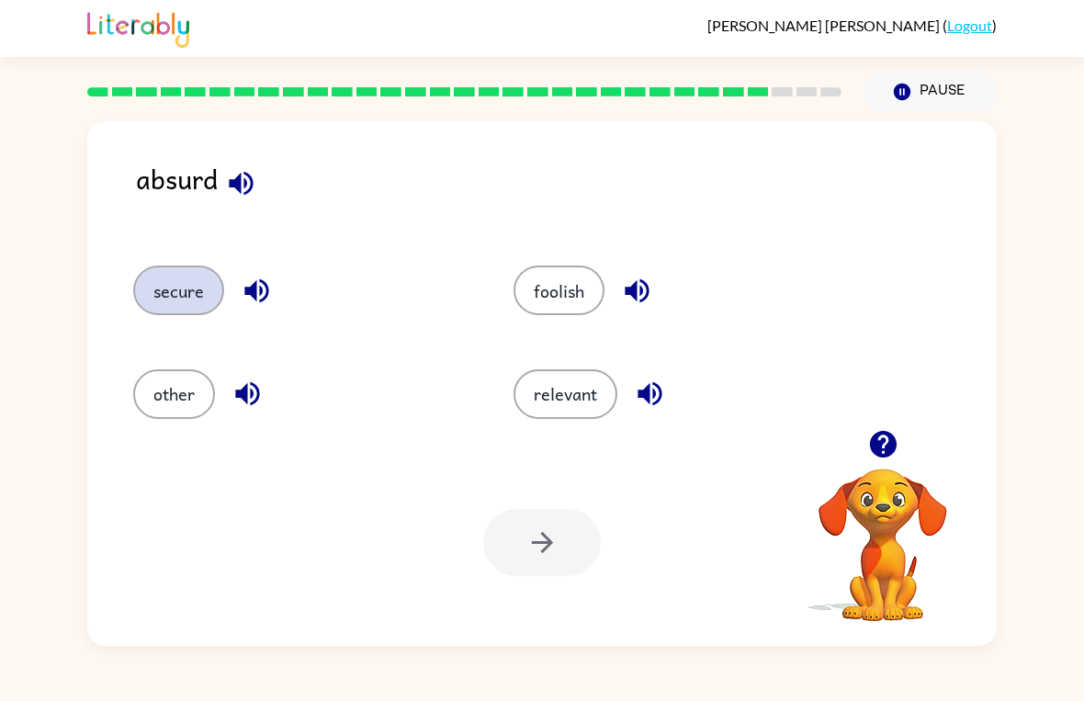
click at [181, 282] on button "secure" at bounding box center [178, 291] width 91 height 50
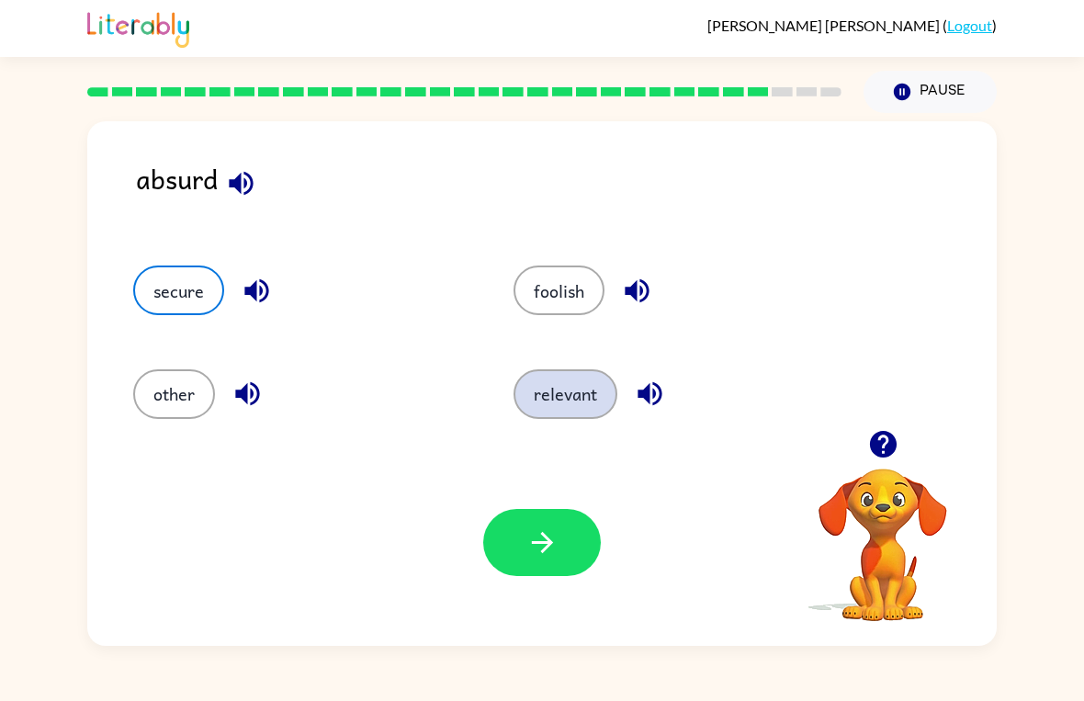
click at [577, 418] on button "relevant" at bounding box center [566, 394] width 104 height 50
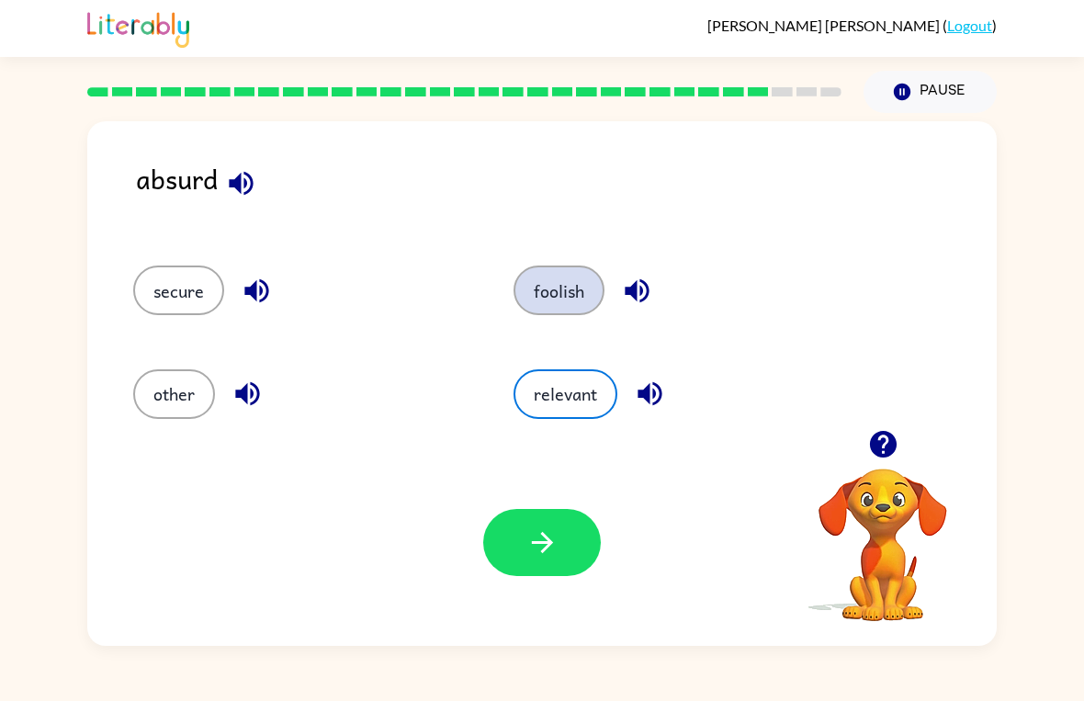
click at [559, 302] on button "foolish" at bounding box center [559, 291] width 91 height 50
click at [243, 201] on button "button" at bounding box center [241, 183] width 47 height 47
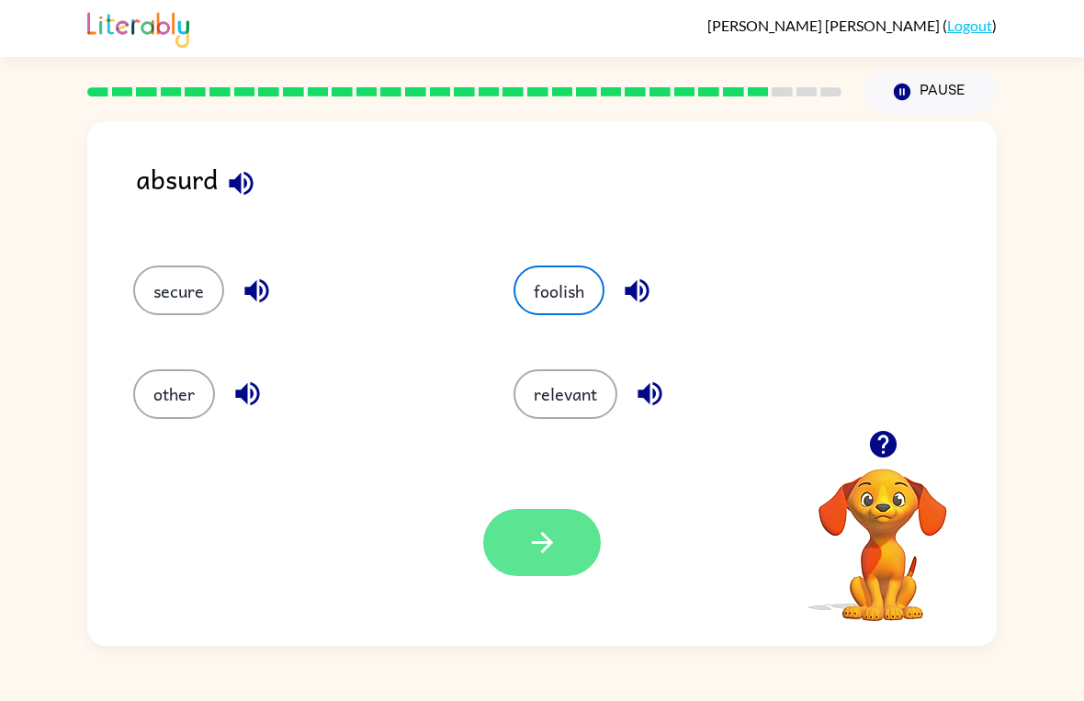
click at [566, 541] on button "button" at bounding box center [542, 542] width 118 height 67
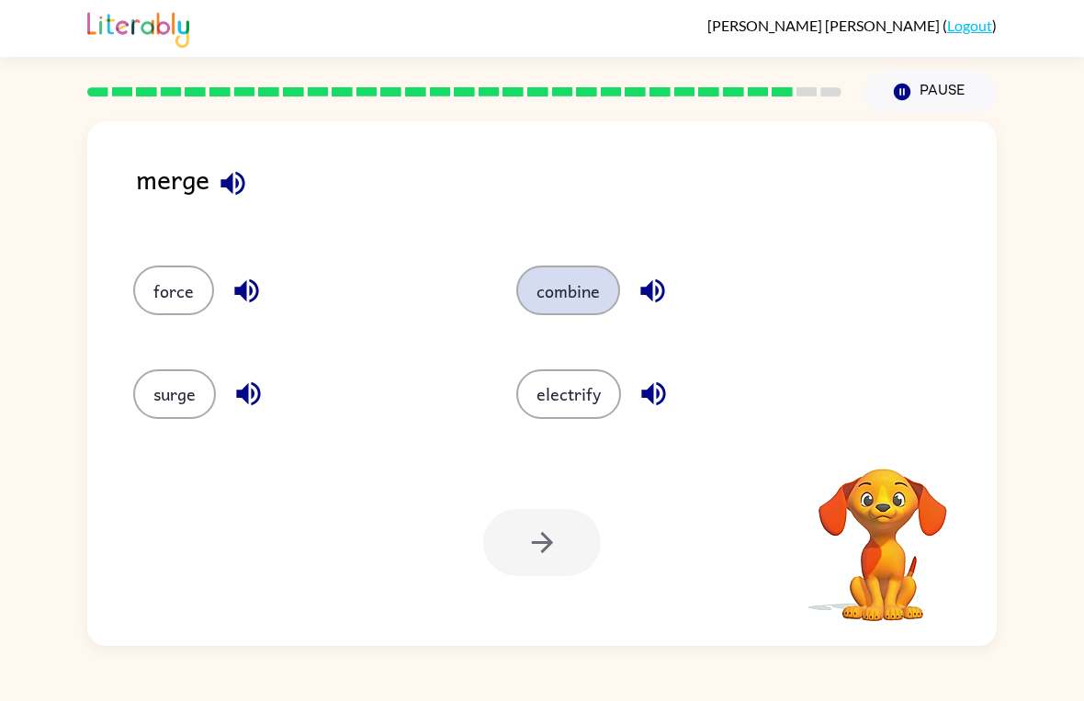
click at [591, 286] on button "combine" at bounding box center [568, 291] width 104 height 50
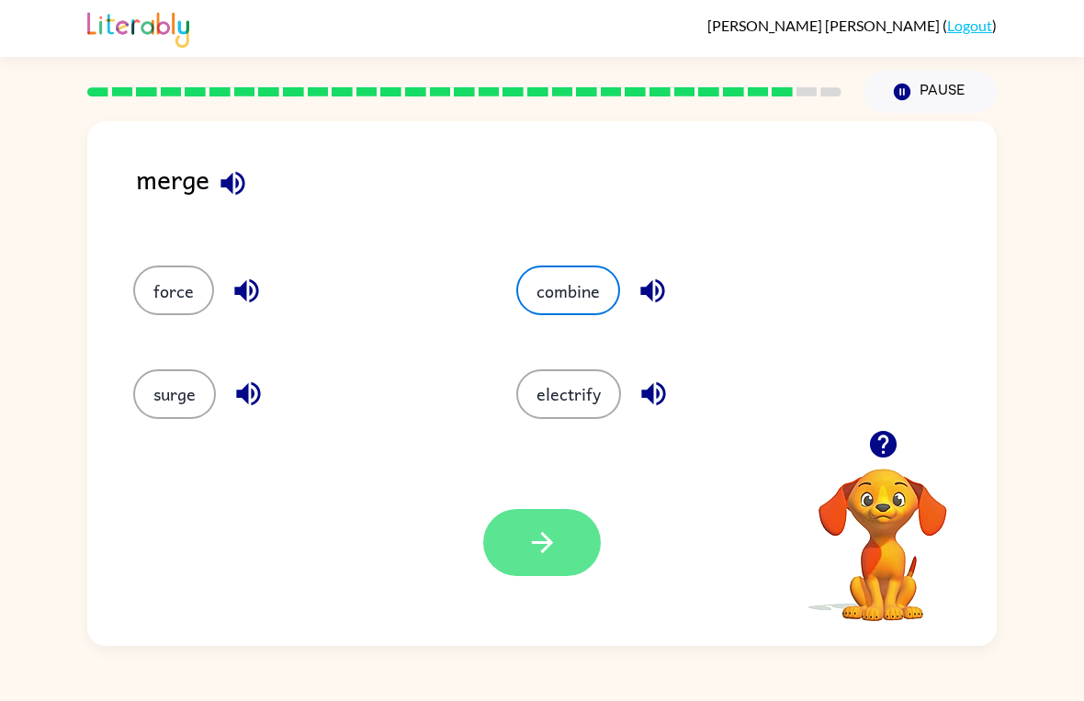
click at [552, 544] on icon "button" at bounding box center [541, 542] width 21 height 21
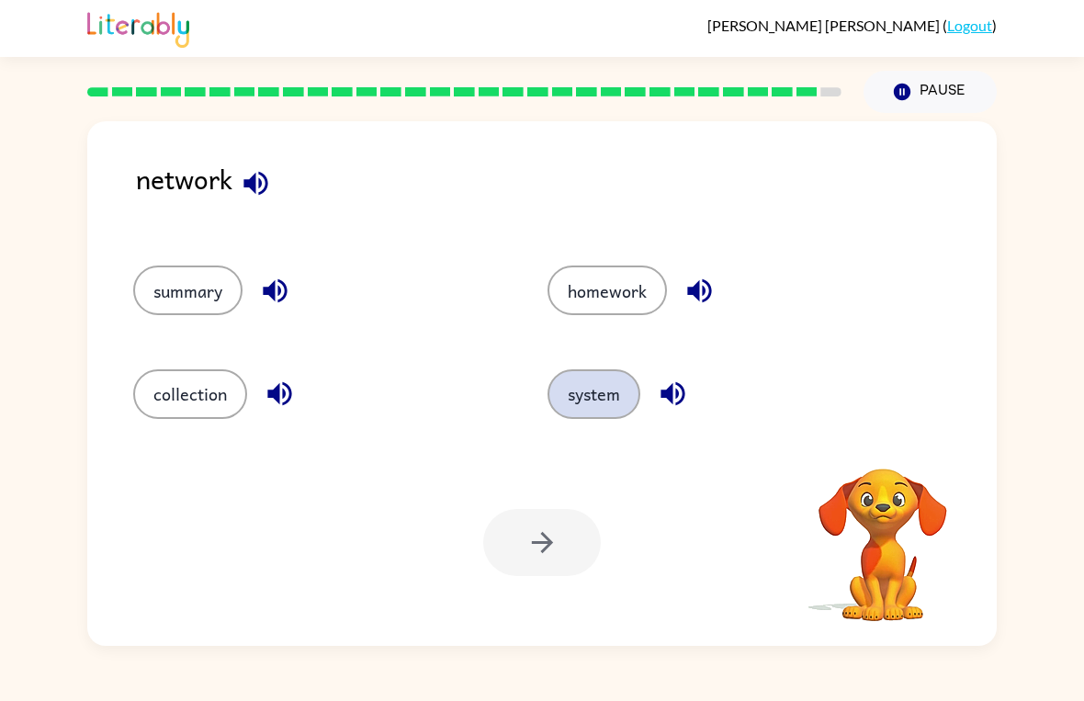
click at [591, 399] on button "system" at bounding box center [594, 394] width 93 height 50
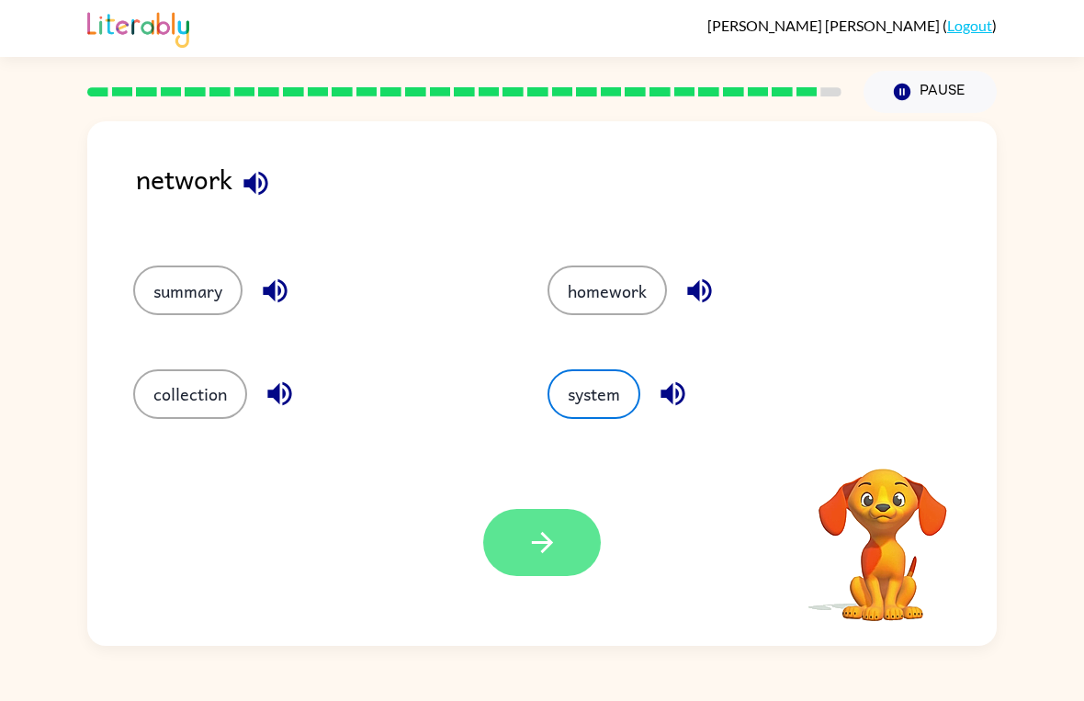
click at [557, 539] on icon "button" at bounding box center [542, 542] width 32 height 32
